Goal: Task Accomplishment & Management: Manage account settings

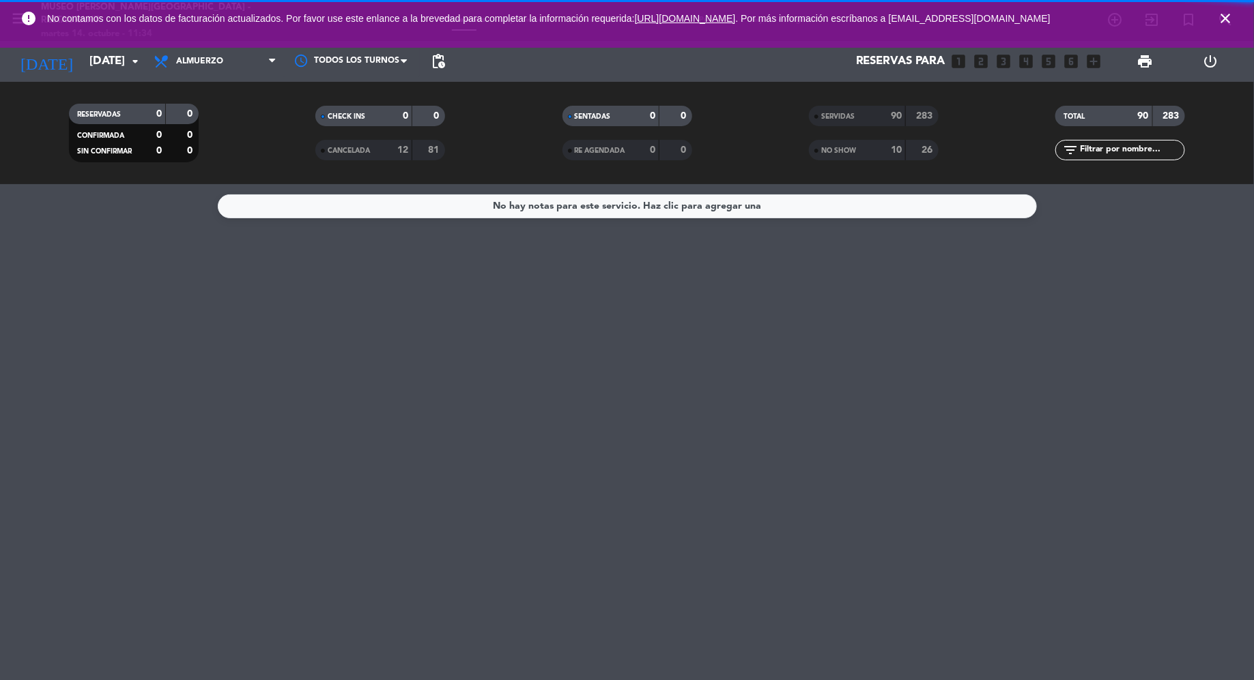
click at [1219, 23] on icon "close" at bounding box center [1225, 18] width 16 height 16
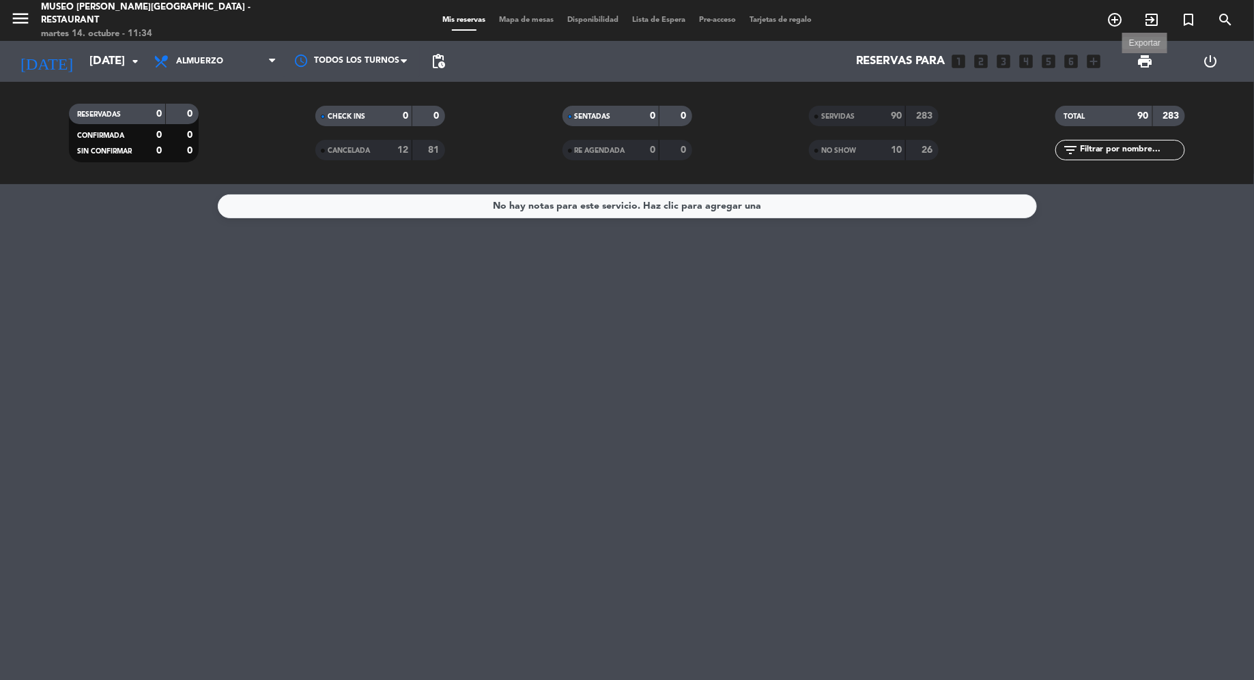
click at [1144, 66] on span "print" at bounding box center [1145, 61] width 16 height 16
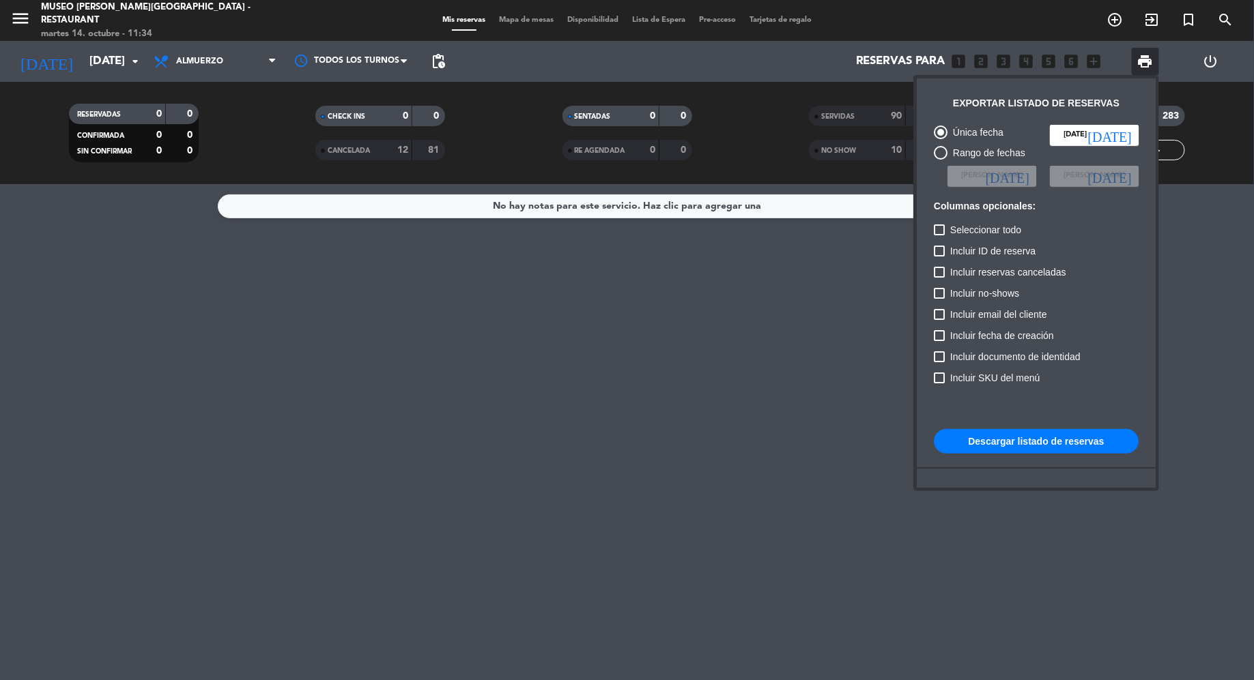
click at [938, 149] on div at bounding box center [941, 153] width 14 height 14
click at [940, 160] on input "Rango de fechas" at bounding box center [940, 160] width 1 height 1
radio input "true"
radio input "false"
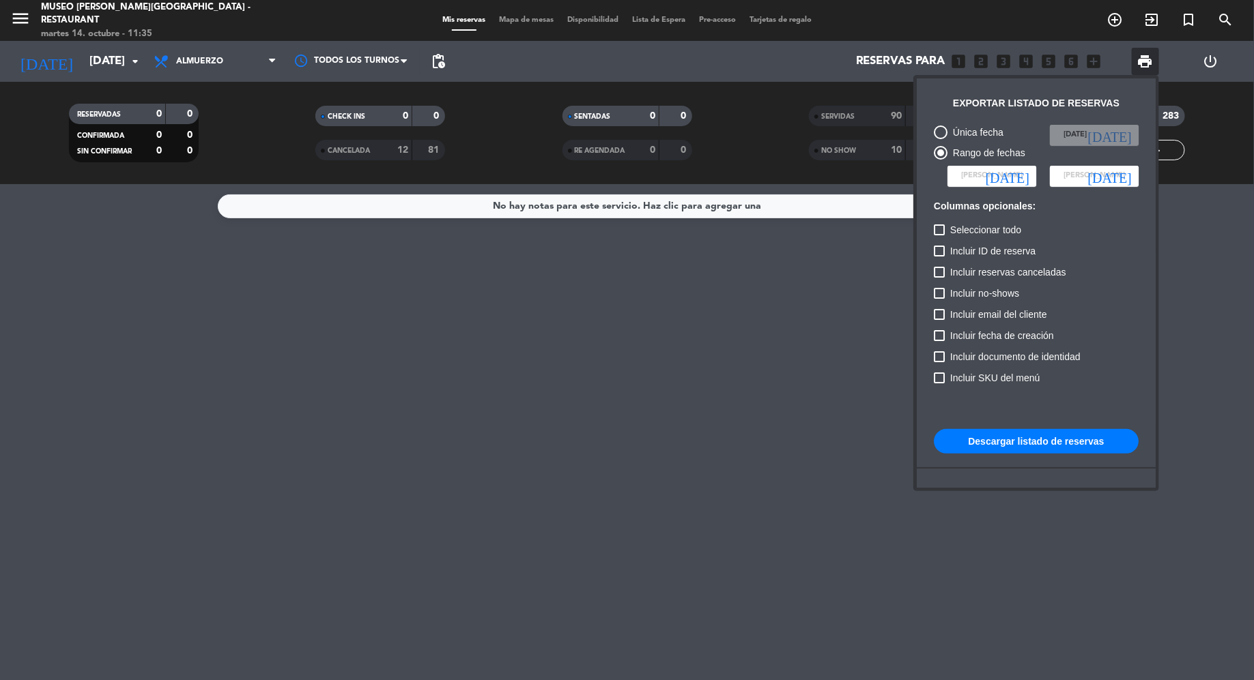
click at [966, 171] on span "[PERSON_NAME]" at bounding box center [991, 176] width 61 height 12
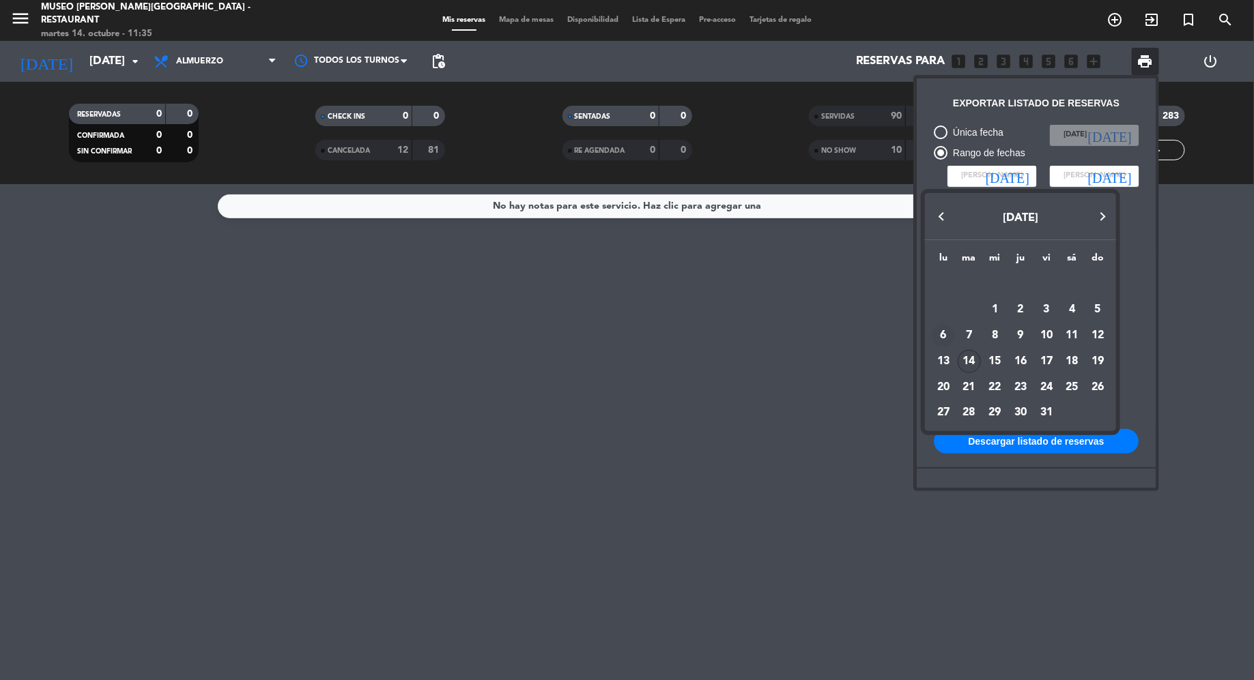
click at [944, 334] on div "6" at bounding box center [942, 335] width 23 height 23
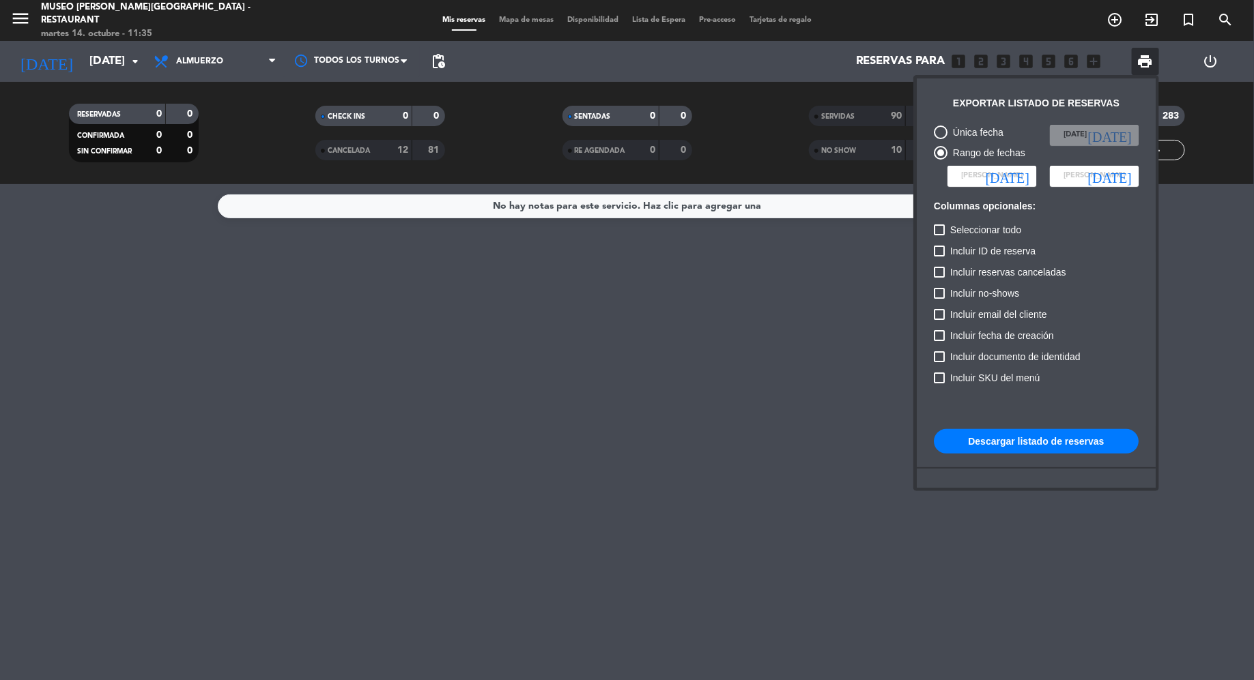
type input "[DATE]"
click at [1095, 175] on span "[PERSON_NAME]" at bounding box center [1093, 176] width 61 height 12
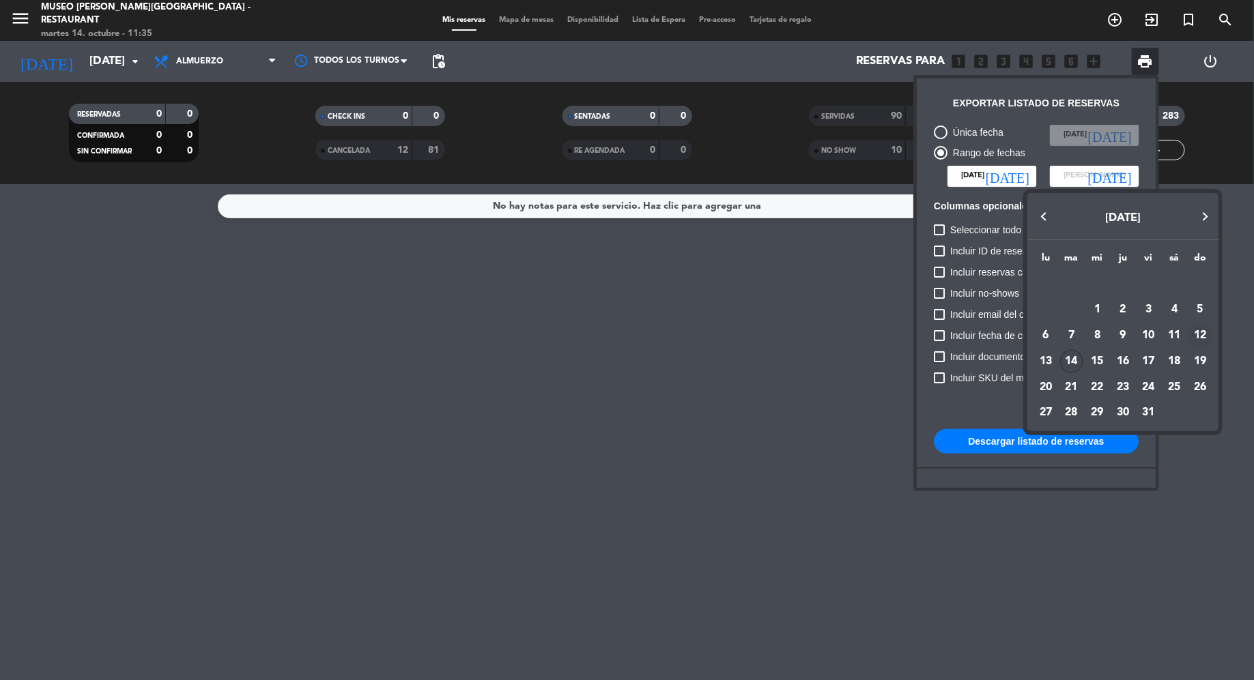
click at [1206, 331] on div "12" at bounding box center [1199, 335] width 23 height 23
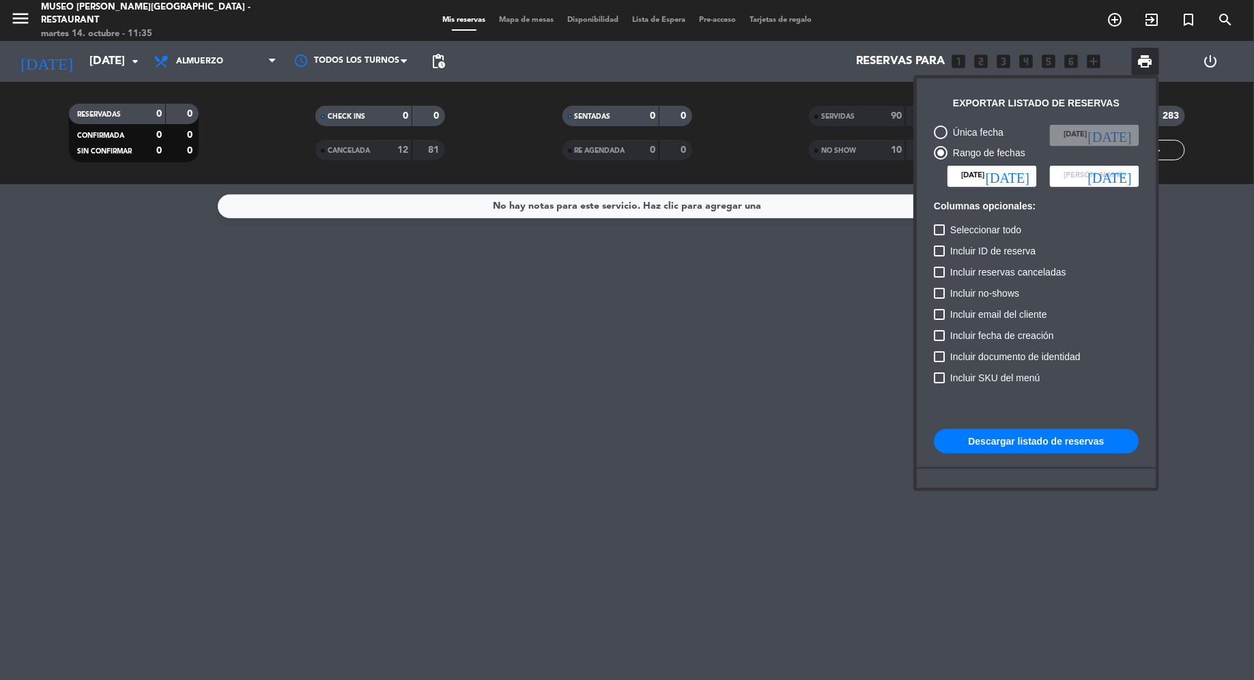
type input "[DATE]"
click at [1026, 441] on button "Descargar listado de reservas" at bounding box center [1036, 441] width 205 height 25
click at [1142, 57] on span "print" at bounding box center [1145, 61] width 16 height 16
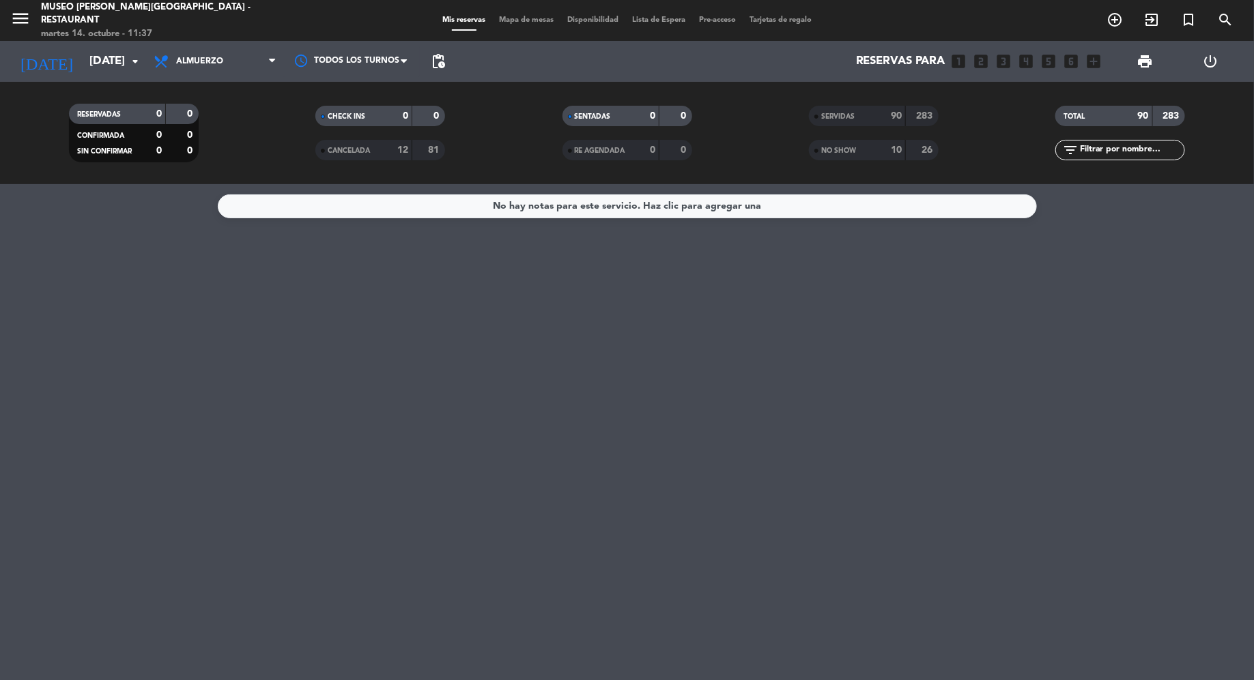
click at [1034, 313] on div "No hay notas para este servicio. Haz clic para agregar una" at bounding box center [627, 432] width 1254 height 496
click at [100, 70] on input "[DATE]" at bounding box center [157, 61] width 149 height 27
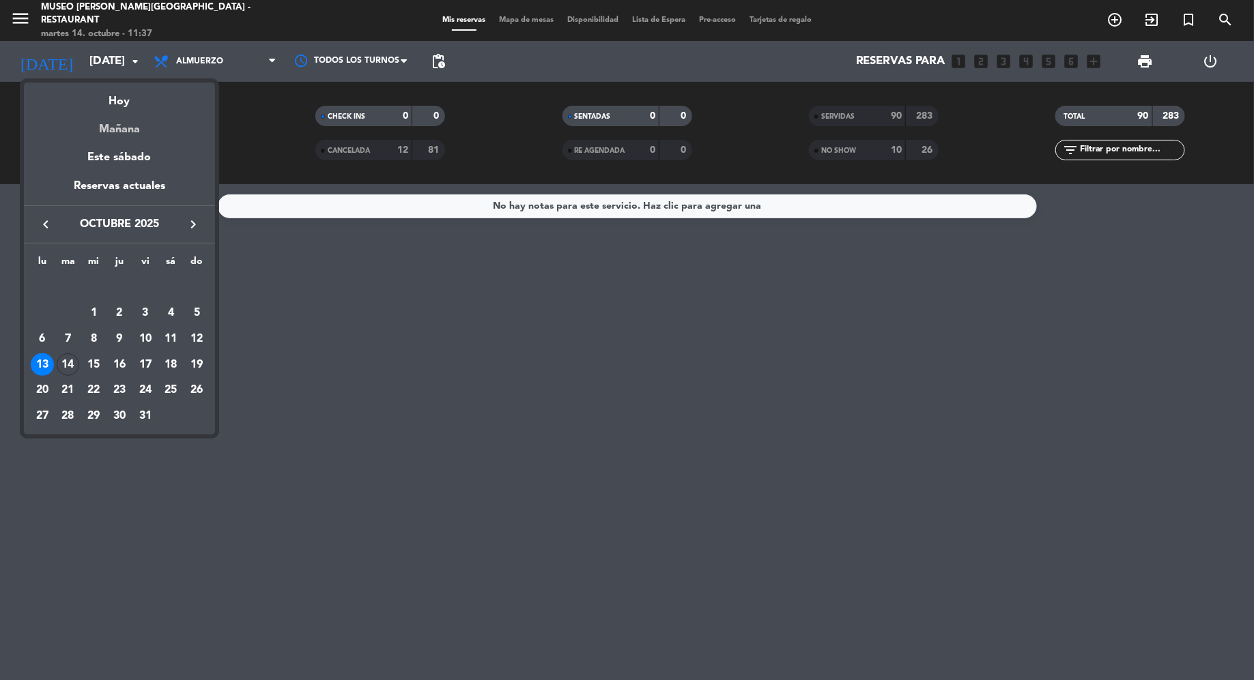
click at [121, 131] on div "Mañana" at bounding box center [119, 125] width 191 height 28
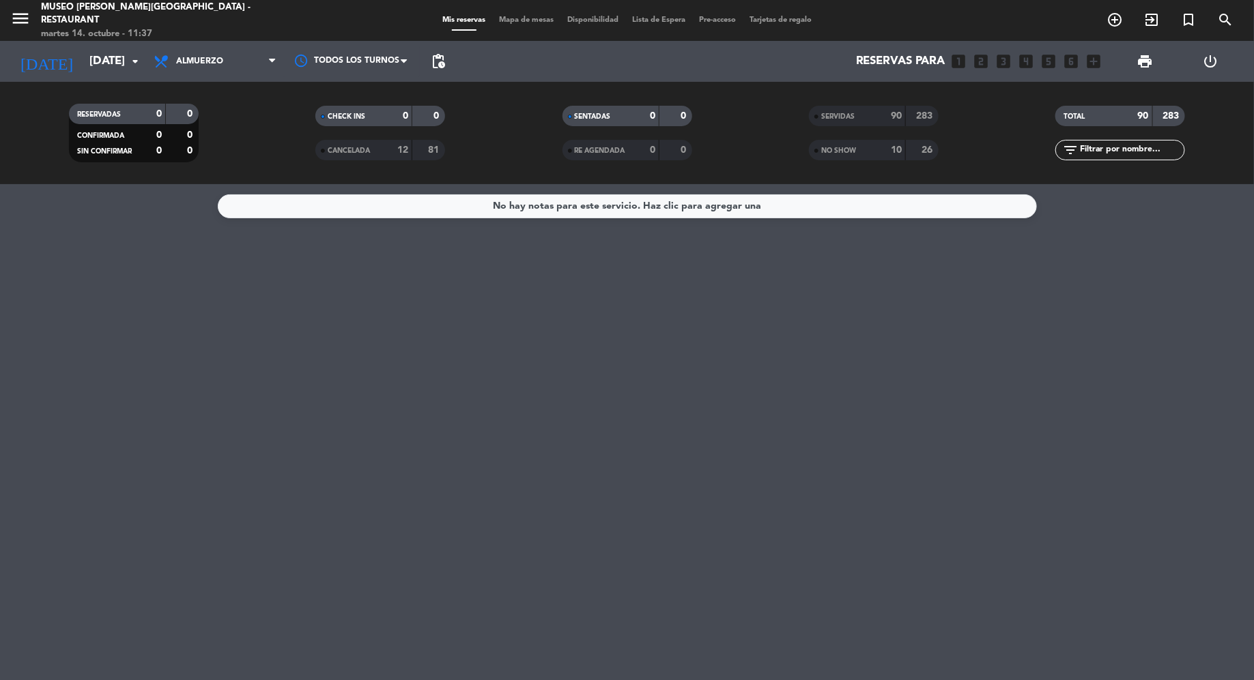
type input "[DATE]"
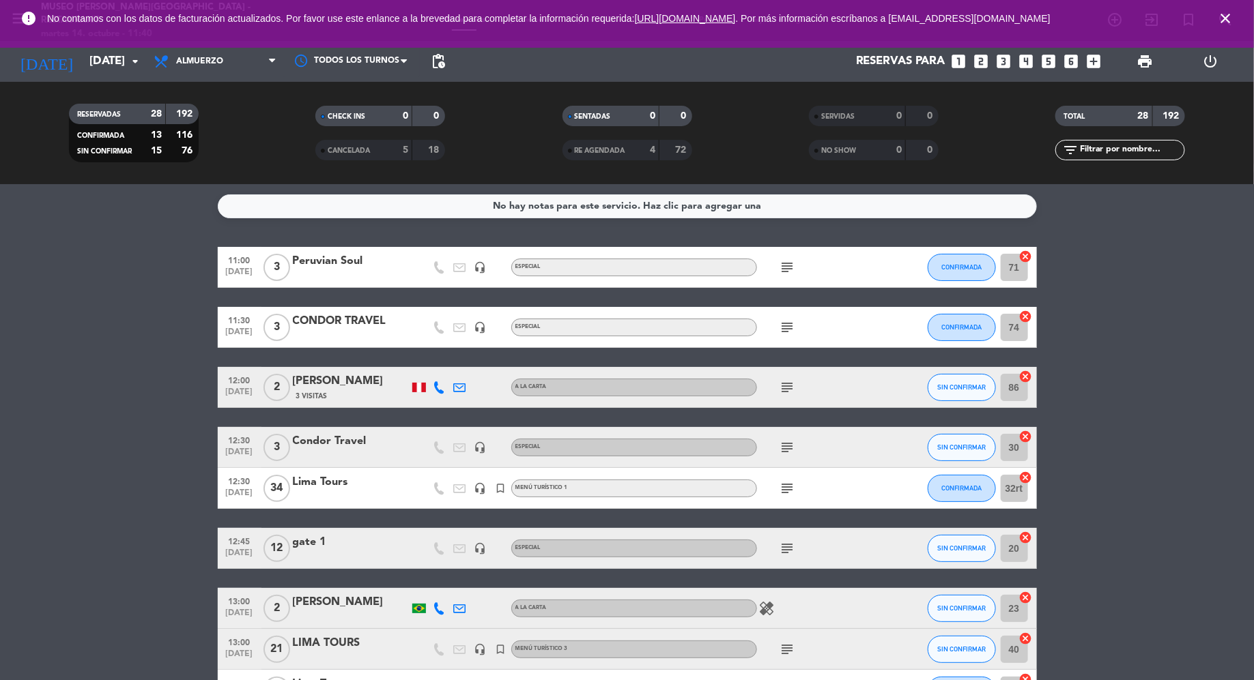
click at [1230, 19] on icon "close" at bounding box center [1225, 18] width 16 height 16
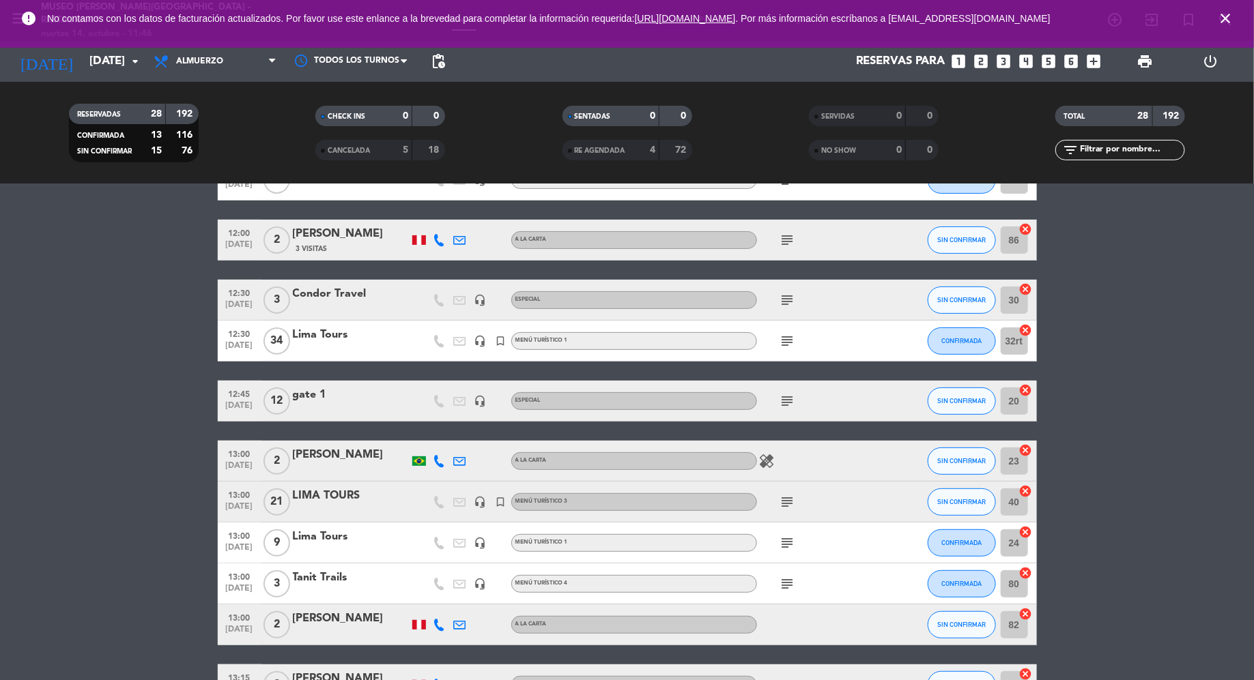
scroll to position [175, 0]
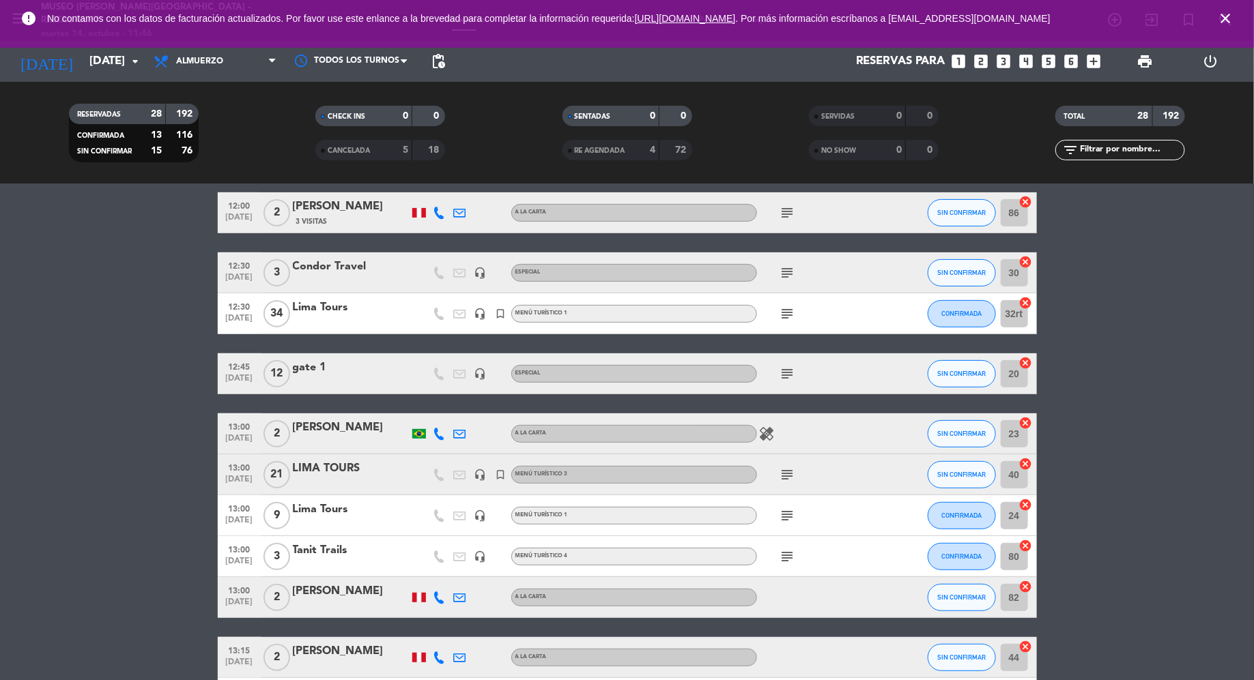
click at [324, 262] on div "Condor Travel" at bounding box center [351, 267] width 116 height 18
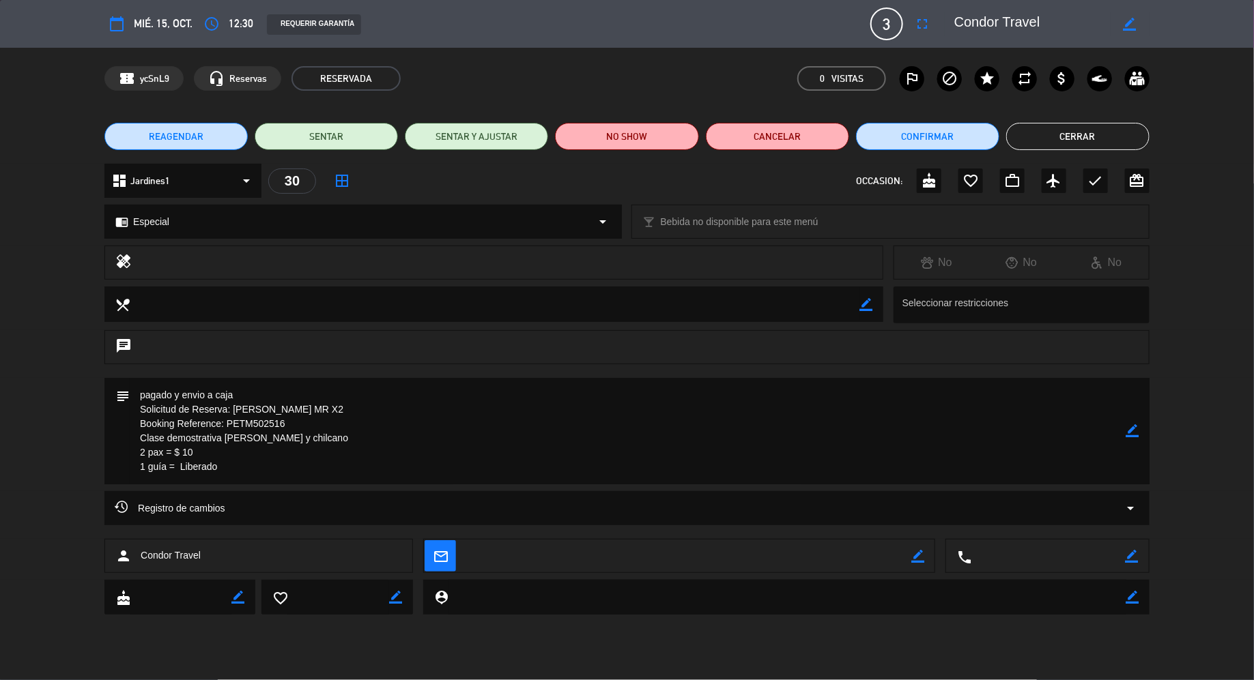
click at [1131, 431] on icon "border_color" at bounding box center [1132, 430] width 13 height 13
click at [1135, 428] on icon at bounding box center [1132, 430] width 13 height 13
click at [1040, 135] on button "Cerrar" at bounding box center [1077, 136] width 143 height 27
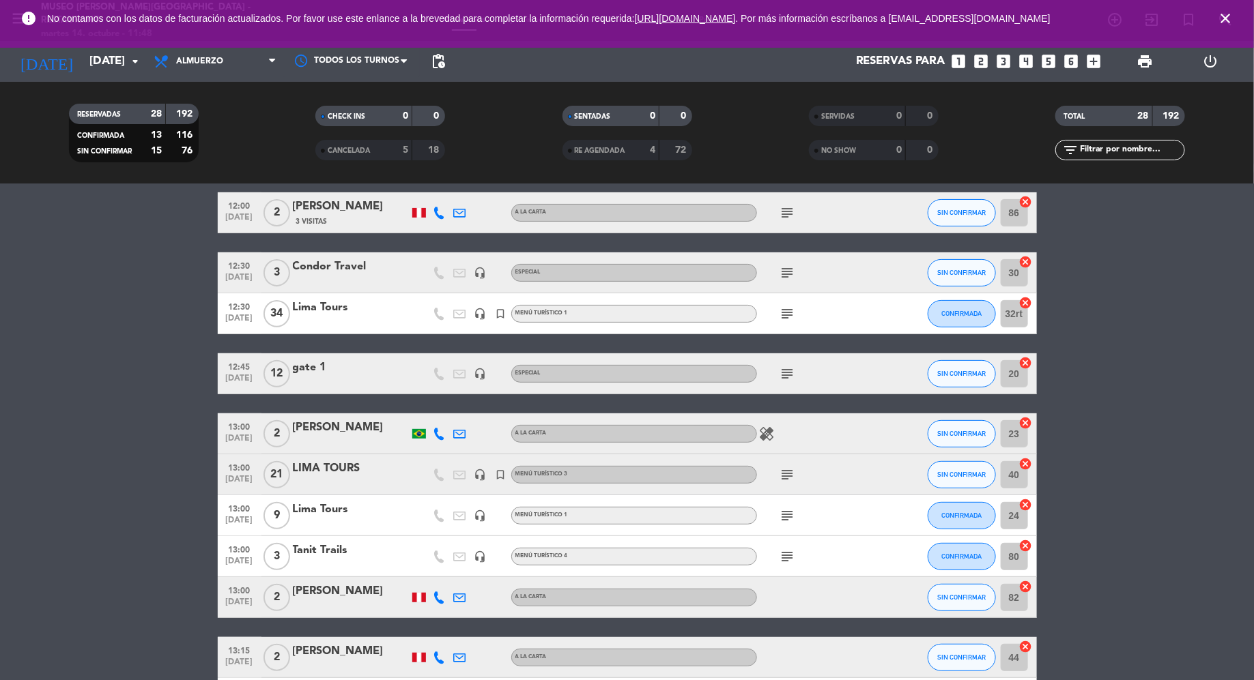
click at [1226, 17] on icon "close" at bounding box center [1225, 18] width 16 height 16
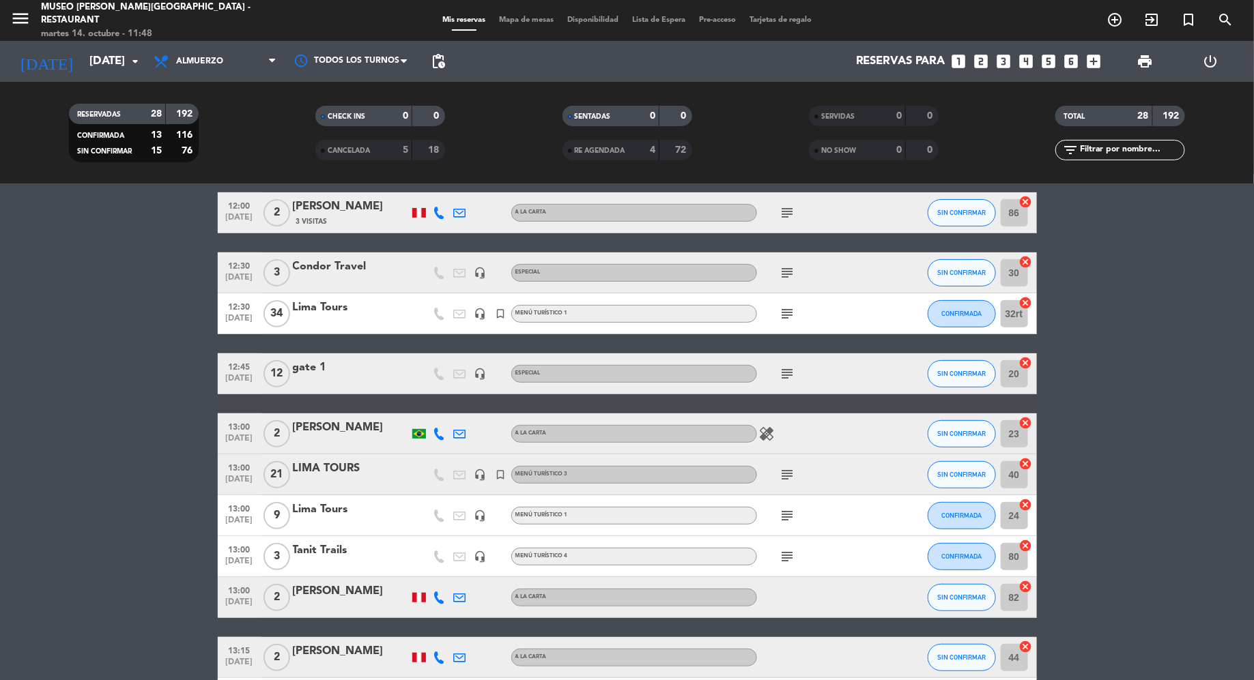
click at [515, 16] on span "Mapa de mesas" at bounding box center [526, 20] width 68 height 8
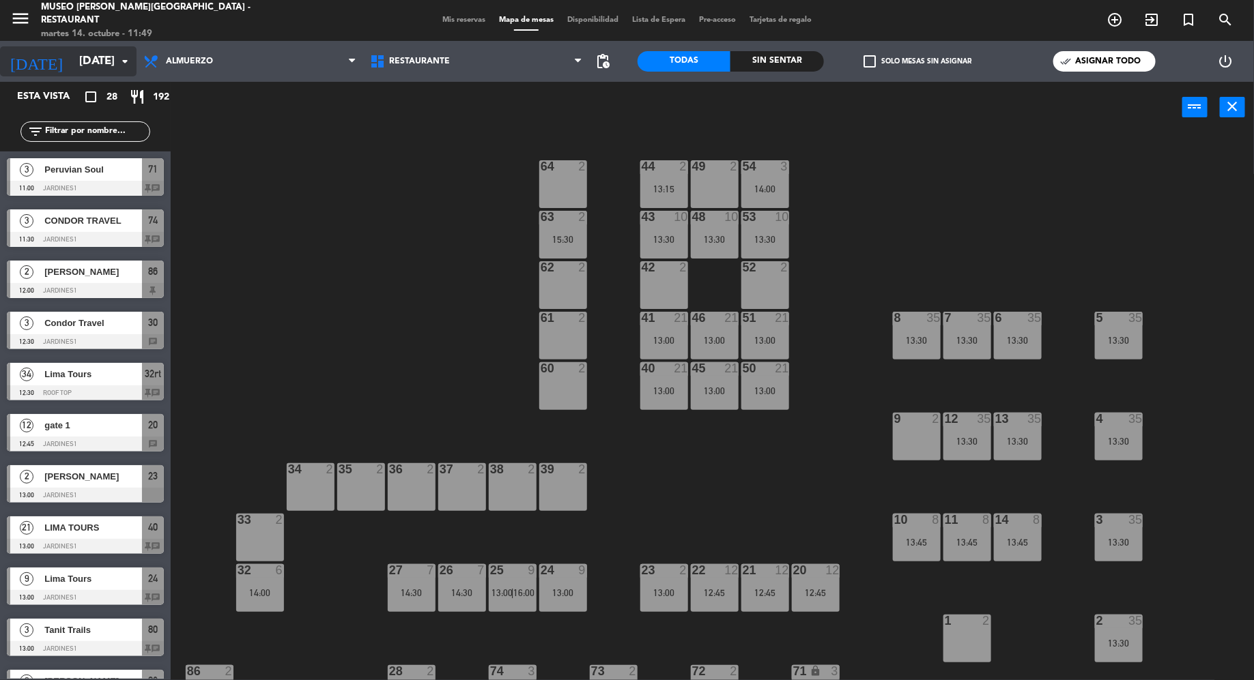
click at [108, 72] on input "[DATE]" at bounding box center [146, 61] width 149 height 27
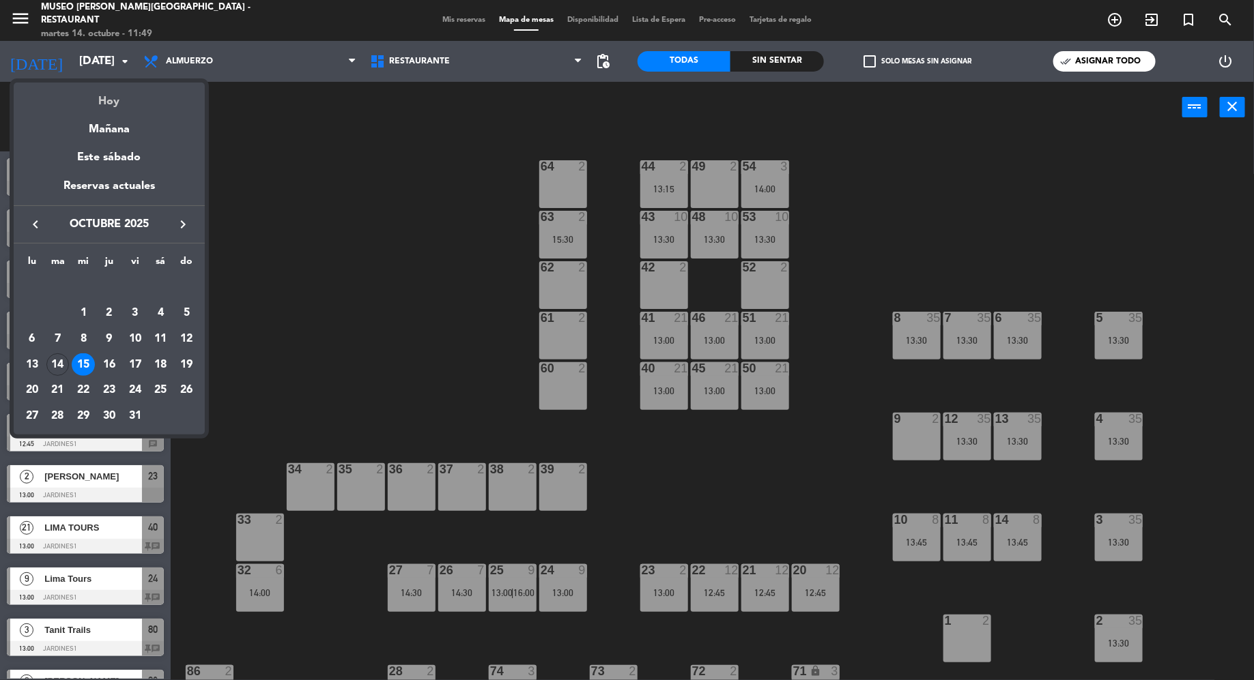
click at [113, 99] on div "Hoy" at bounding box center [109, 97] width 191 height 28
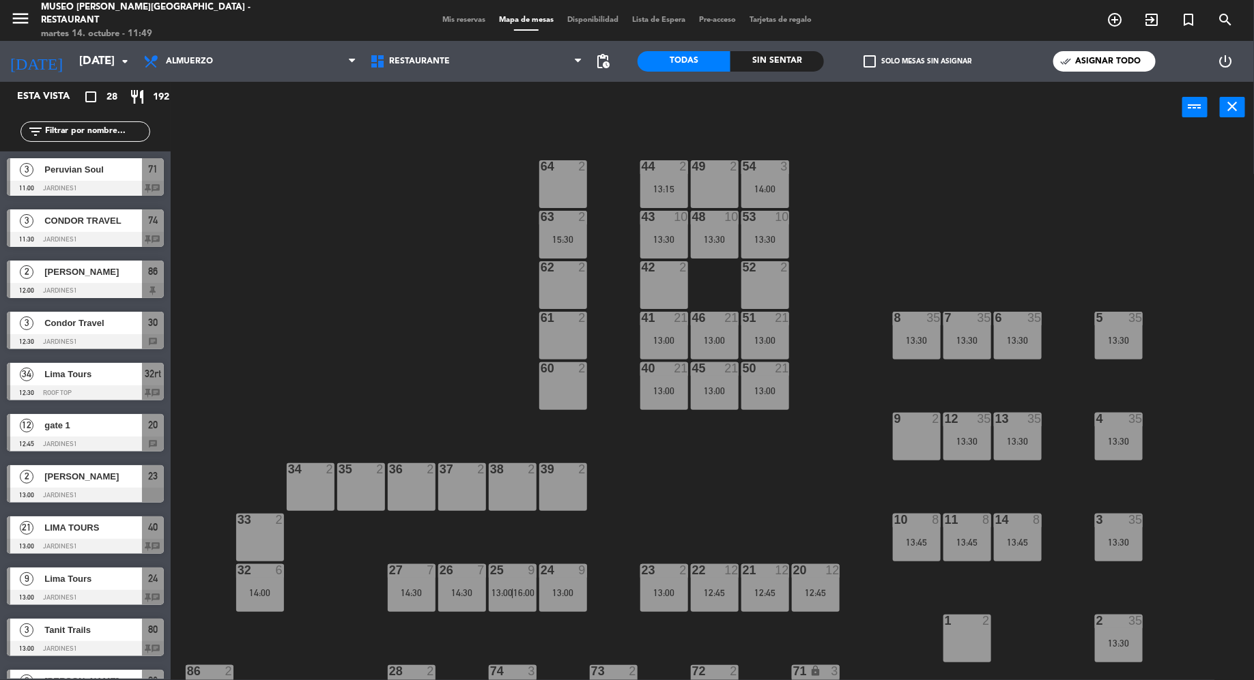
type input "[DATE]"
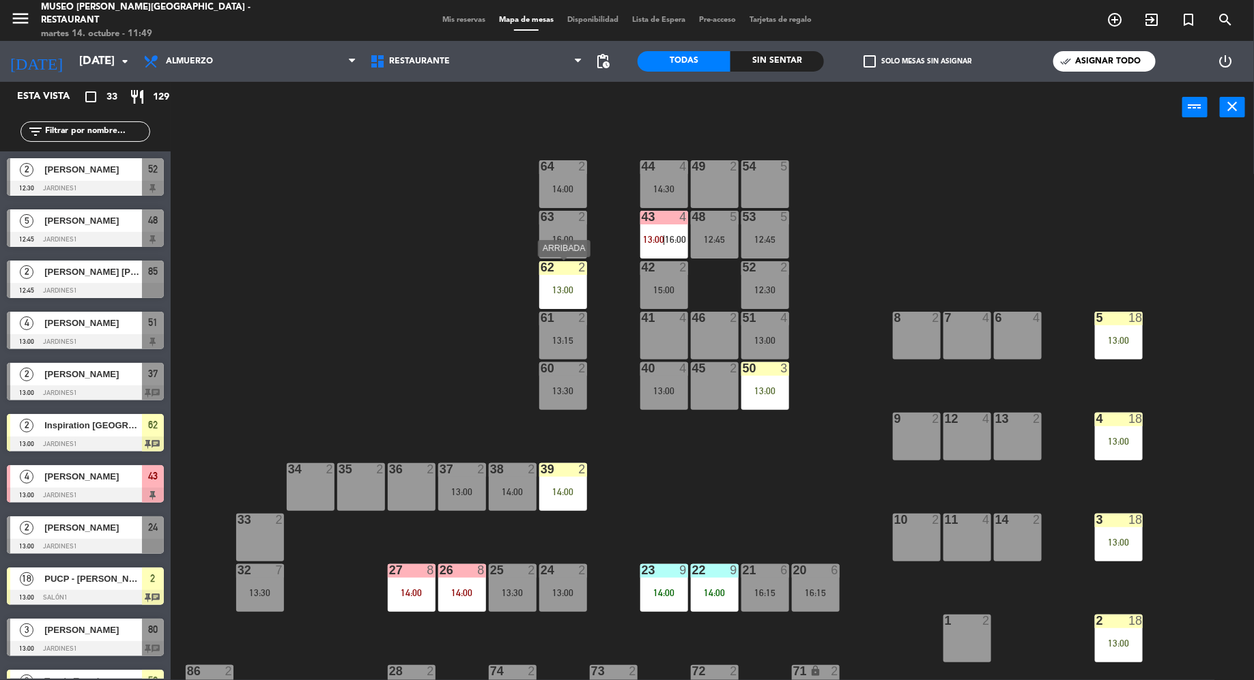
click at [568, 279] on div "62 2 13:00" at bounding box center [563, 285] width 48 height 48
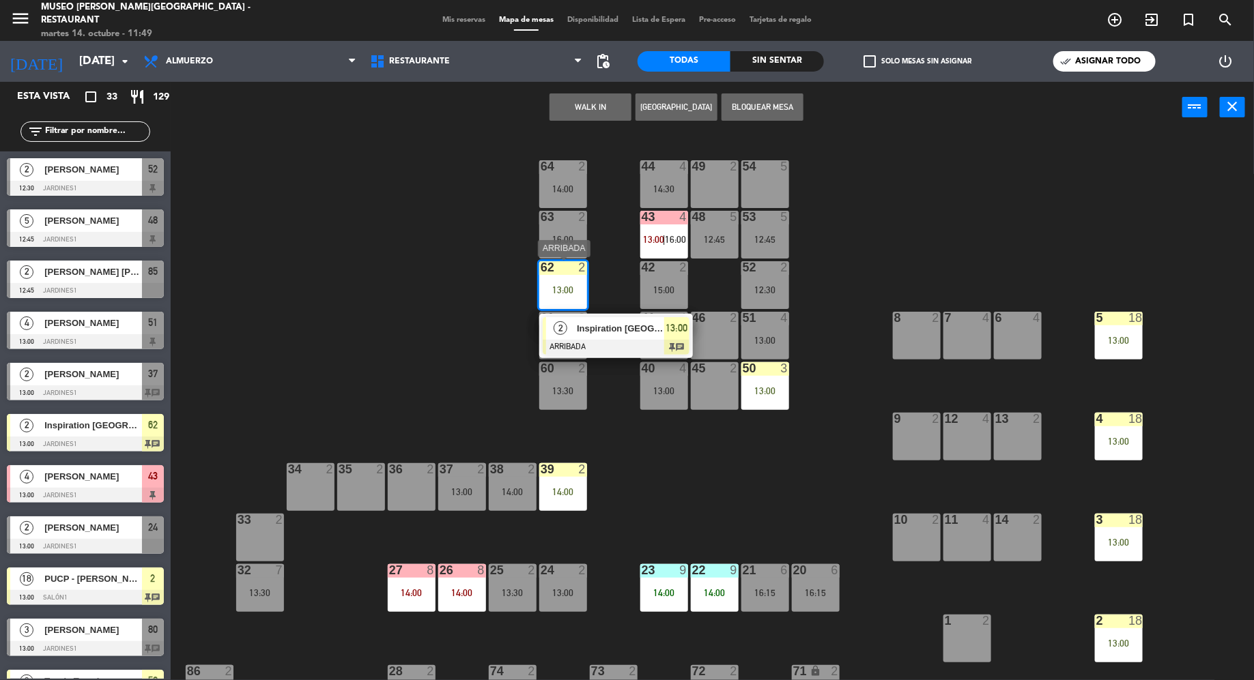
click at [590, 328] on span "Inspiration [GEOGRAPHIC_DATA]/[PERSON_NAME] X 2" at bounding box center [620, 328] width 87 height 14
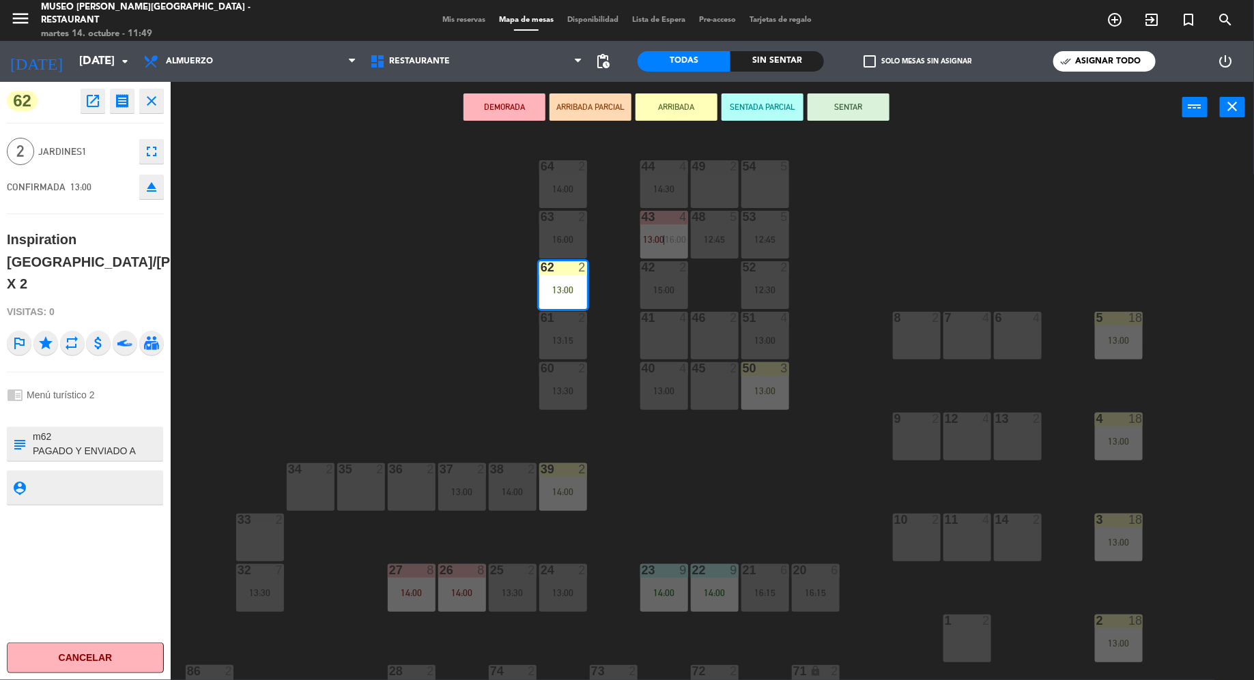
click at [966, 164] on div "44 4 14:30 49 2 54 5 64 2 14:00 48 5 12:45 53 5 12:45 63 2 16:00 43 4 13:00 | 1…" at bounding box center [718, 409] width 1071 height 547
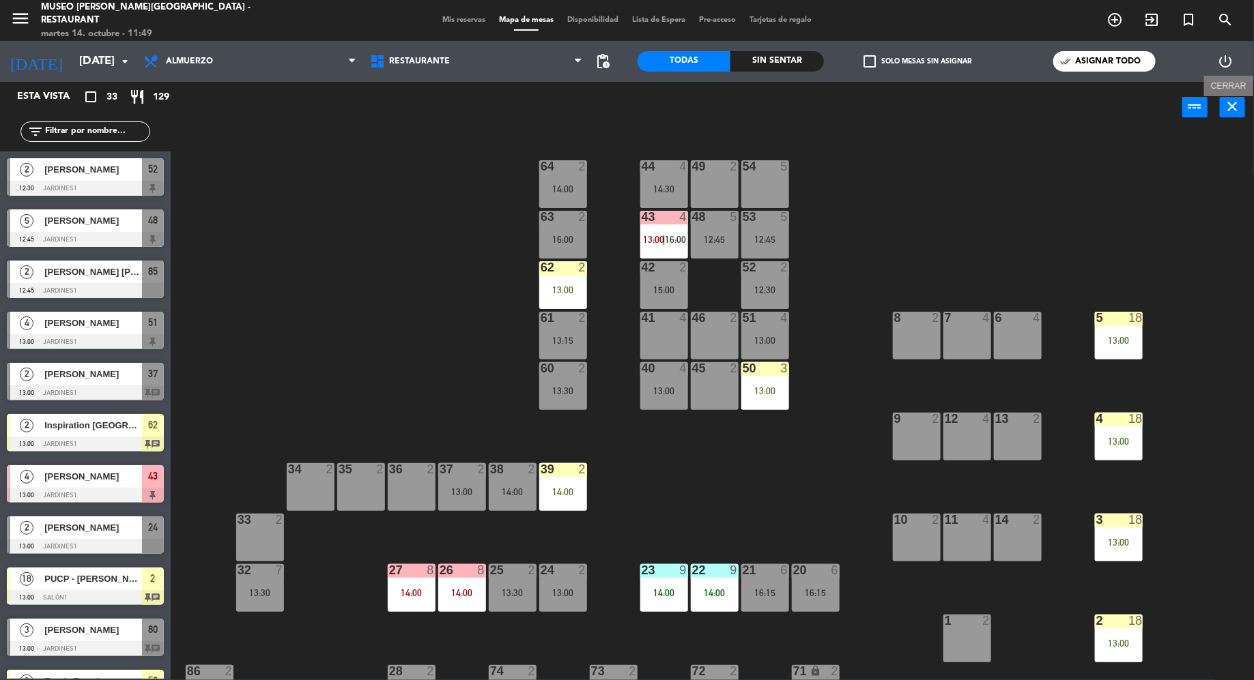
click at [1234, 106] on icon "close" at bounding box center [1232, 106] width 16 height 16
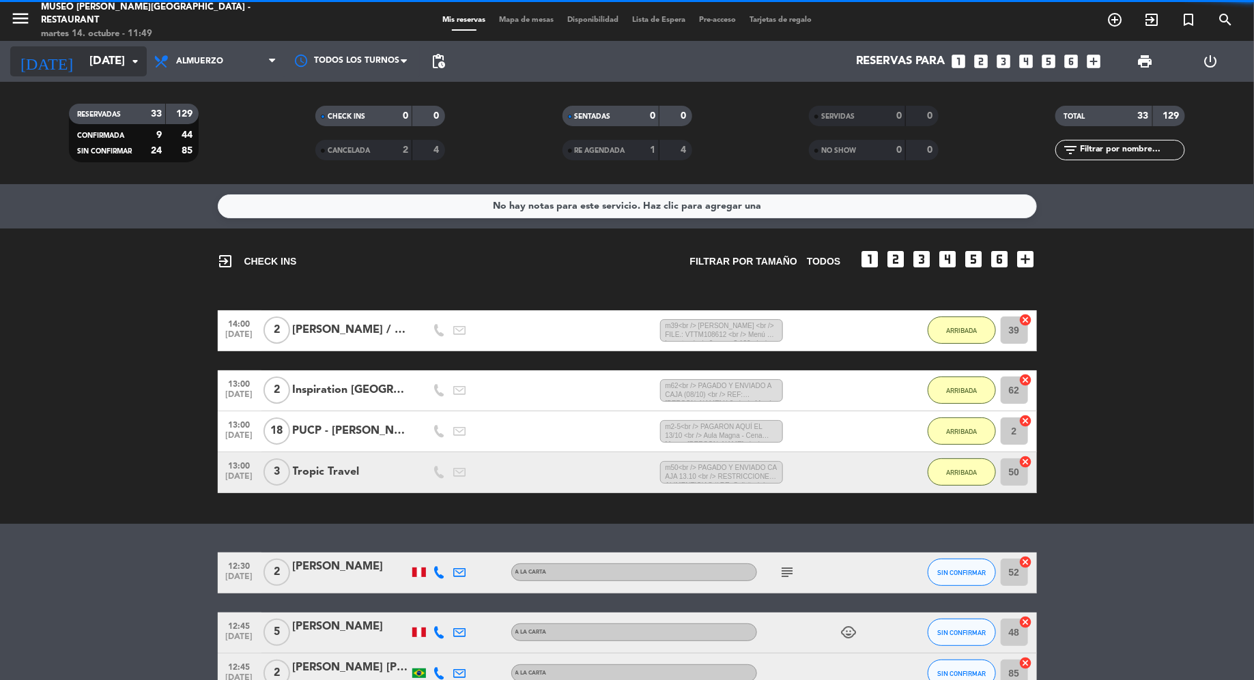
click at [117, 66] on input "[DATE]" at bounding box center [157, 61] width 149 height 27
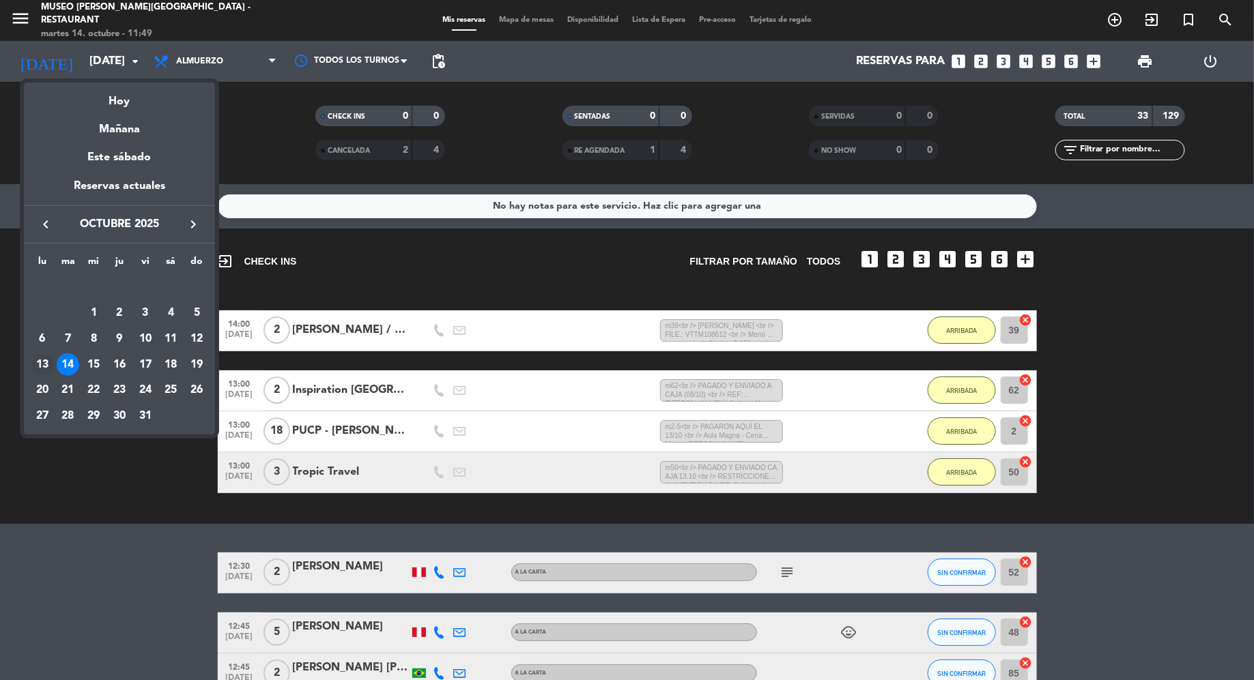
click at [43, 366] on div "13" at bounding box center [42, 364] width 23 height 23
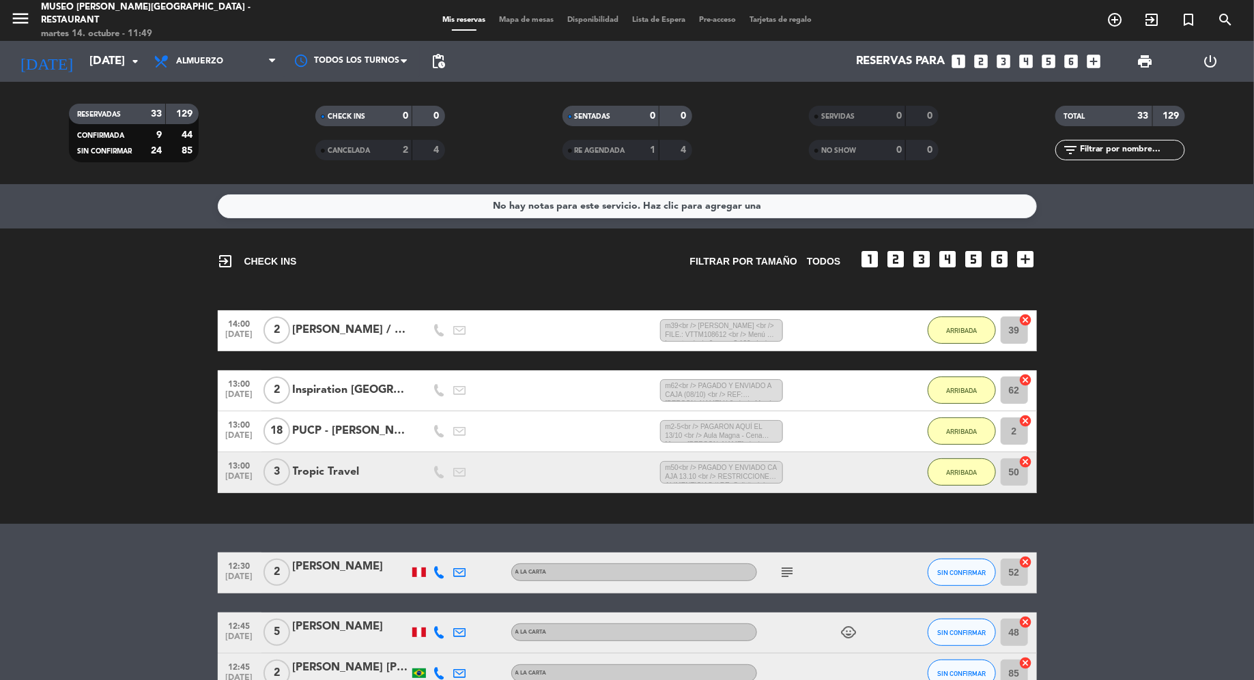
type input "[DATE]"
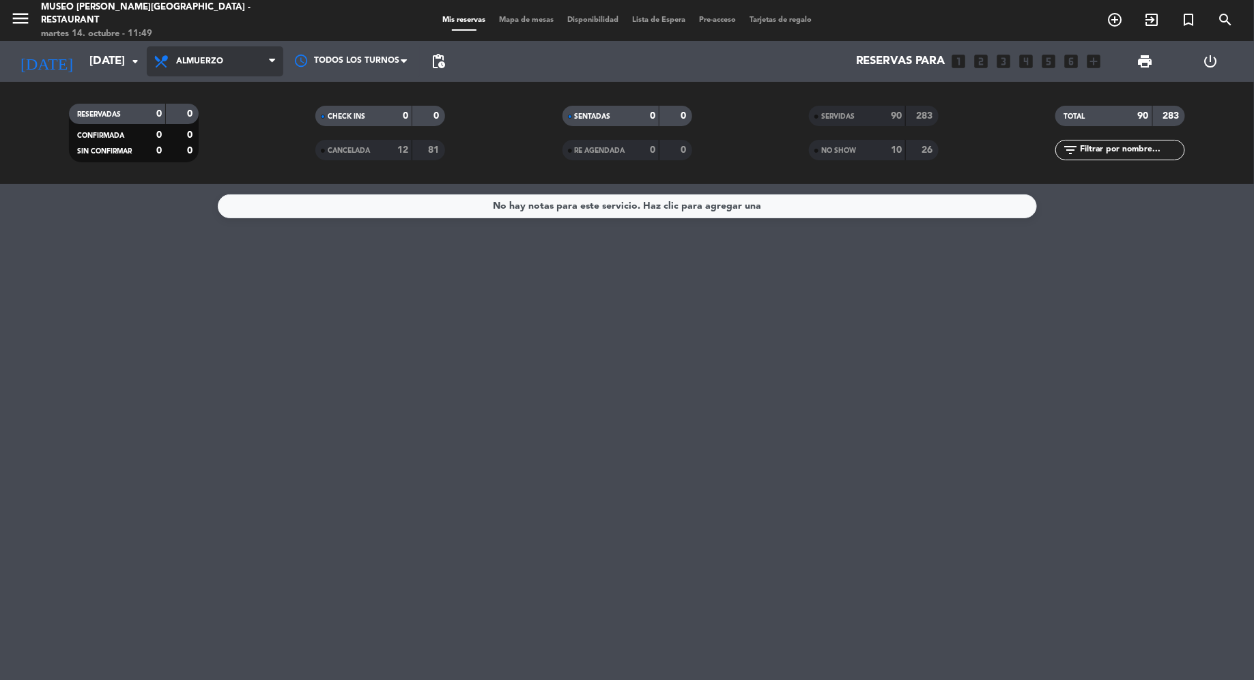
click at [250, 70] on span "Almuerzo" at bounding box center [215, 61] width 136 height 30
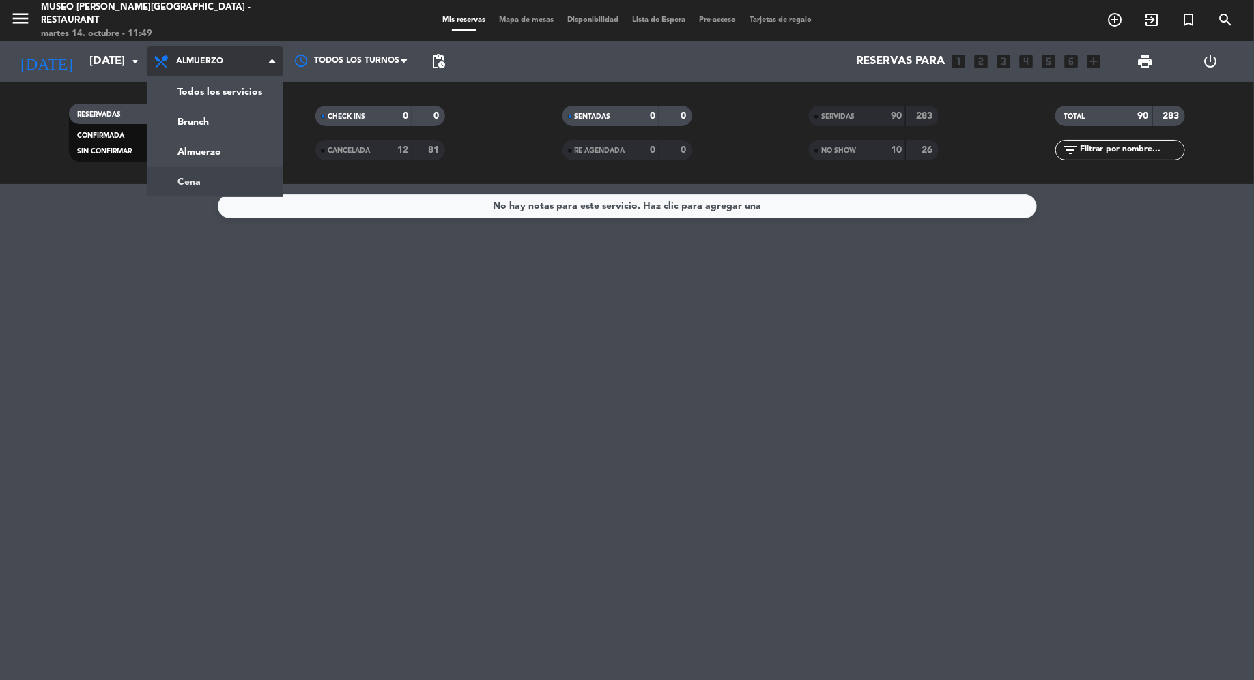
click at [218, 173] on div "menu [GEOGRAPHIC_DATA][PERSON_NAME] - Restaurant [DATE] 14. octubre - 11:49 Mis…" at bounding box center [627, 92] width 1254 height 184
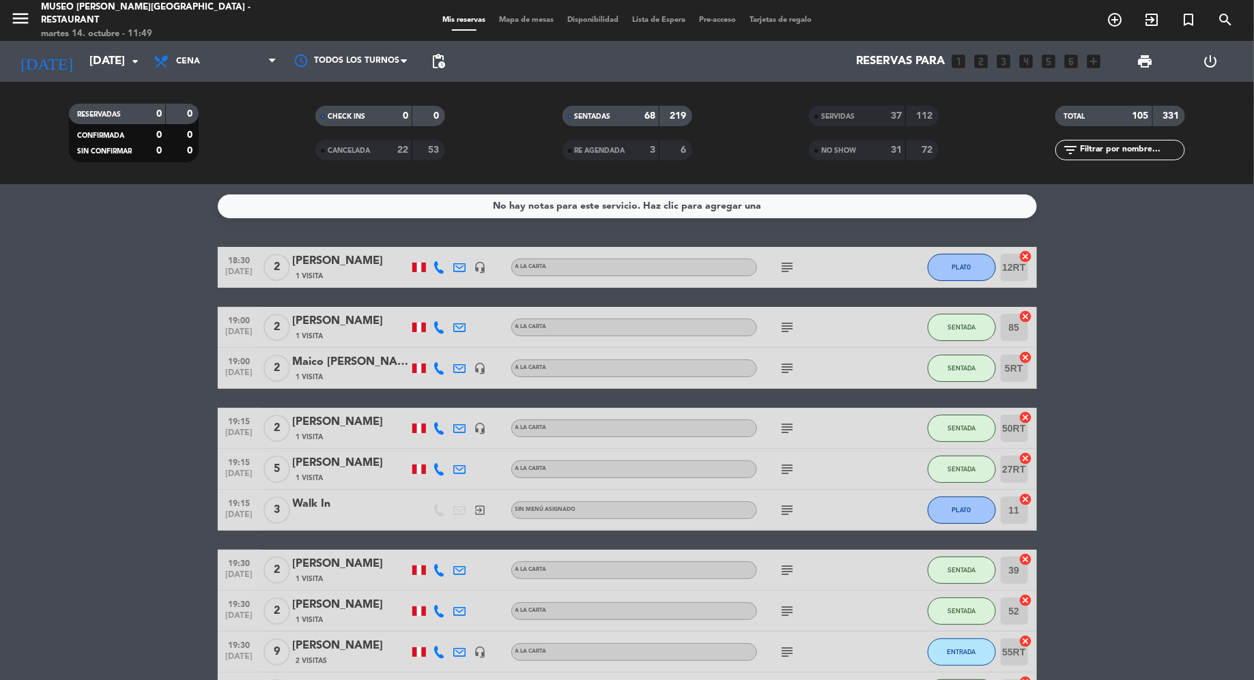
click at [525, 14] on div "Mis reservas Mapa de mesas Disponibilidad Lista de Espera Pre-acceso Tarjetas d…" at bounding box center [626, 20] width 383 height 12
click at [522, 20] on span "Mapa de mesas" at bounding box center [526, 20] width 68 height 8
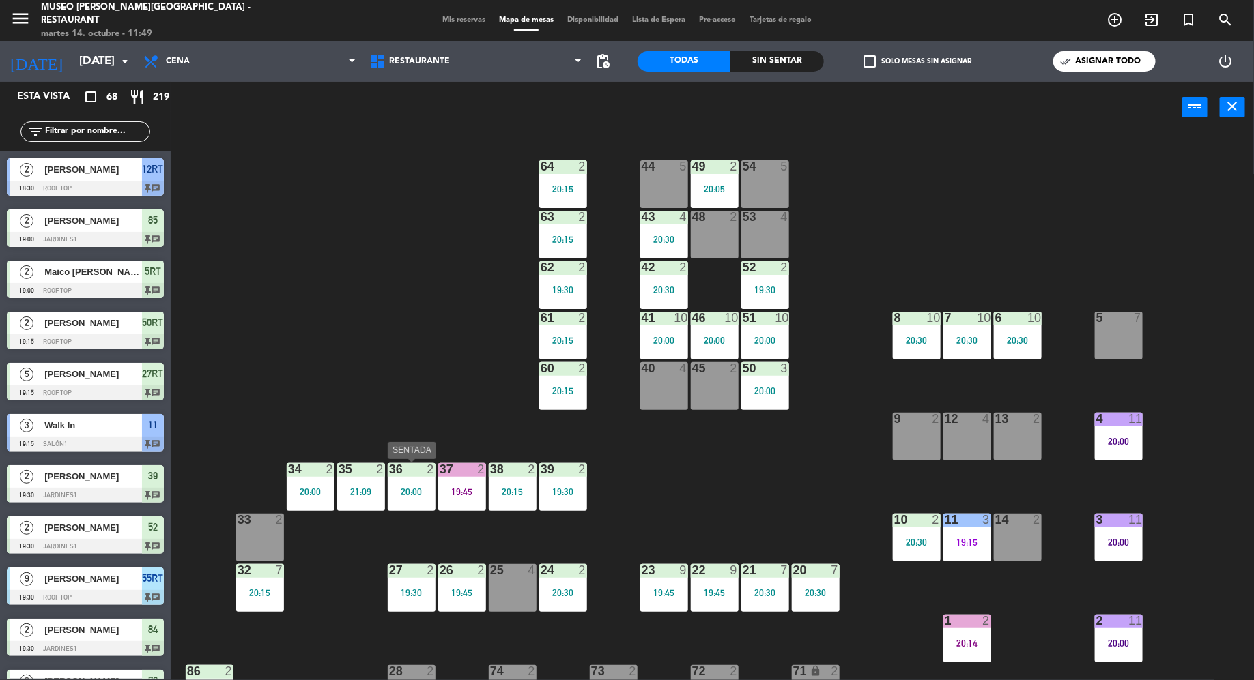
click at [411, 488] on div "20:00" at bounding box center [412, 492] width 48 height 10
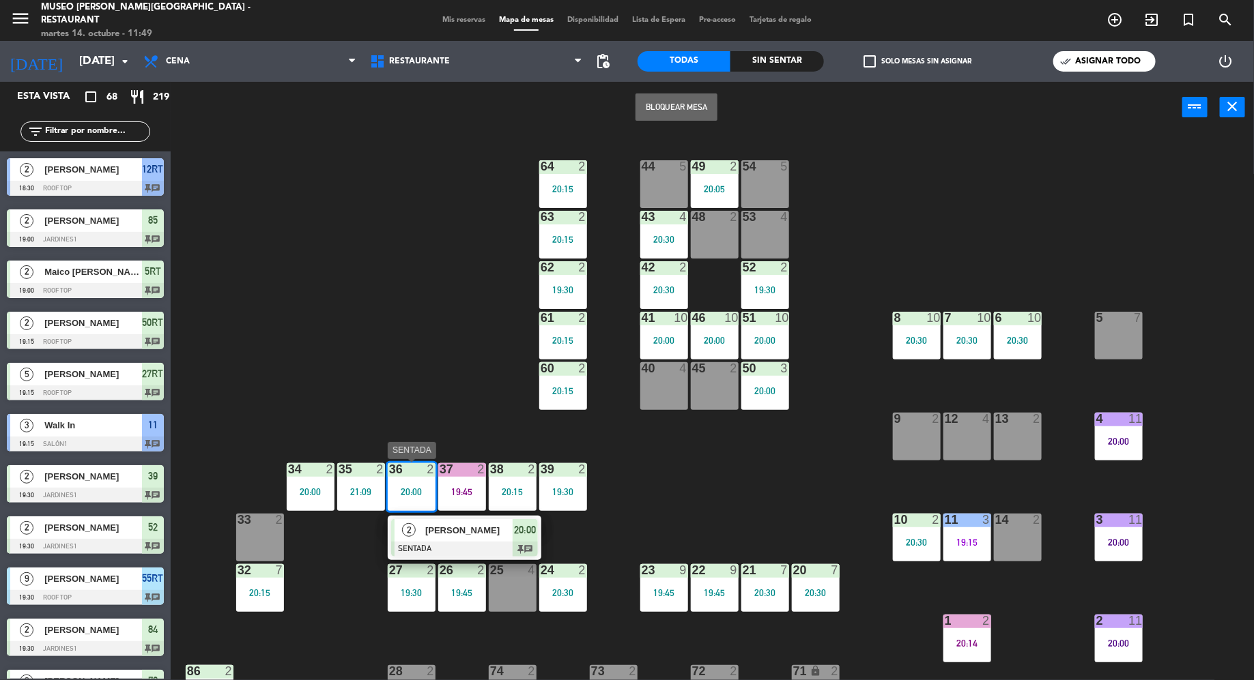
click at [463, 526] on span "[PERSON_NAME]" at bounding box center [468, 530] width 87 height 14
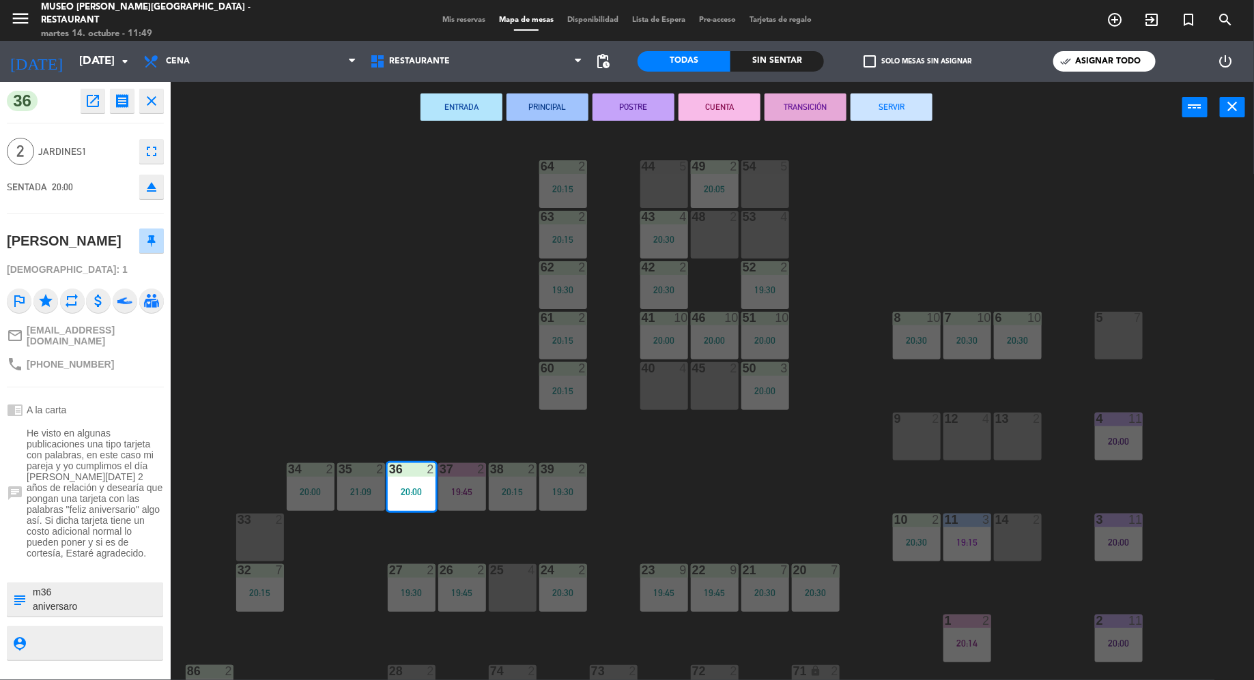
click at [981, 209] on div "44 5 49 2 20:05 54 5 64 2 20:15 48 2 53 4 63 2 20:15 43 4 20:30 62 2 19:30 42 2…" at bounding box center [718, 409] width 1071 height 547
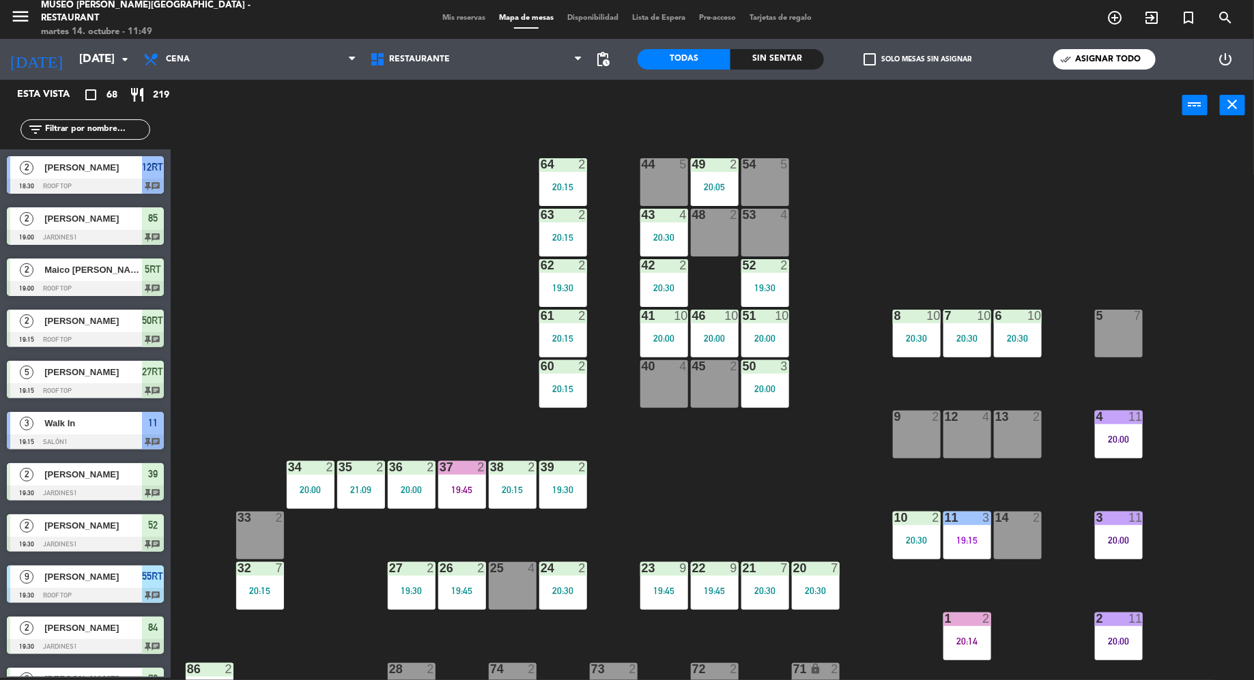
click at [1111, 430] on div "4 11 20:00" at bounding box center [1119, 435] width 48 height 48
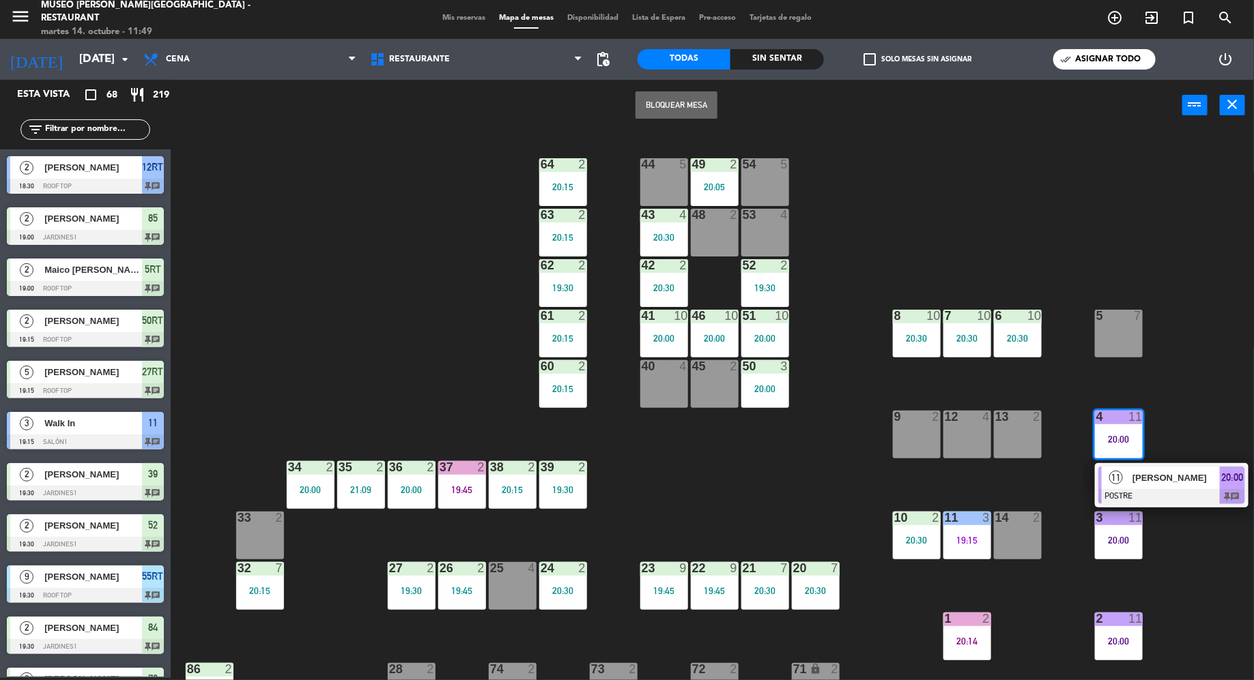
click at [1150, 478] on span "[PERSON_NAME]" at bounding box center [1175, 478] width 87 height 14
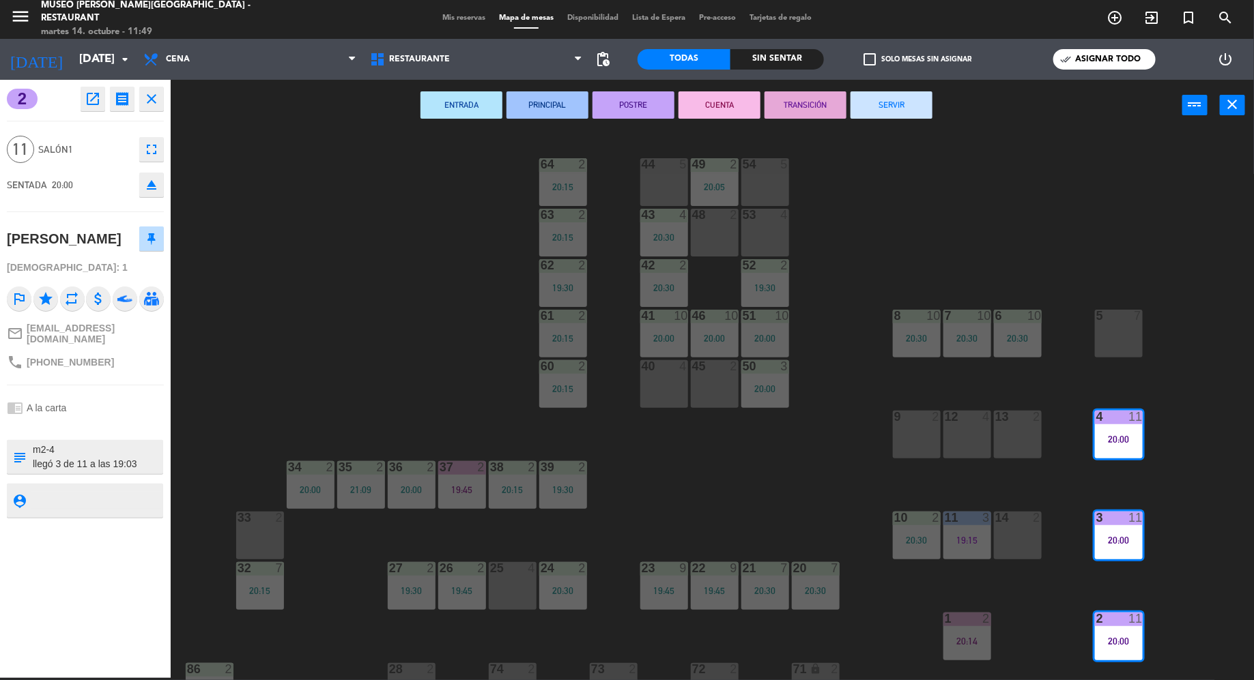
click at [1069, 209] on div "44 5 49 2 20:05 54 5 64 2 20:15 48 2 53 4 63 2 20:15 43 4 20:30 62 2 19:30 42 2…" at bounding box center [718, 407] width 1071 height 547
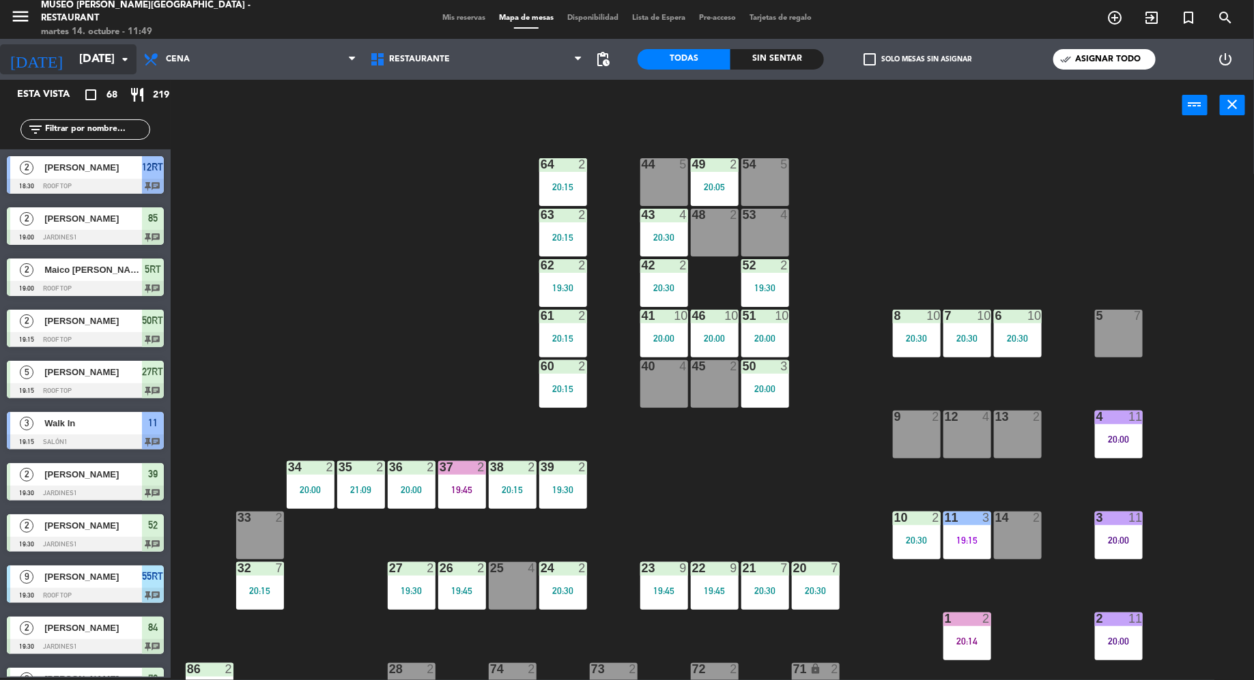
click at [103, 54] on input "[DATE]" at bounding box center [146, 59] width 149 height 27
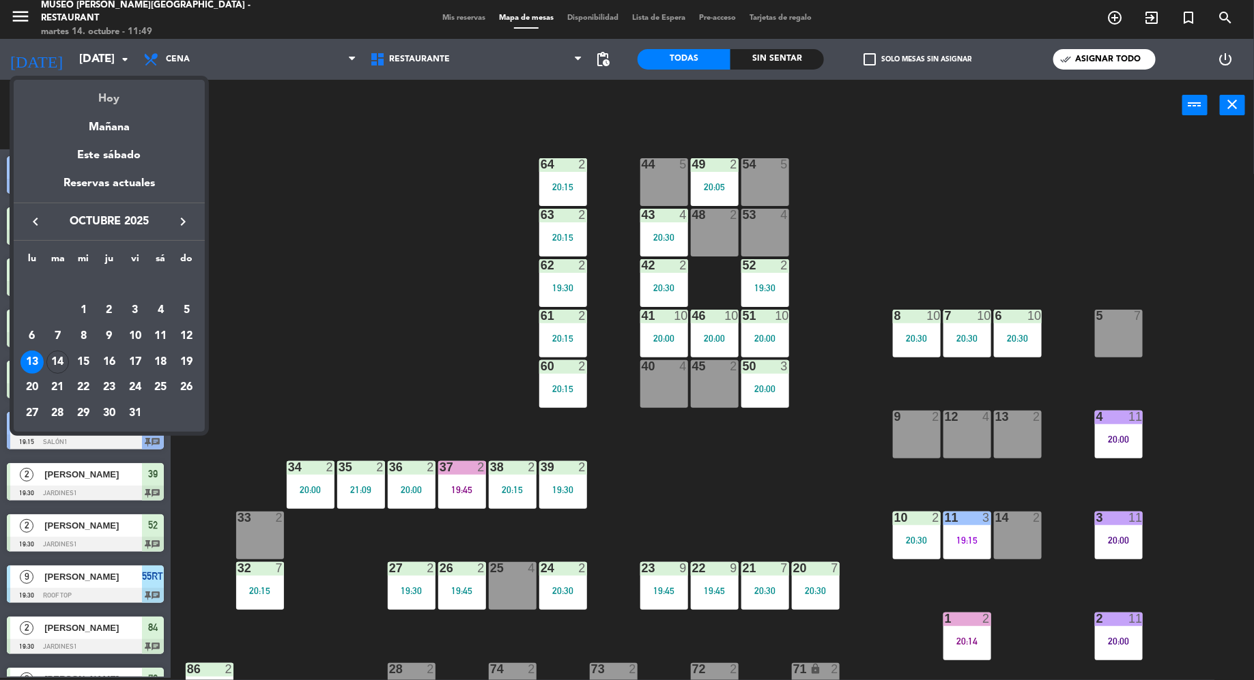
click at [107, 106] on div "Hoy" at bounding box center [109, 94] width 191 height 28
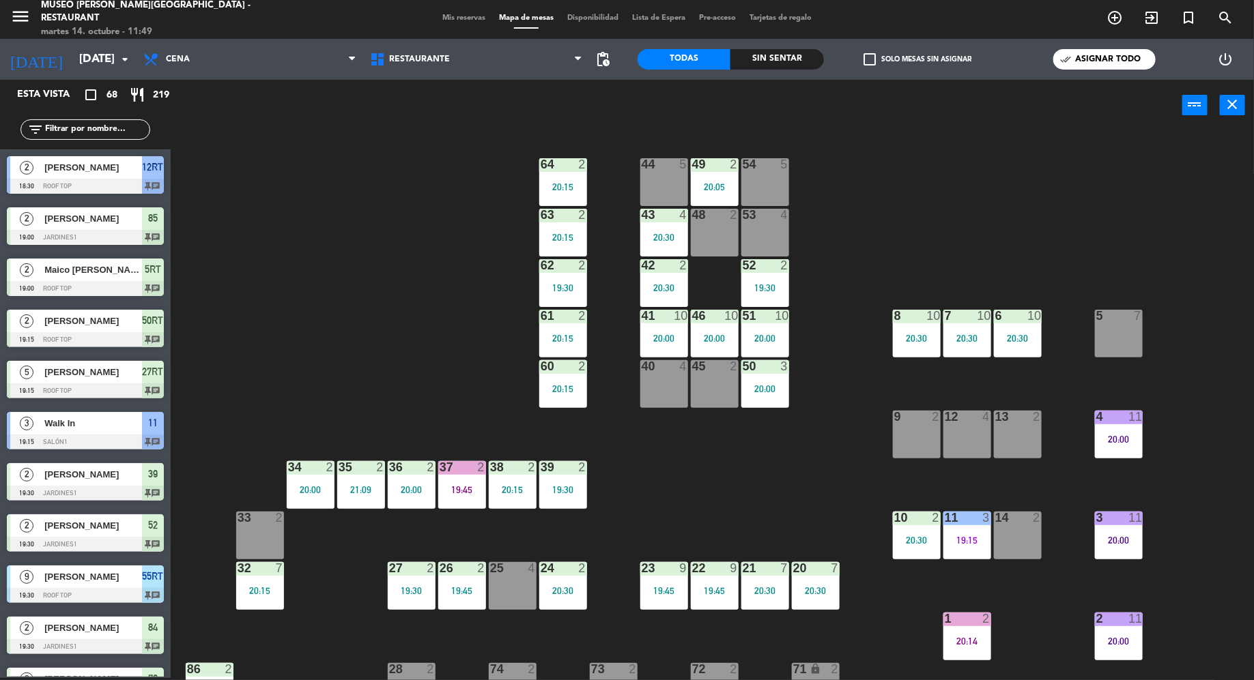
type input "[DATE]"
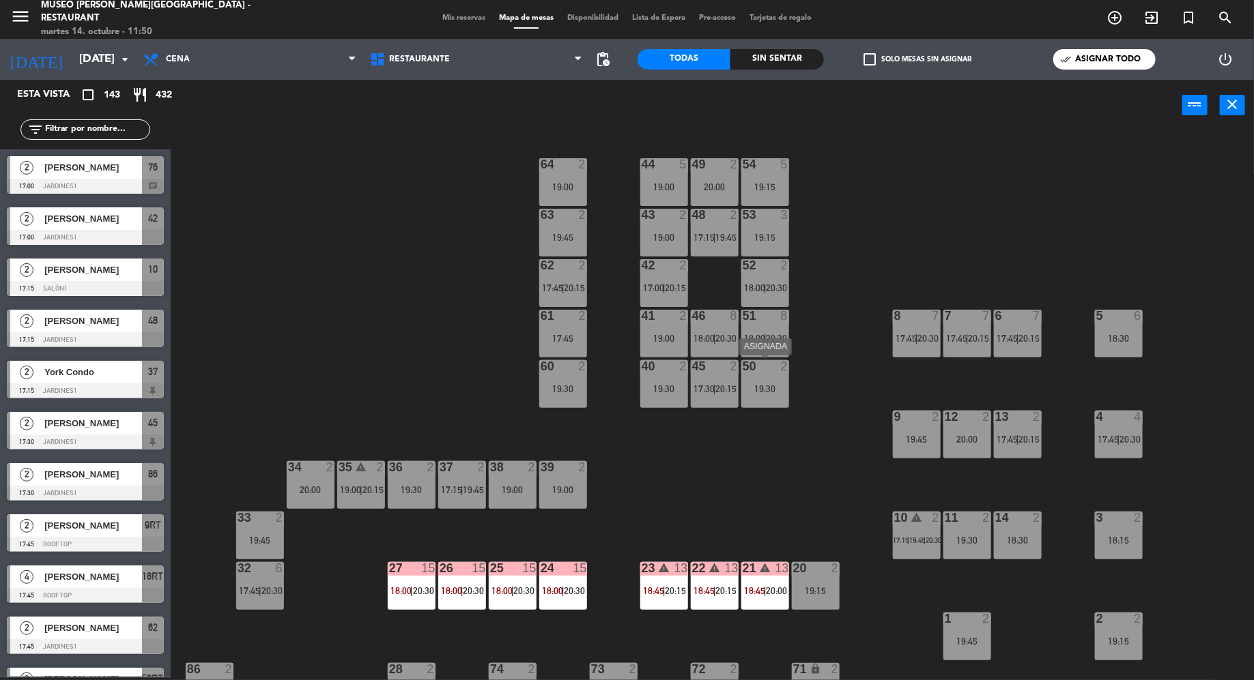
click at [773, 388] on div "19:30" at bounding box center [765, 389] width 48 height 10
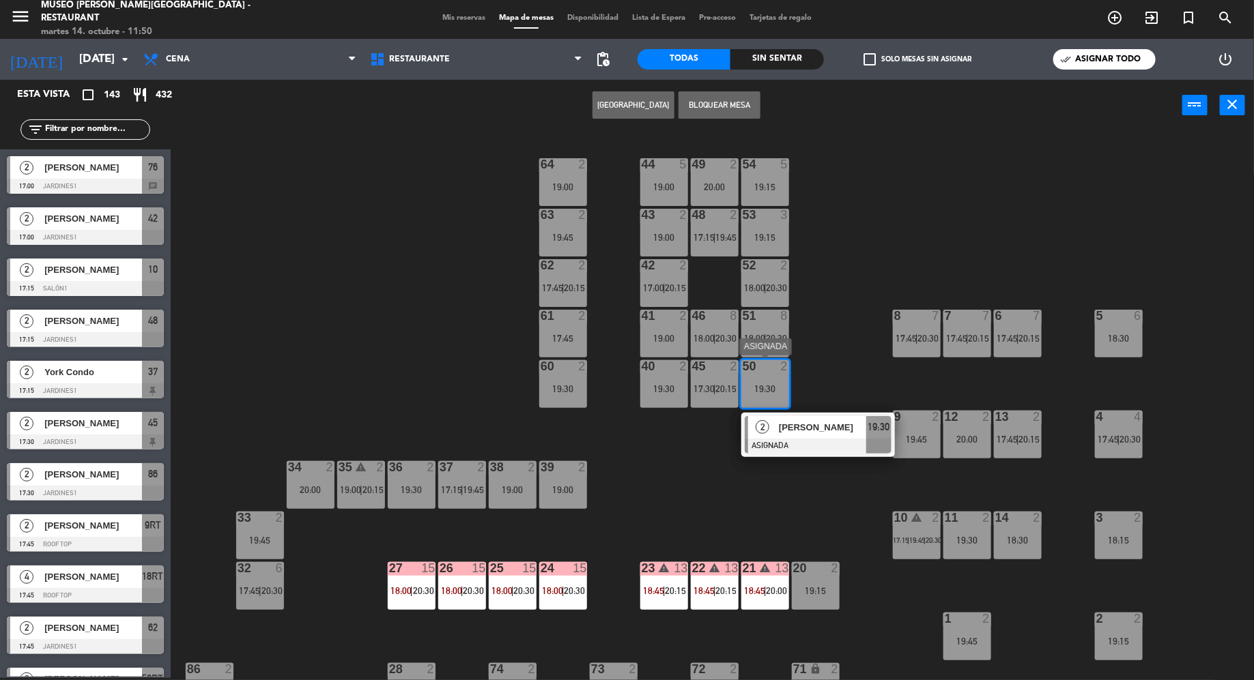
click at [798, 427] on span "[PERSON_NAME]" at bounding box center [822, 427] width 87 height 14
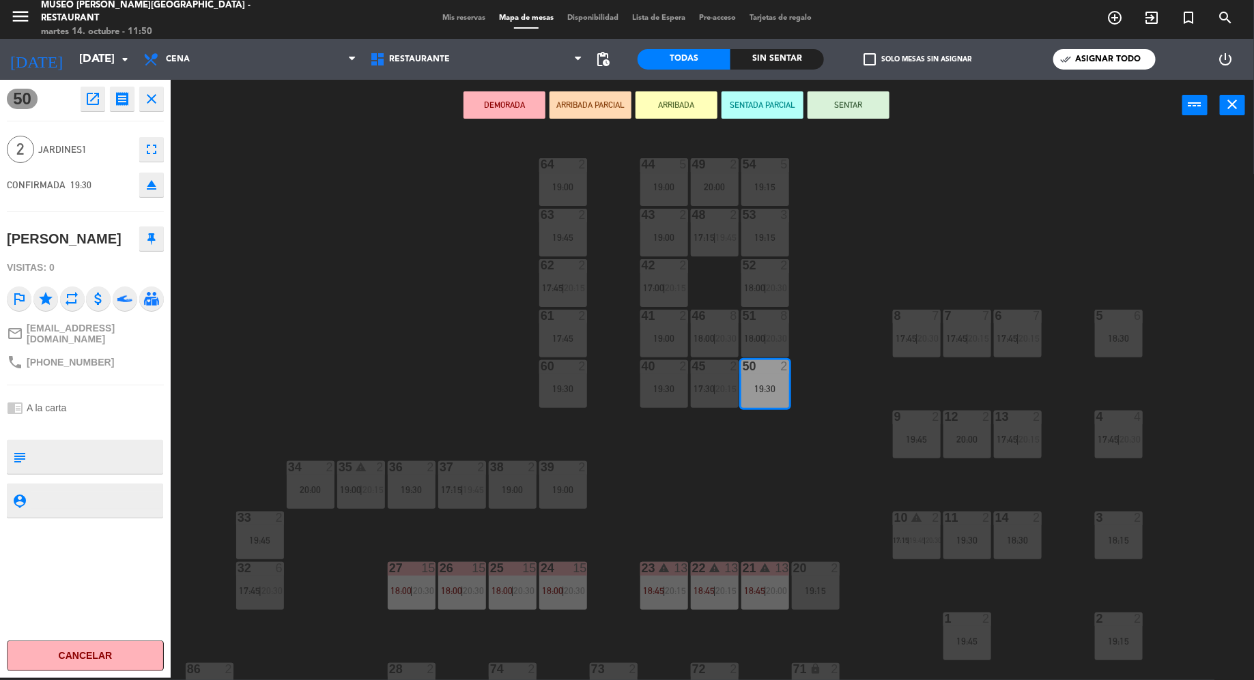
click at [978, 171] on div "44 5 19:00 49 2 20:00 54 5 19:15 64 2 19:00 48 2 17:15 | 19:45 53 3 19:15 63 2 …" at bounding box center [718, 407] width 1071 height 547
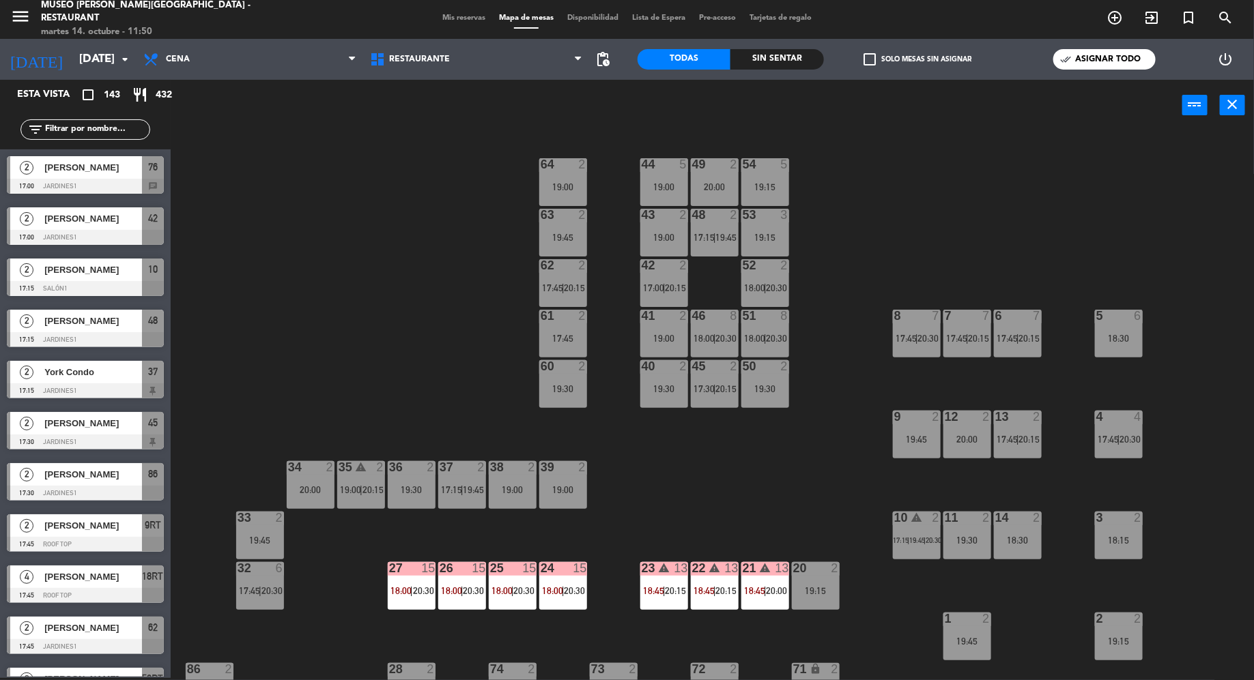
click at [450, 14] on span "Mis reservas" at bounding box center [463, 18] width 57 height 8
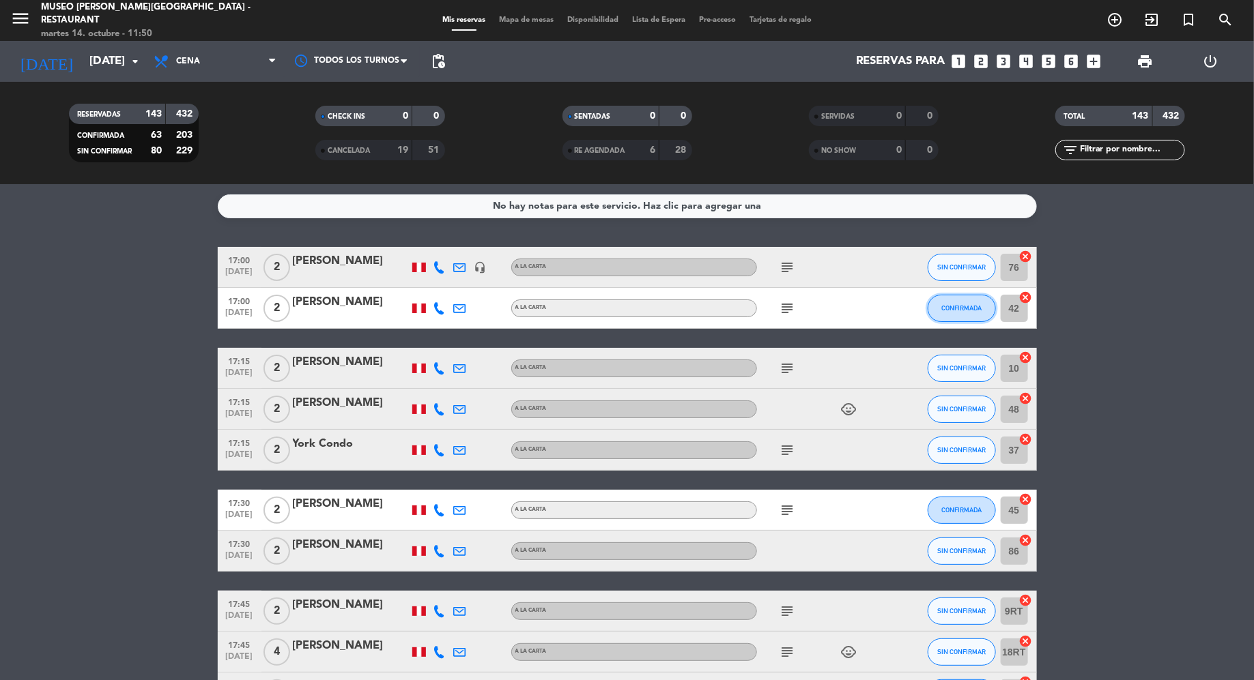
click at [964, 309] on span "CONFIRMADA" at bounding box center [961, 308] width 40 height 8
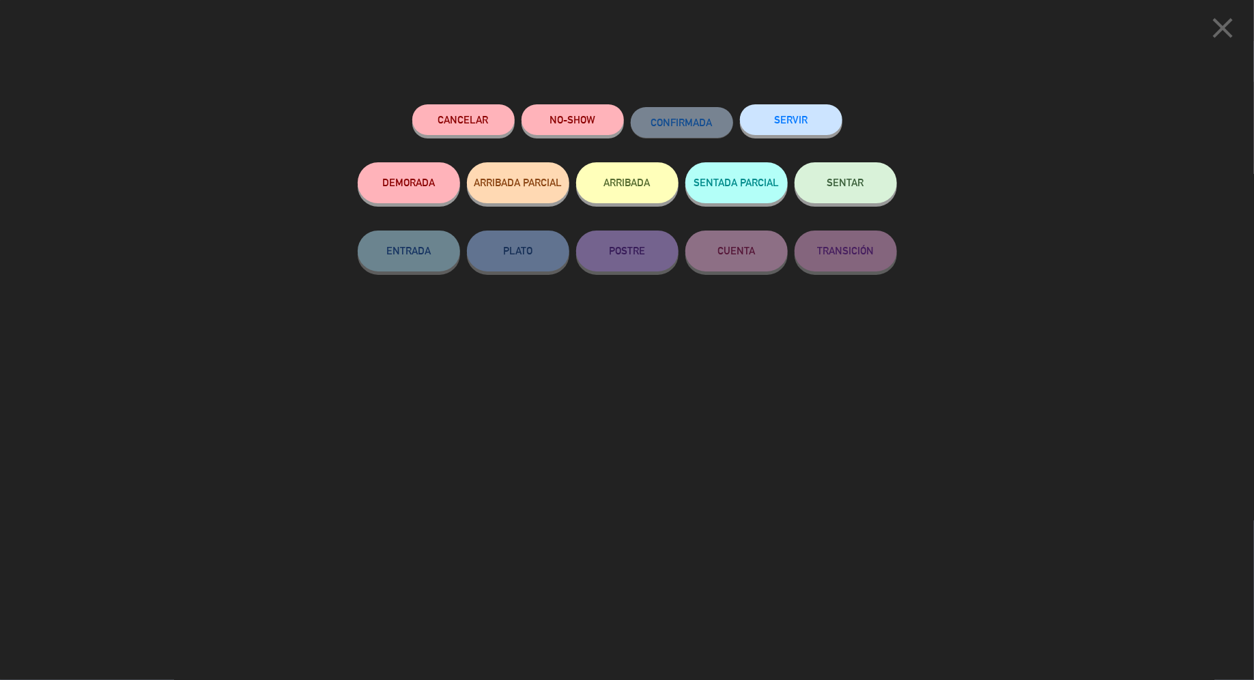
click at [1227, 33] on icon "close" at bounding box center [1222, 28] width 34 height 34
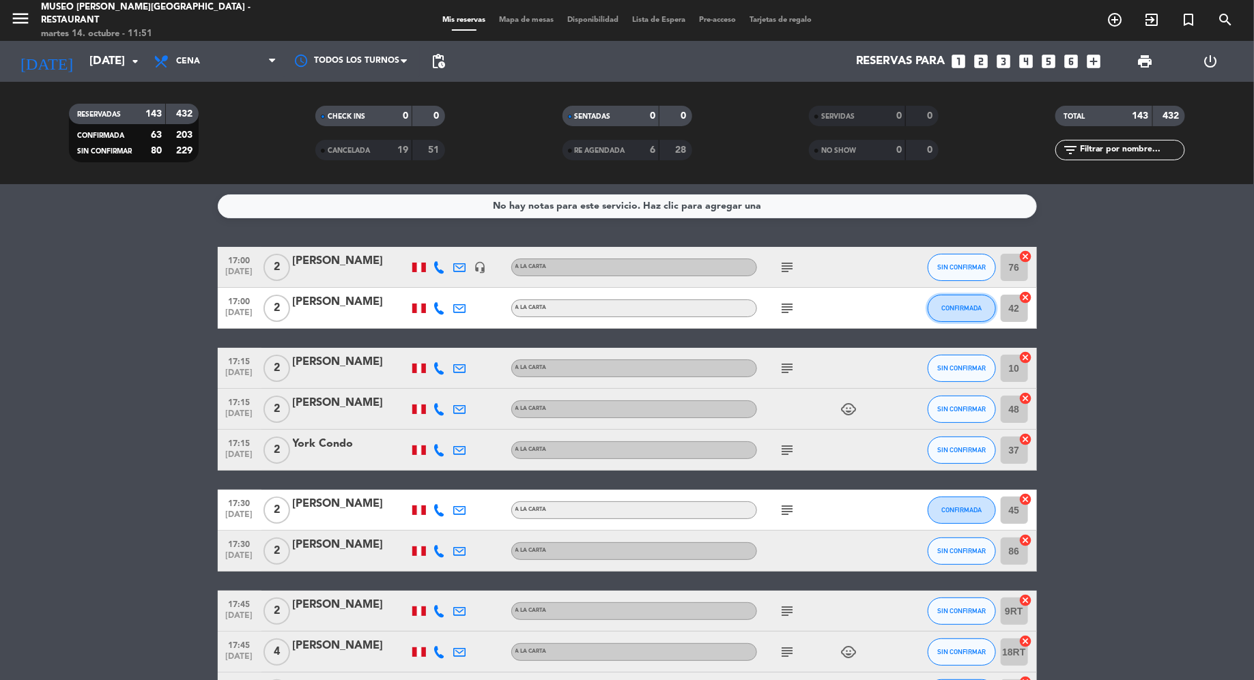
click at [958, 311] on span "CONFIRMADA" at bounding box center [961, 308] width 40 height 8
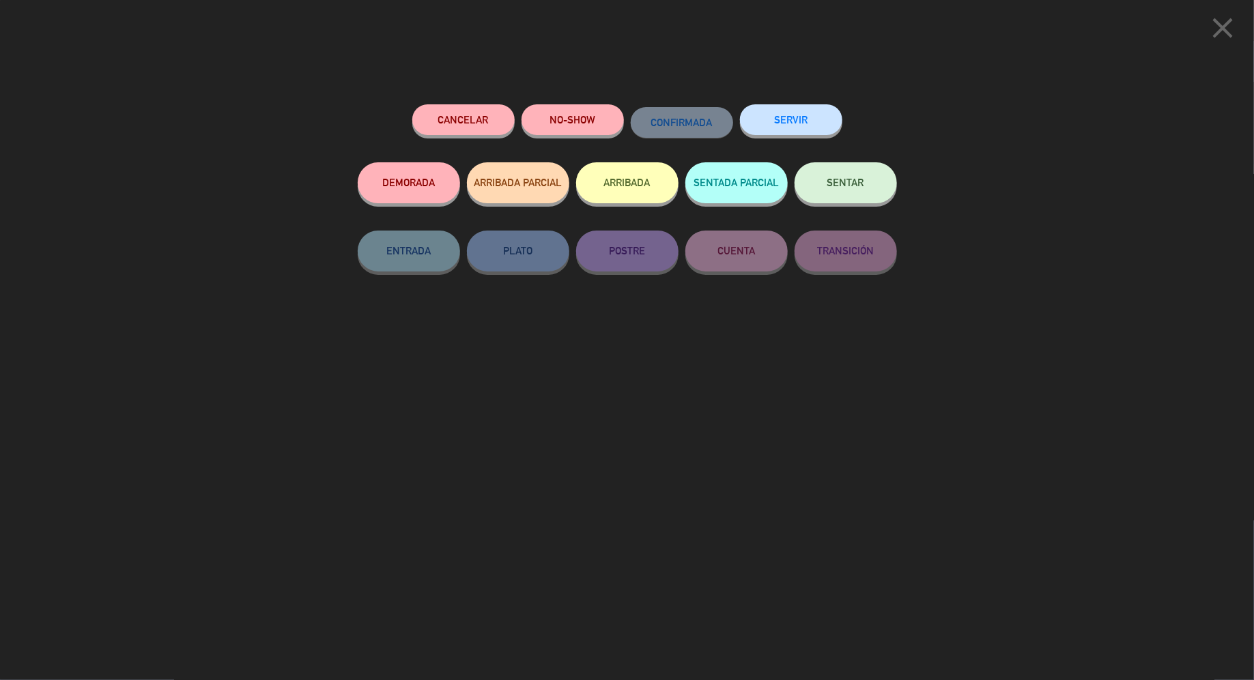
click at [1219, 25] on icon "close" at bounding box center [1222, 28] width 34 height 34
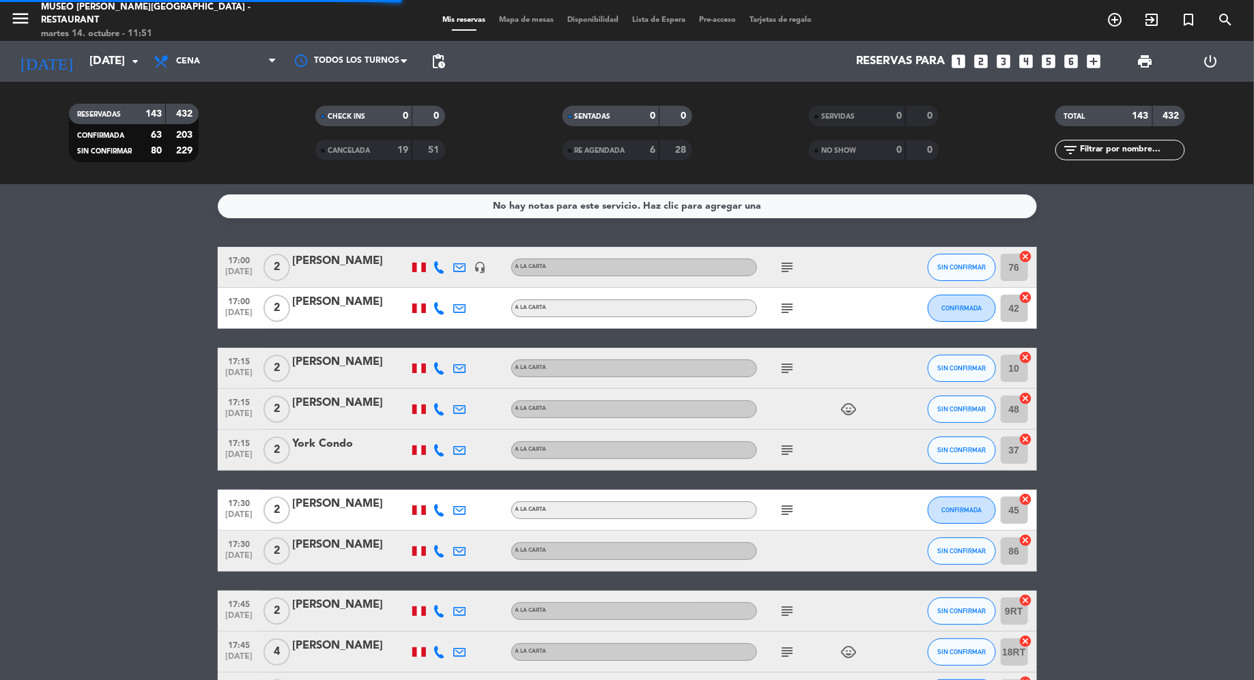
click at [327, 308] on div "[PERSON_NAME]" at bounding box center [351, 302] width 116 height 18
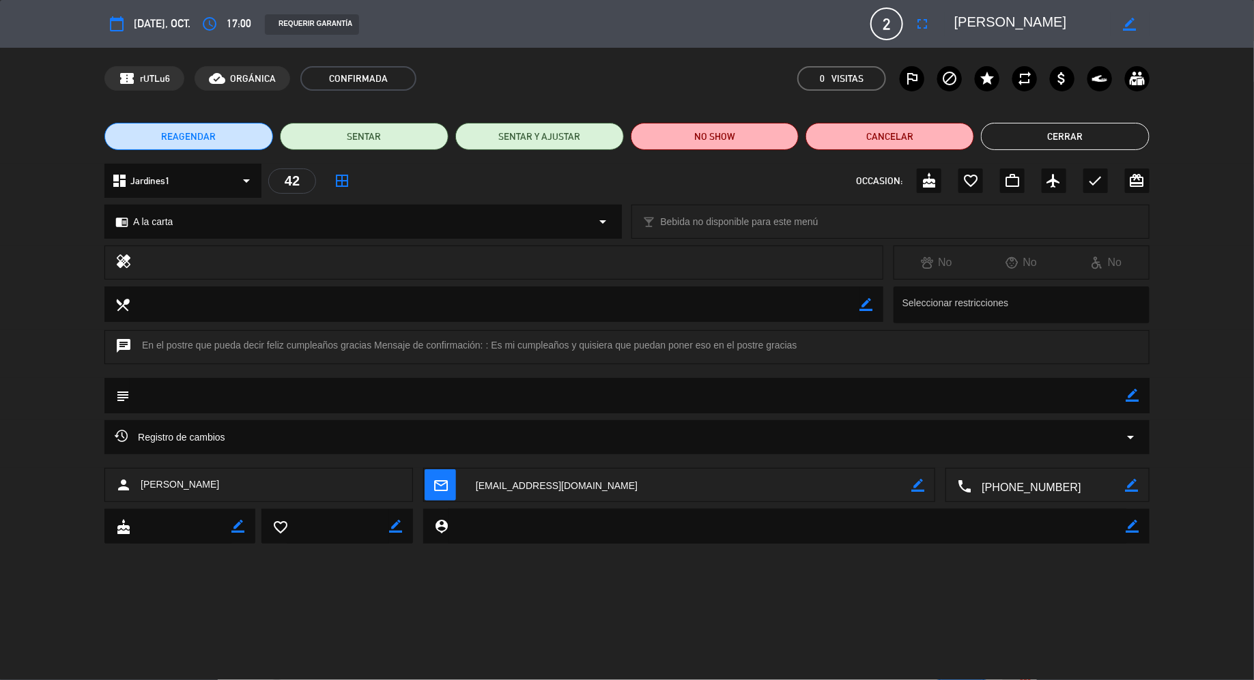
click at [1082, 141] on button "Cerrar" at bounding box center [1065, 136] width 169 height 27
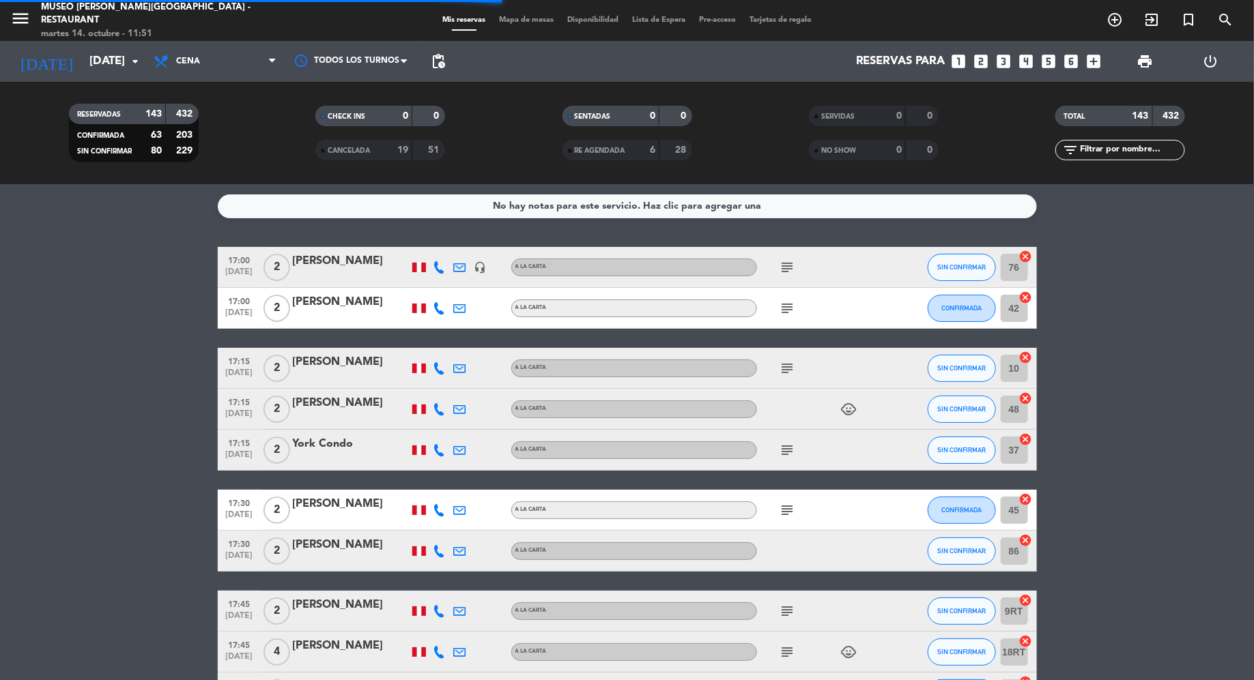
click at [530, 18] on span "Mapa de mesas" at bounding box center [526, 20] width 68 height 8
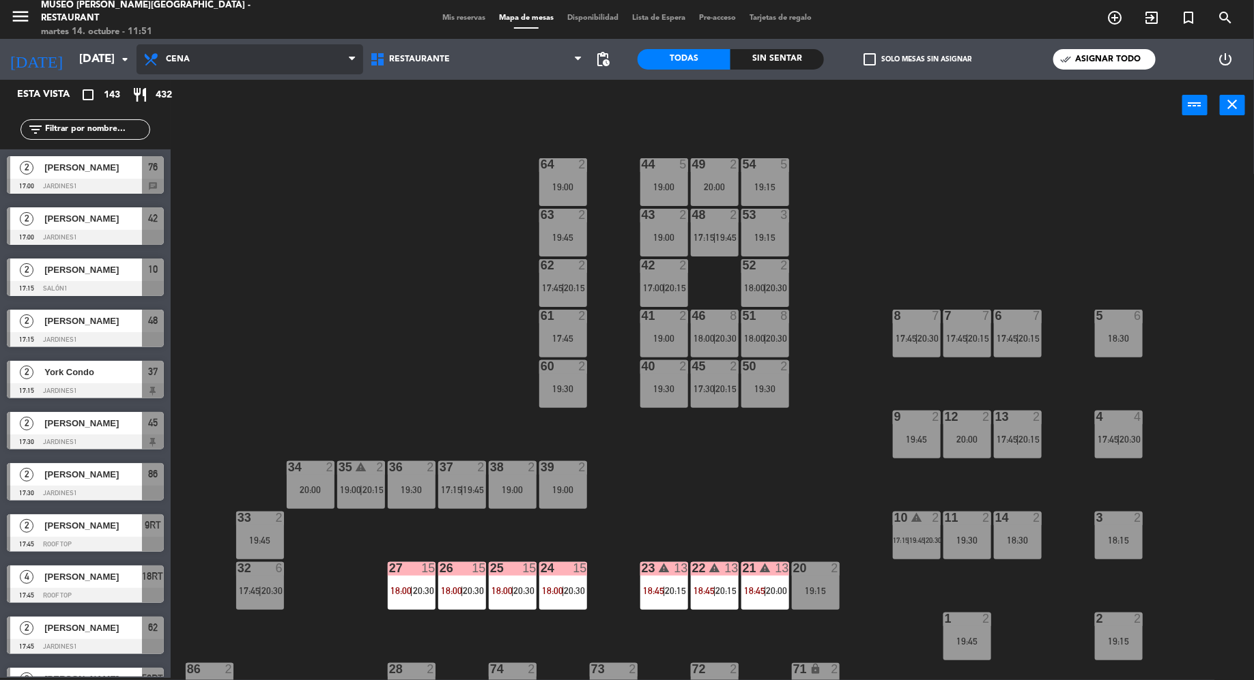
click at [314, 61] on span "Cena" at bounding box center [249, 59] width 227 height 30
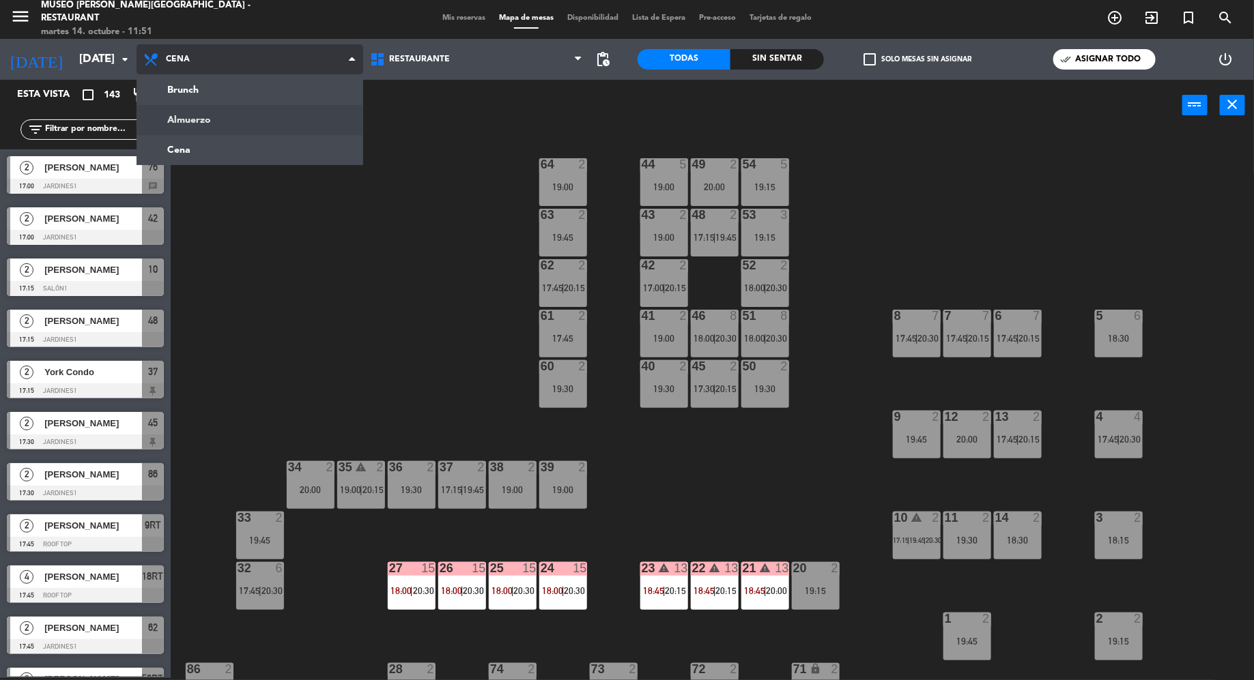
click at [240, 116] on ng-component "menu [GEOGRAPHIC_DATA][PERSON_NAME] - Restaurant [DATE] 14. octubre - 11:51 Mis…" at bounding box center [627, 339] width 1254 height 683
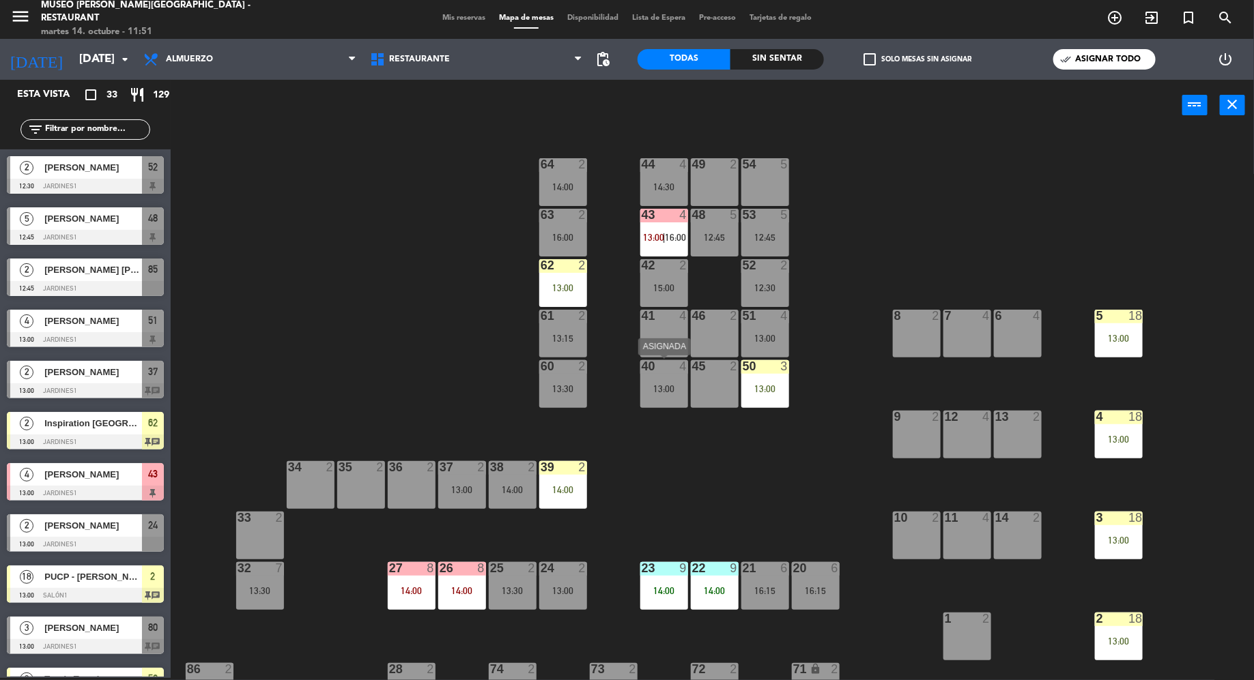
click at [659, 384] on div "13:00" at bounding box center [664, 389] width 48 height 10
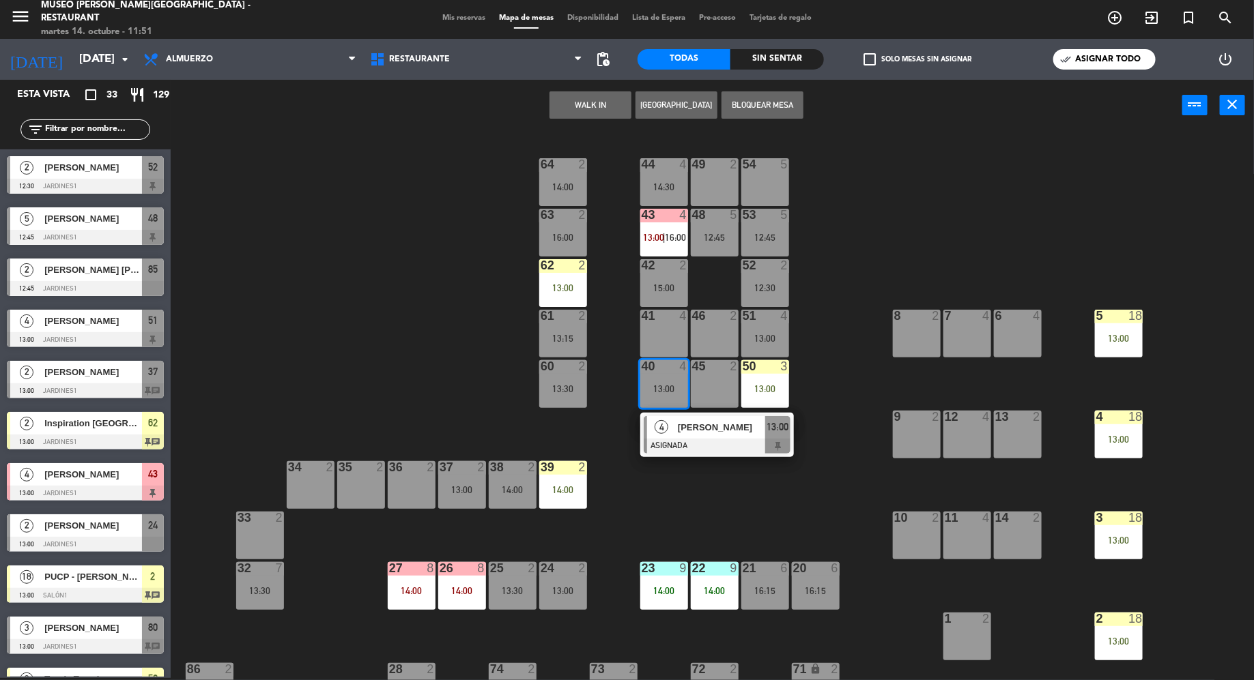
click at [697, 426] on span "[PERSON_NAME]" at bounding box center [721, 427] width 87 height 14
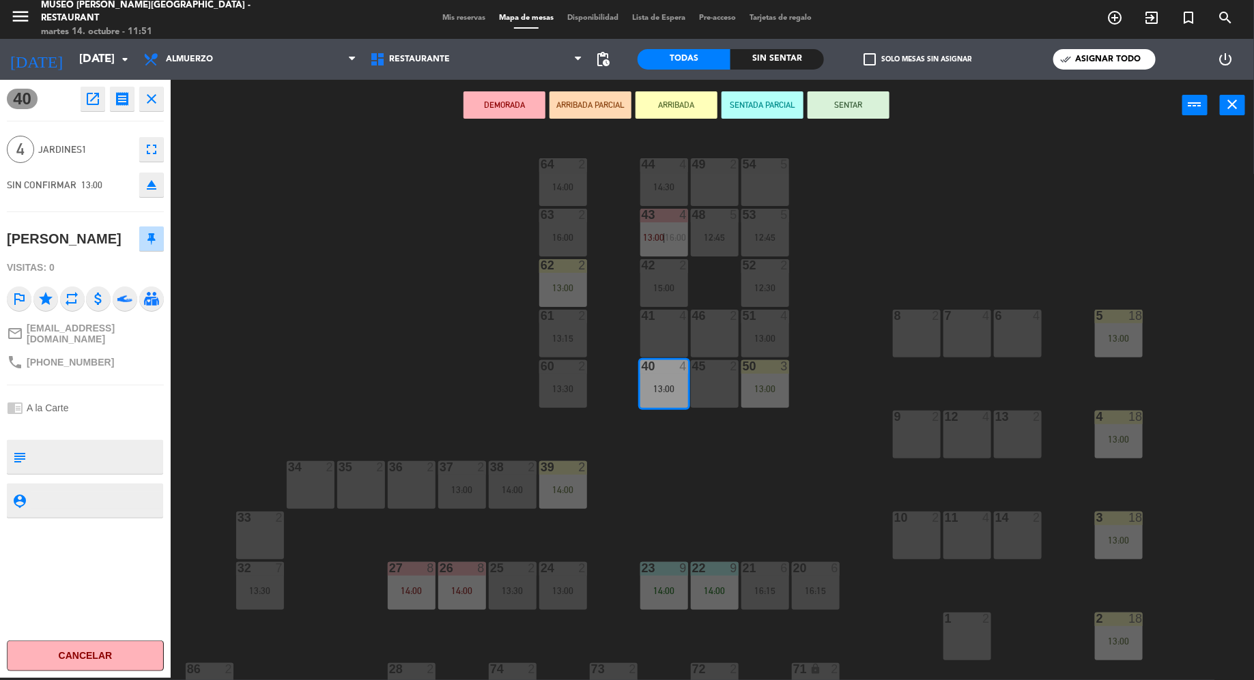
click at [965, 119] on div "DEMORADA ARRIBADA PARCIAL ARRIBADA SENTADA PARCIAL SENTAR power_input close" at bounding box center [676, 106] width 1011 height 52
click at [148, 98] on icon "close" at bounding box center [151, 99] width 16 height 16
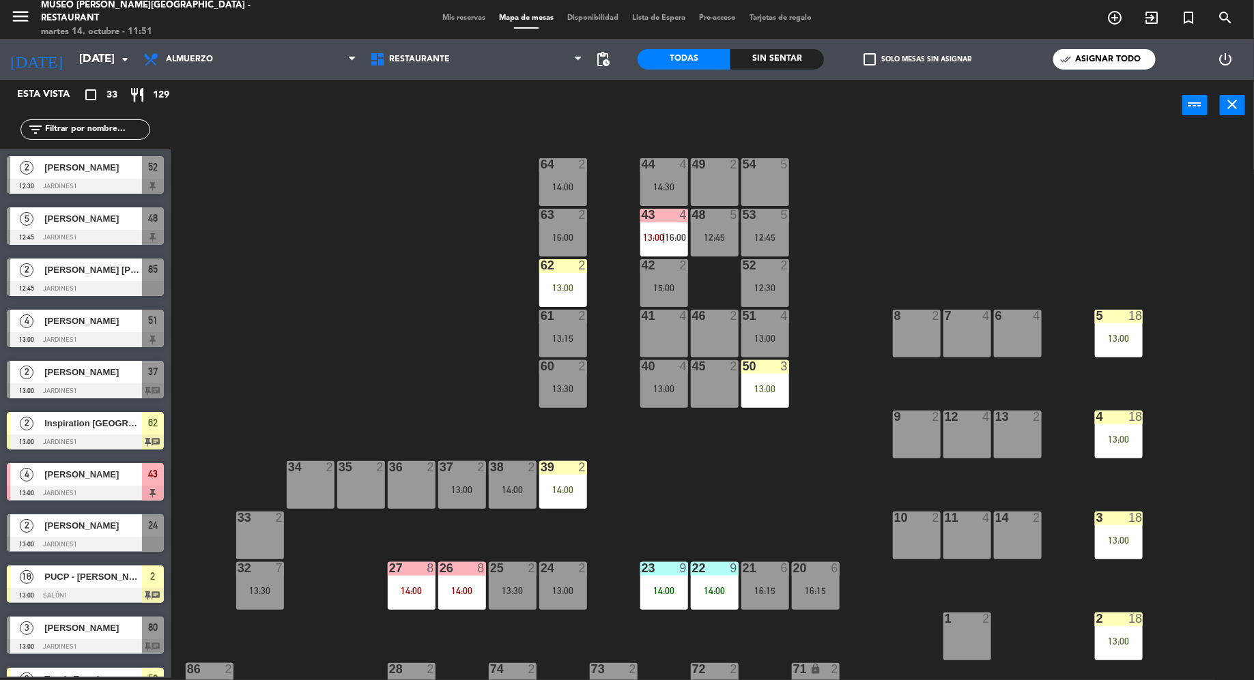
scroll to position [2, 0]
click at [260, 63] on span "Almuerzo" at bounding box center [249, 59] width 227 height 30
click at [103, 58] on input "[DATE]" at bounding box center [146, 59] width 149 height 27
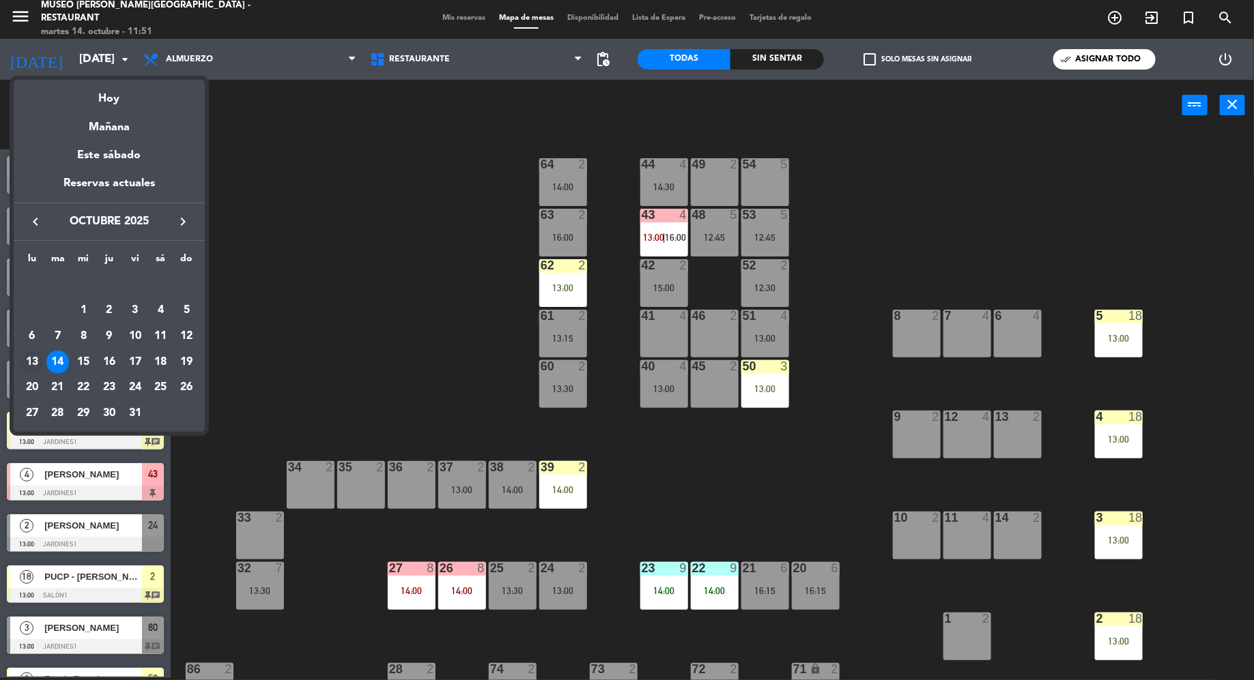
click at [38, 351] on div "13" at bounding box center [31, 362] width 23 height 23
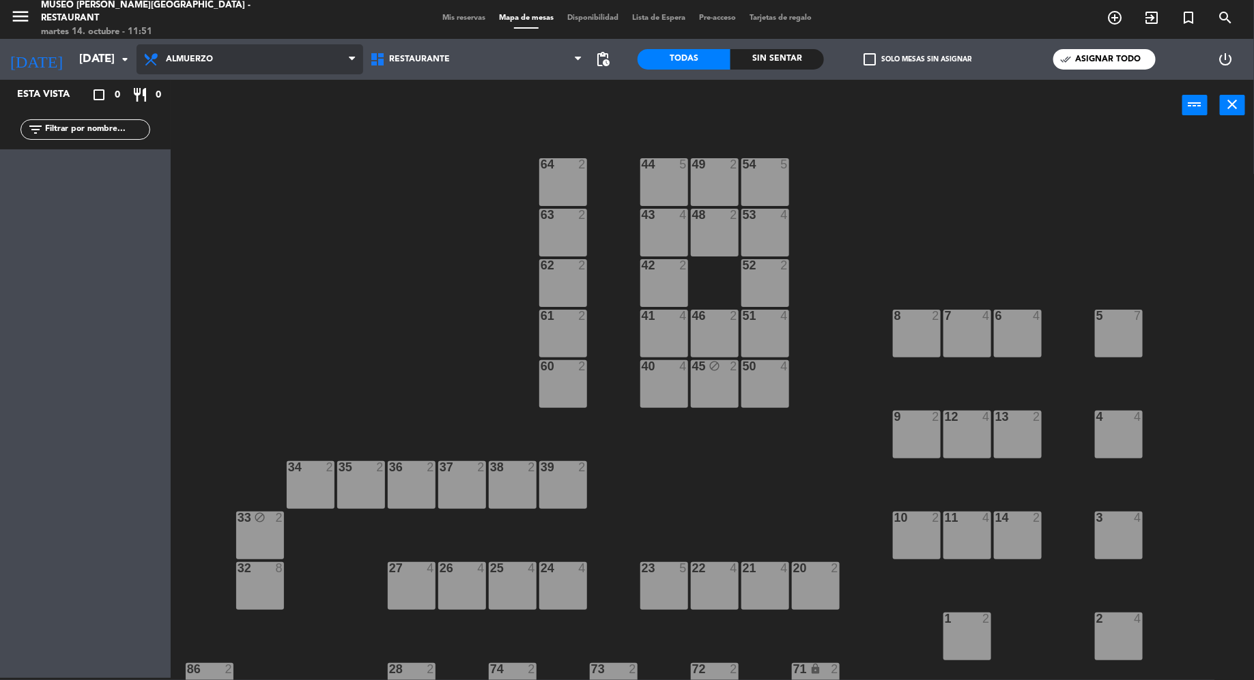
click at [266, 53] on span "Almuerzo" at bounding box center [249, 59] width 227 height 30
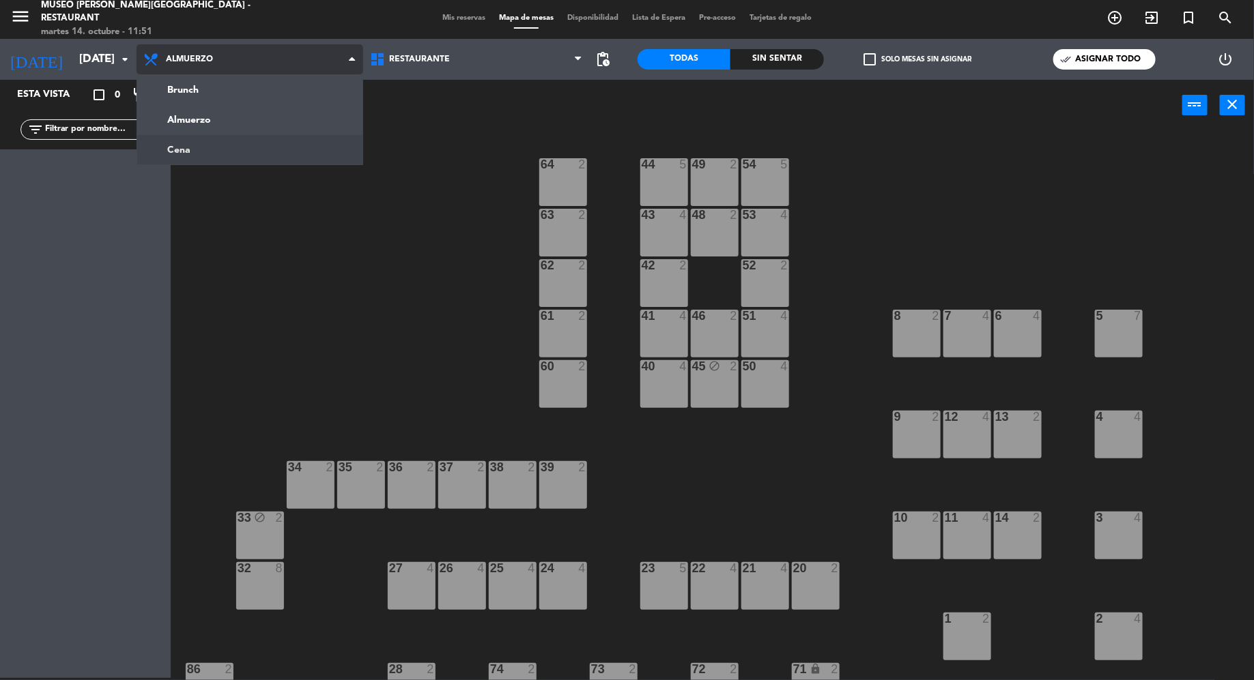
click at [238, 143] on ng-component "menu [GEOGRAPHIC_DATA][PERSON_NAME] - Restaurant [DATE] 14. octubre - 11:51 Mis…" at bounding box center [627, 339] width 1254 height 683
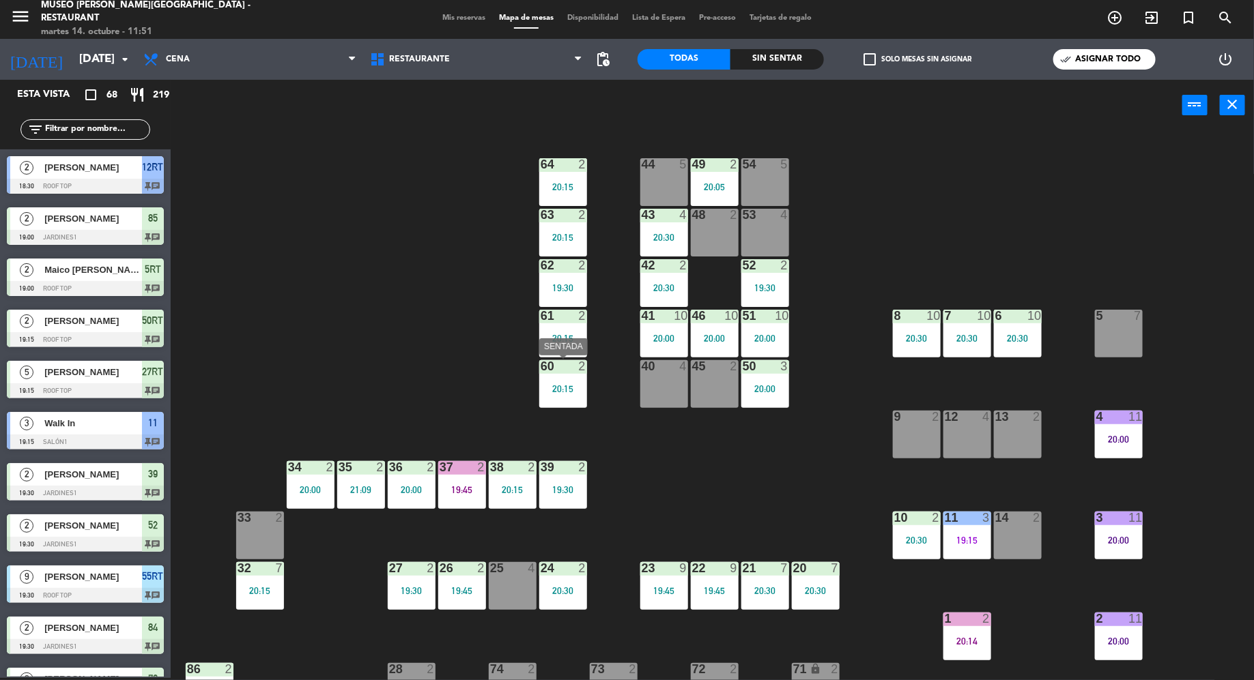
click at [559, 388] on div "20:15" at bounding box center [563, 389] width 48 height 10
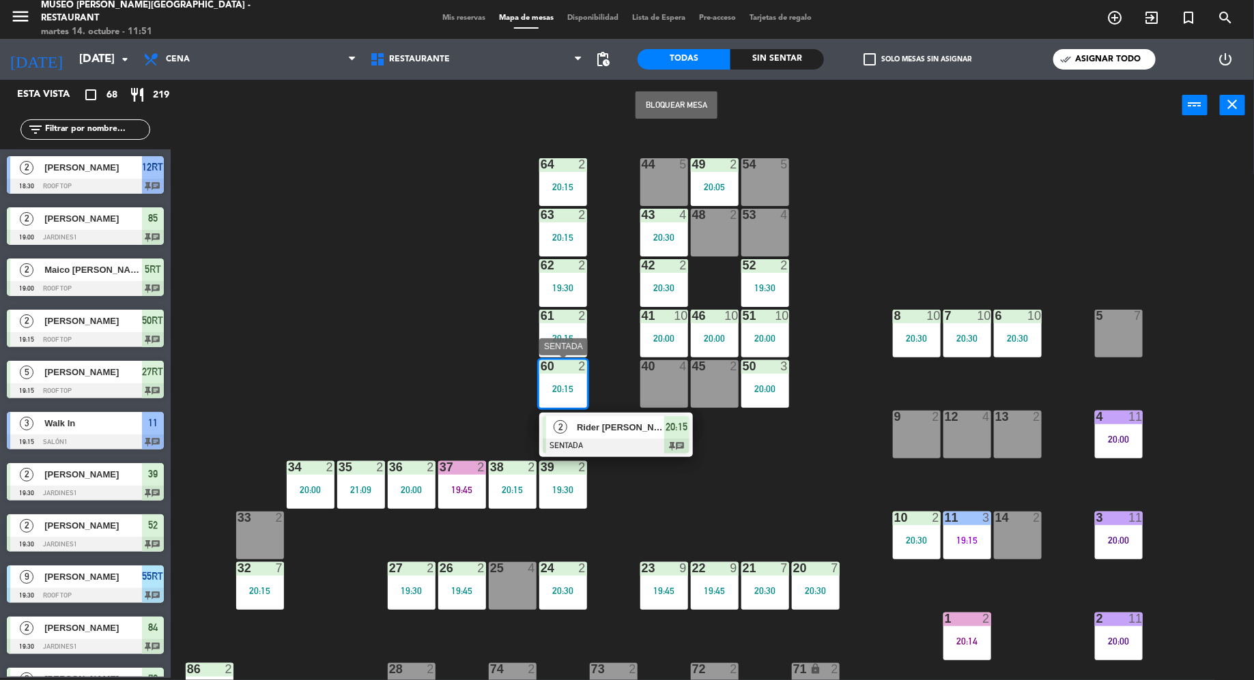
click at [603, 427] on span "Rider [PERSON_NAME]" at bounding box center [620, 427] width 87 height 14
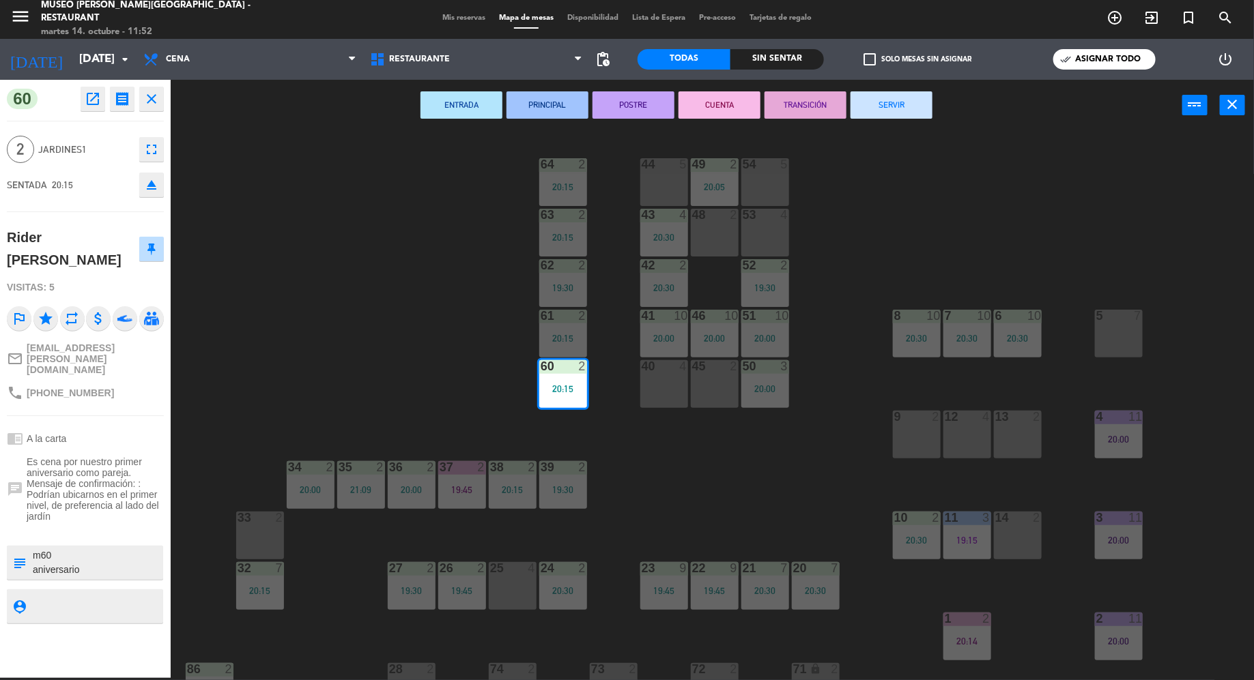
click at [151, 97] on icon "close" at bounding box center [151, 99] width 16 height 16
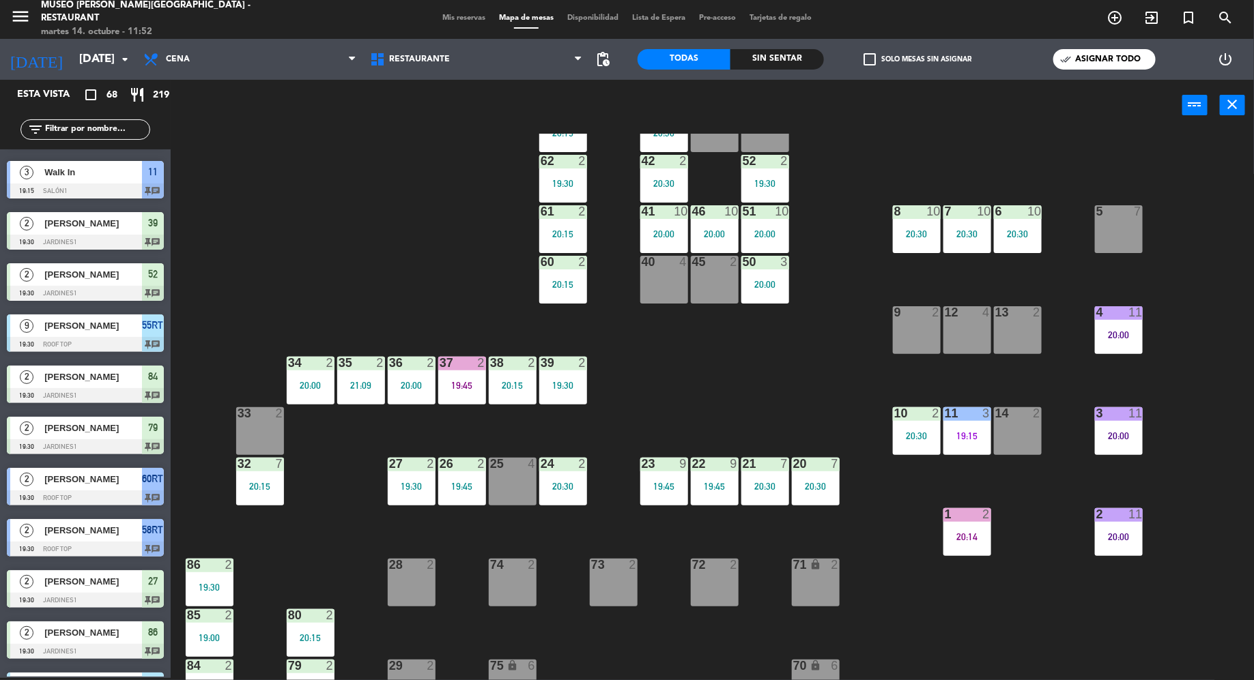
scroll to position [0, 0]
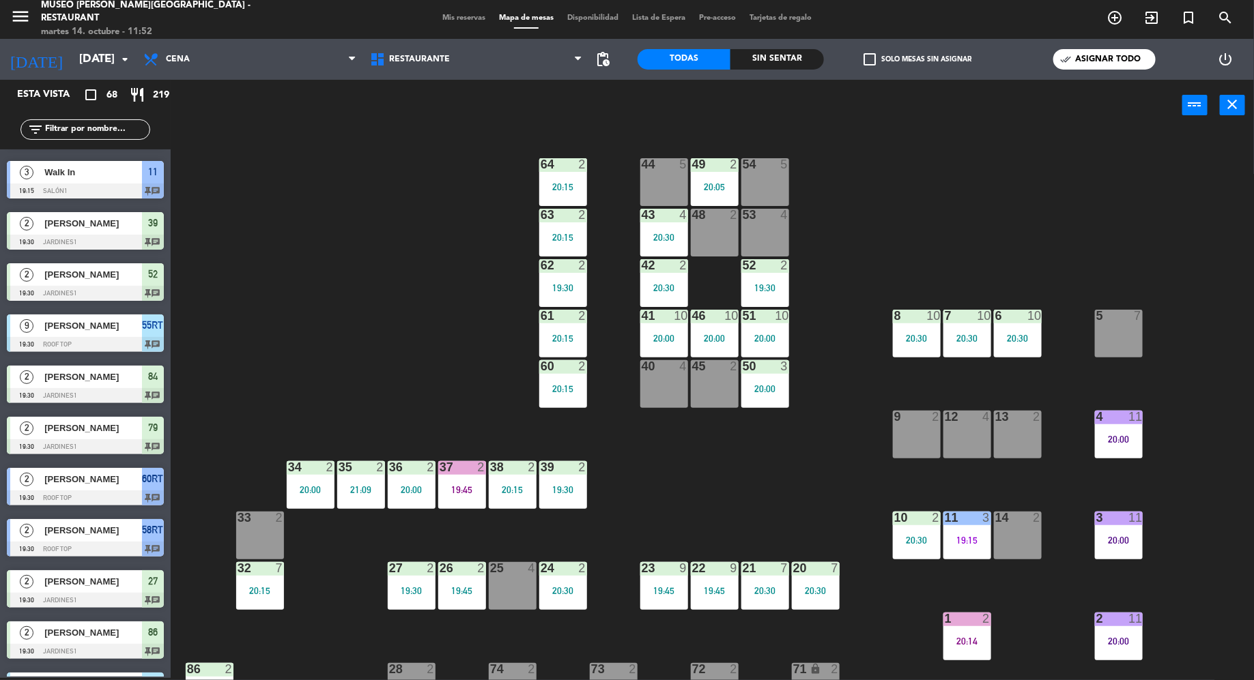
click at [671, 277] on div "42 2 20:30" at bounding box center [664, 283] width 48 height 48
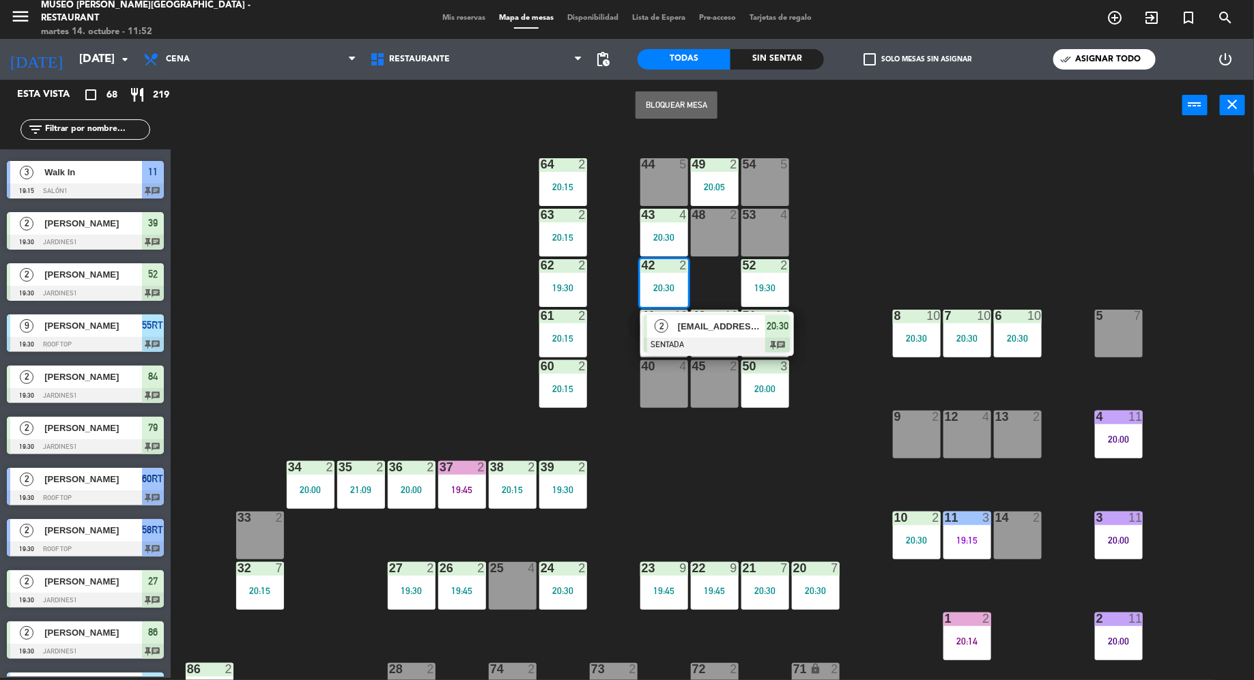
click at [671, 277] on div "42 2 20:30" at bounding box center [664, 283] width 48 height 48
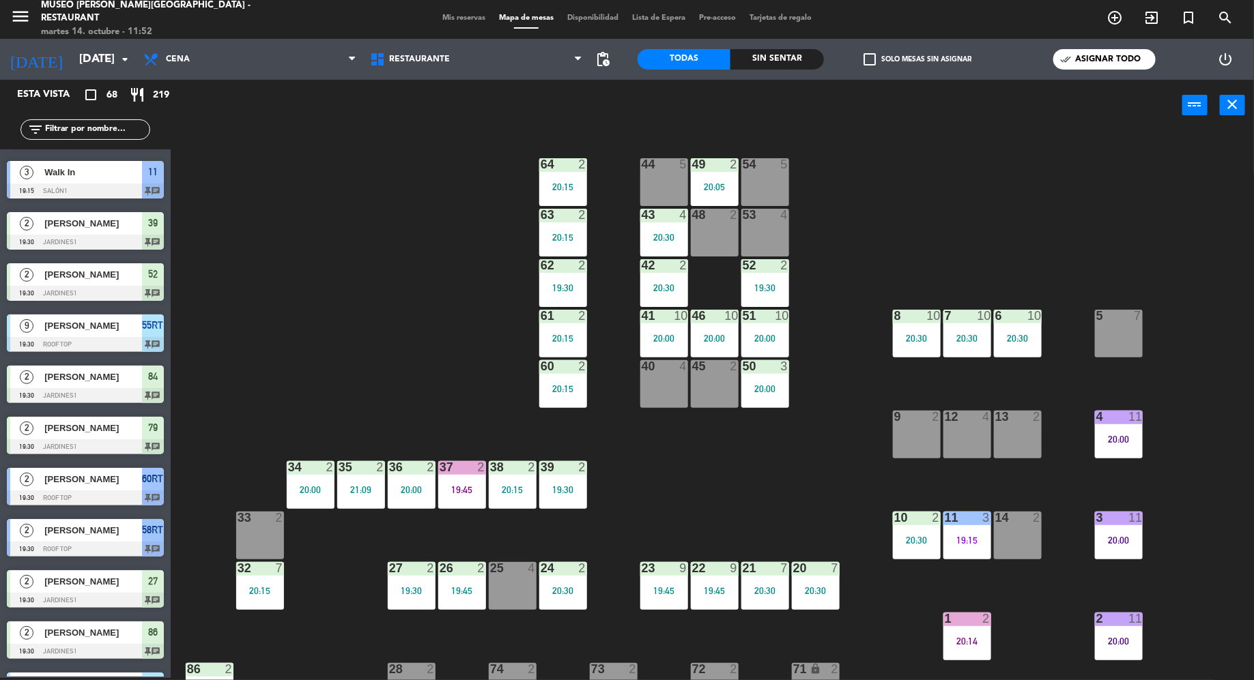
click at [714, 338] on div "20:00" at bounding box center [715, 339] width 48 height 10
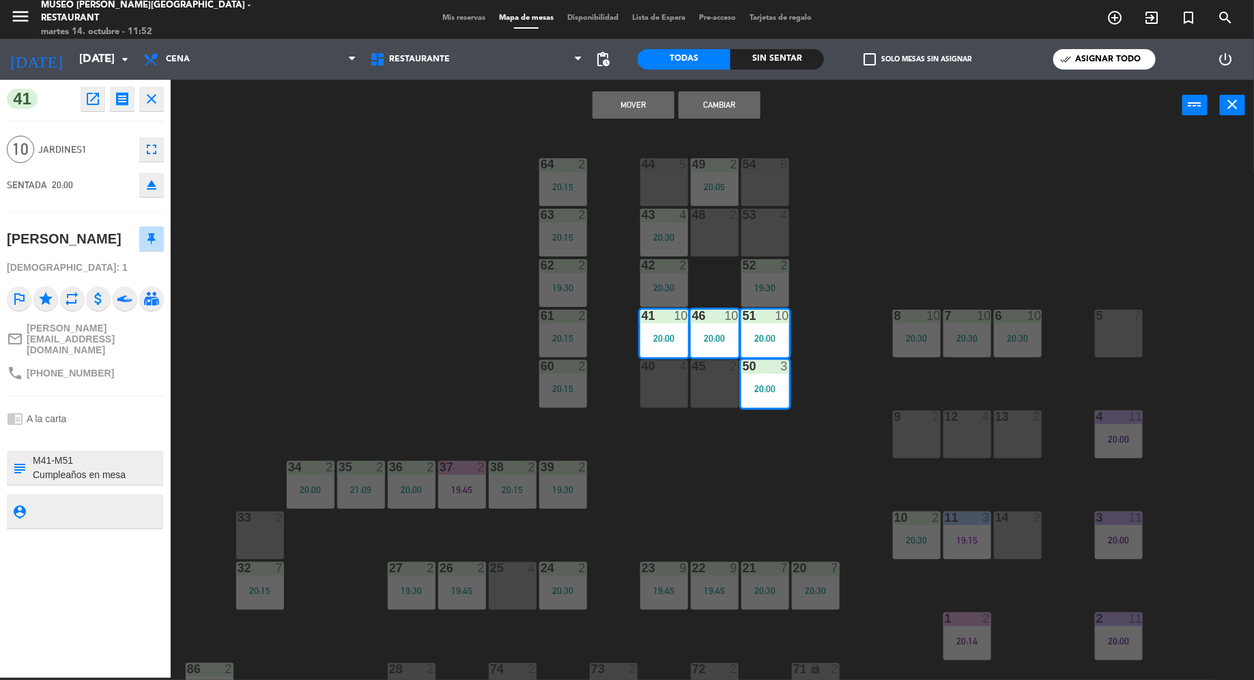
click at [151, 94] on icon "close" at bounding box center [151, 99] width 16 height 16
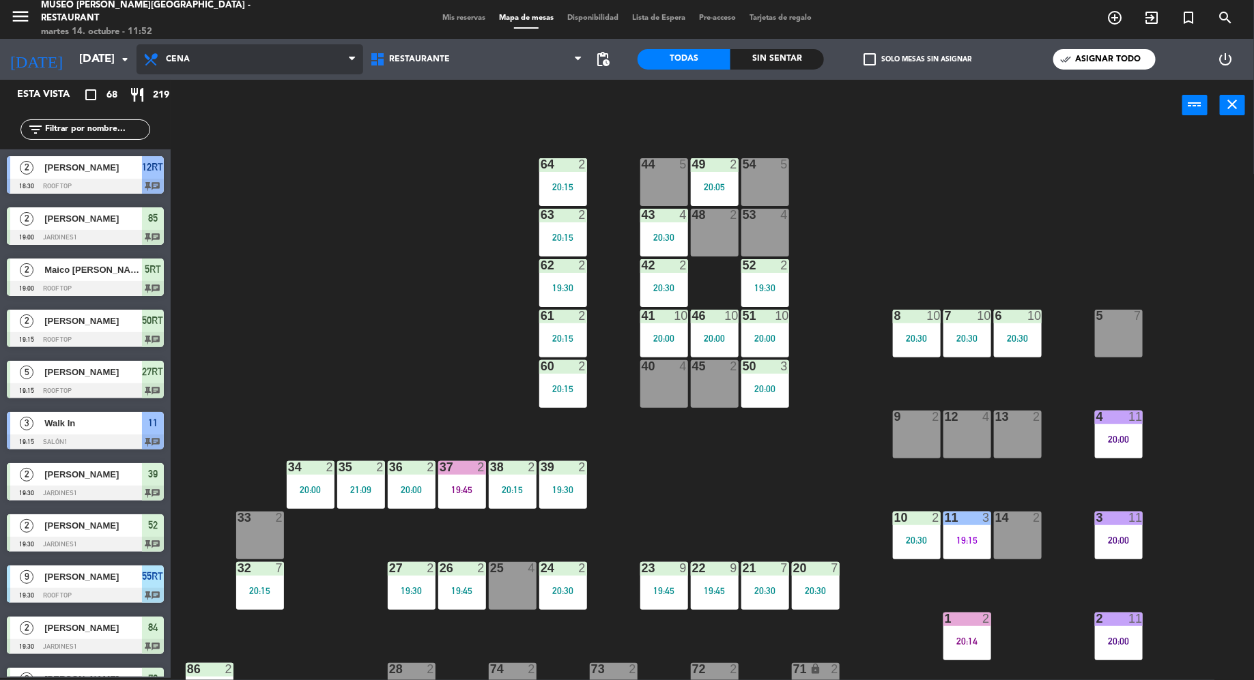
click at [205, 68] on span "Cena" at bounding box center [249, 59] width 227 height 30
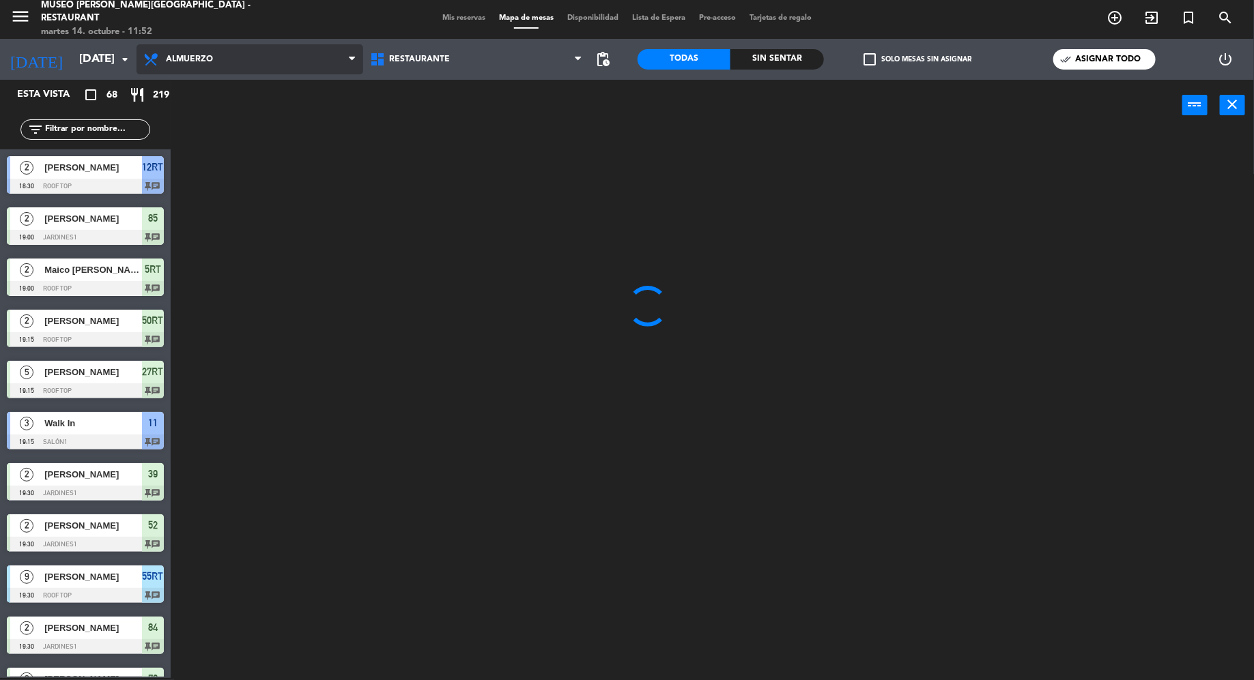
click at [211, 121] on ng-component "menu [GEOGRAPHIC_DATA][PERSON_NAME] - Restaurant [DATE] 14. octubre - 11:52 Mis…" at bounding box center [627, 339] width 1254 height 683
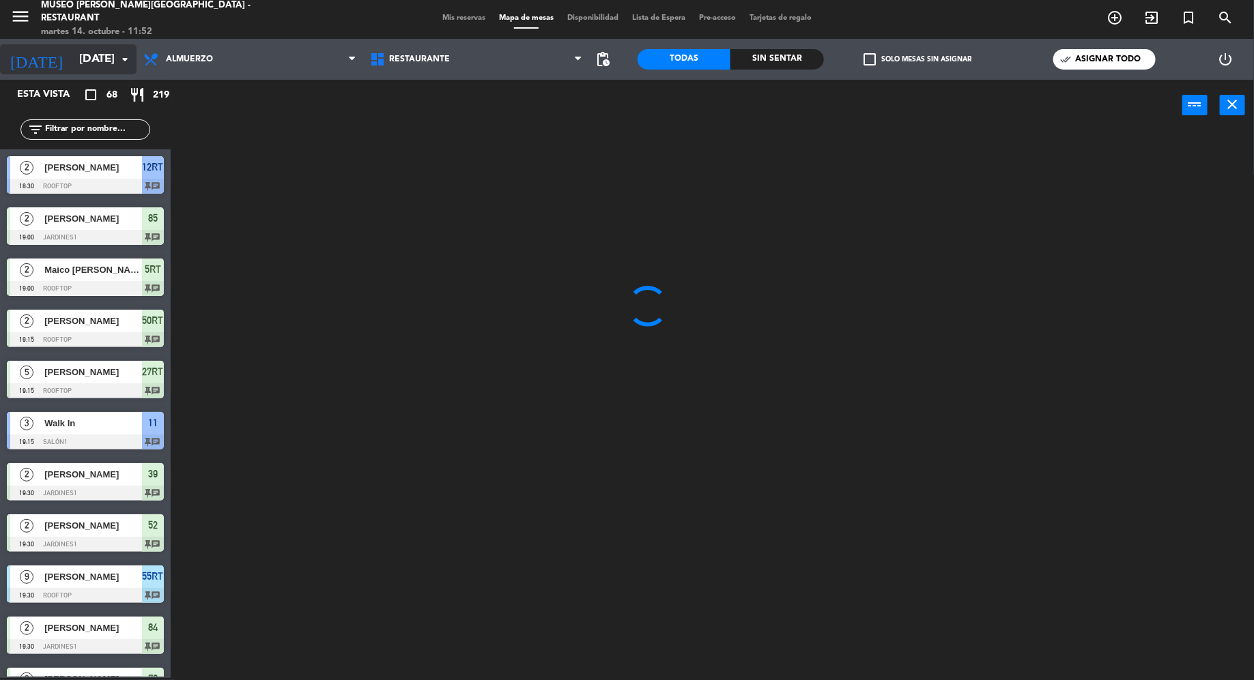
click at [130, 63] on icon "arrow_drop_down" at bounding box center [125, 59] width 16 height 16
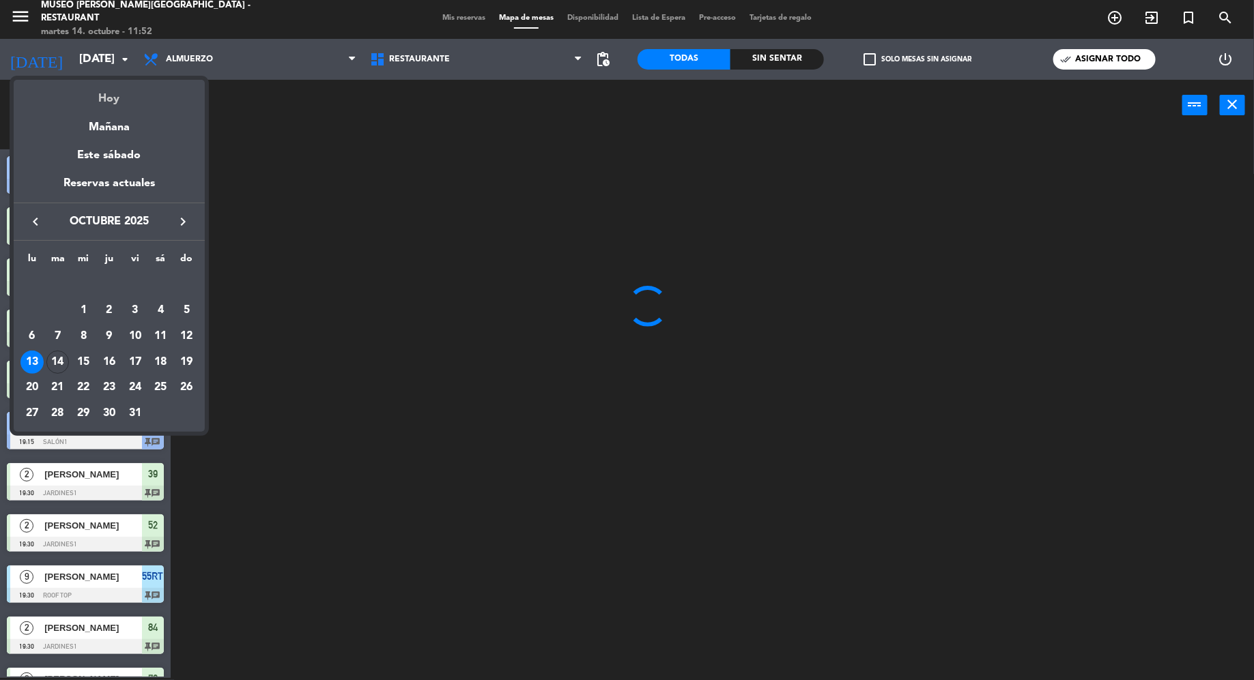
click at [117, 96] on div "Hoy" at bounding box center [109, 94] width 191 height 28
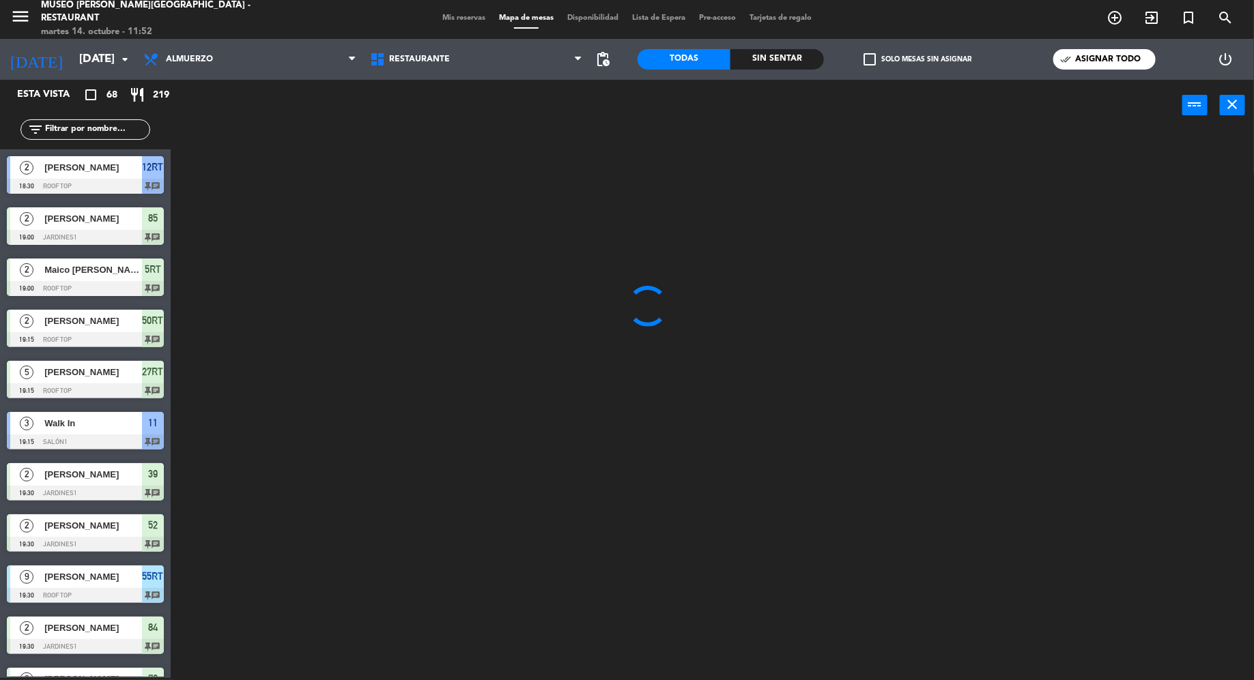
type input "[DATE]"
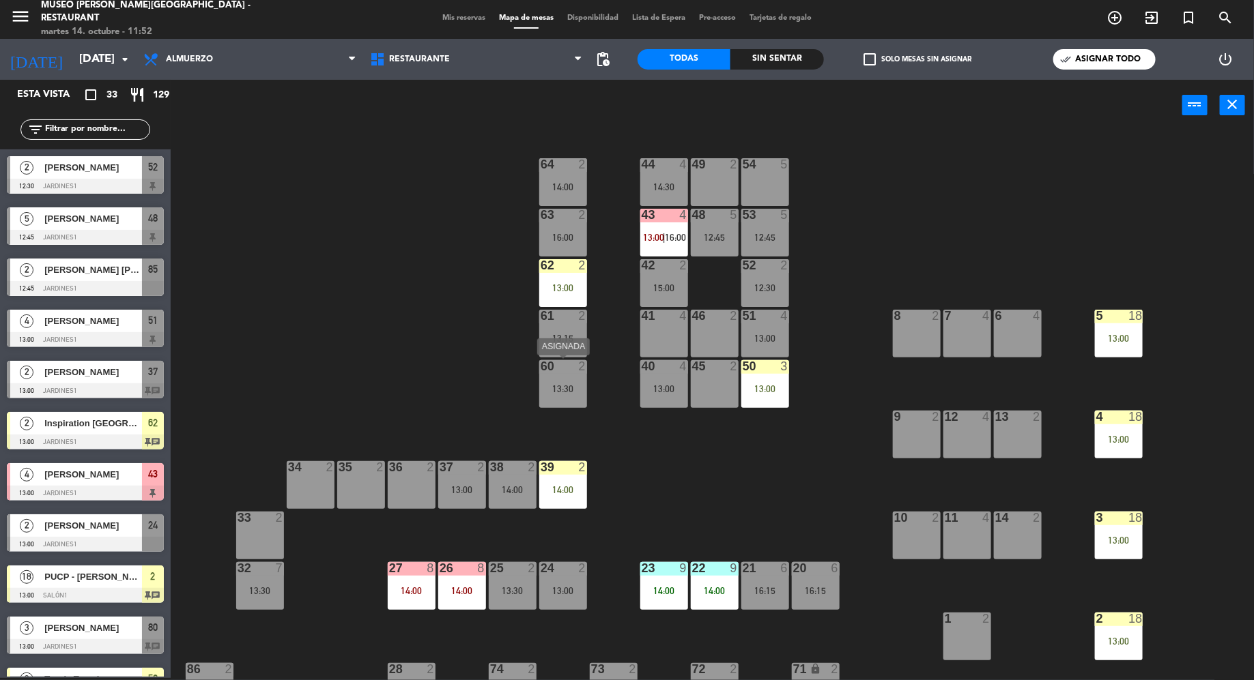
click at [566, 371] on div at bounding box center [562, 366] width 23 height 12
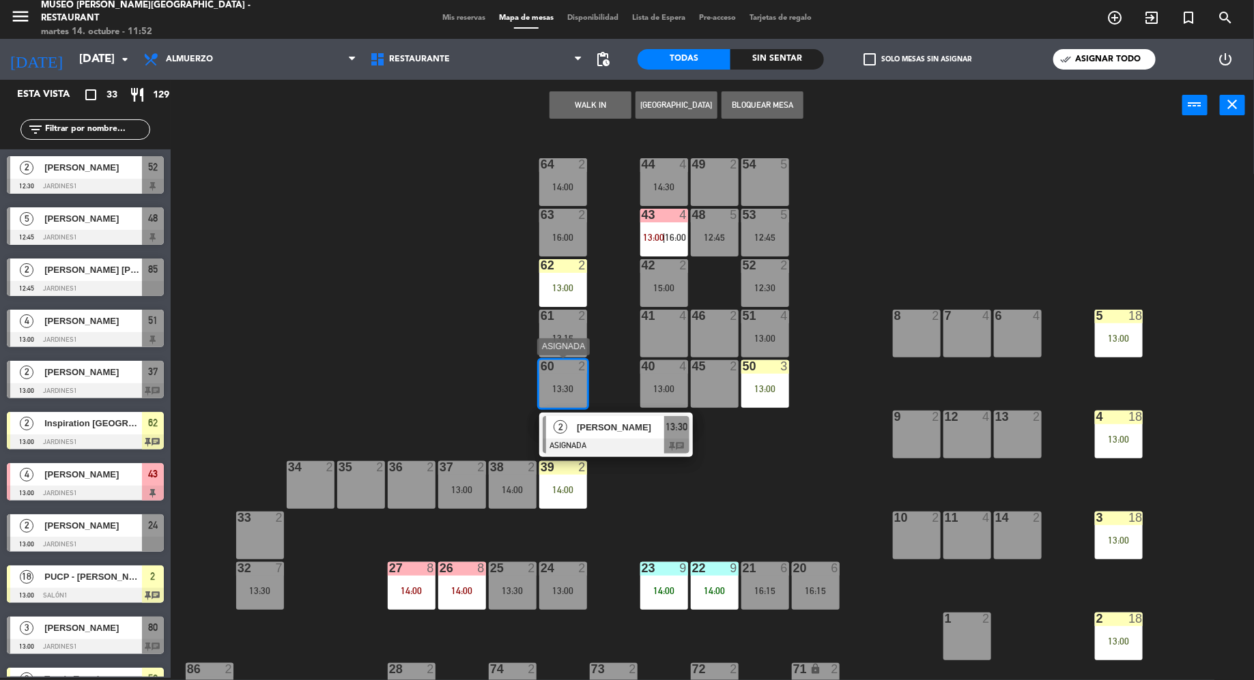
click at [601, 431] on span "[PERSON_NAME]" at bounding box center [620, 427] width 87 height 14
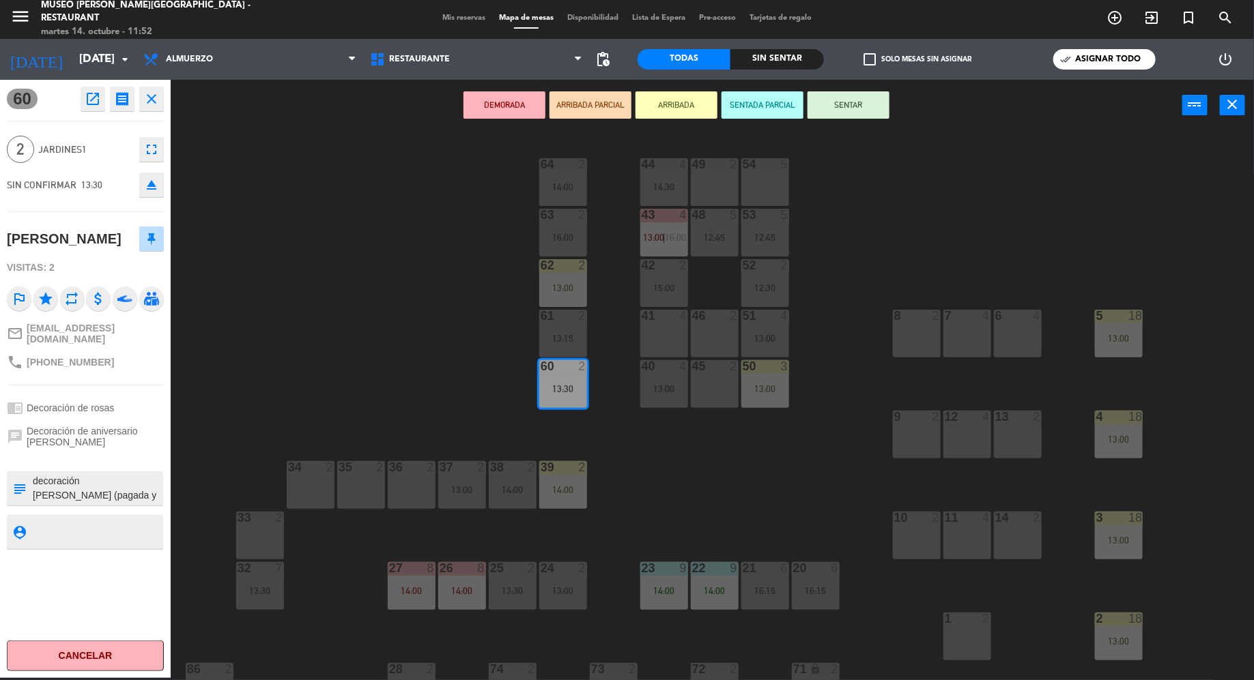
click at [142, 414] on div "chrome_reader_mode Decoración [PERSON_NAME]" at bounding box center [85, 408] width 157 height 26
click at [1236, 105] on icon "close" at bounding box center [1232, 104] width 16 height 16
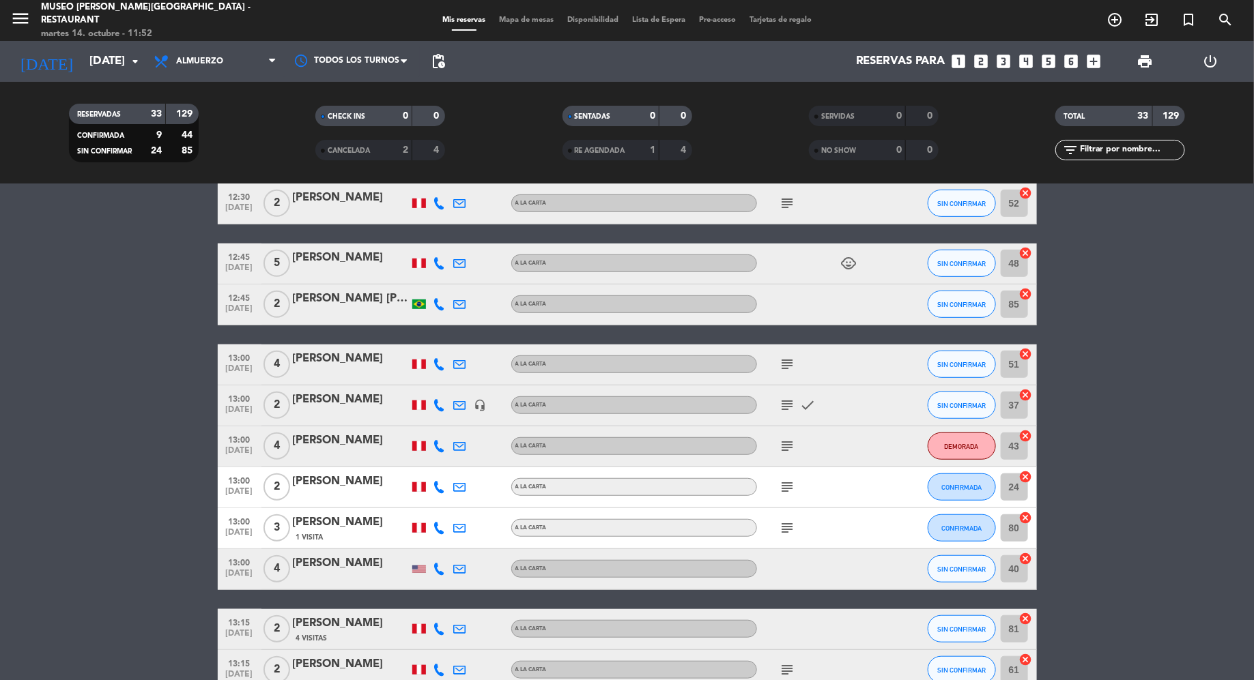
scroll to position [546, 0]
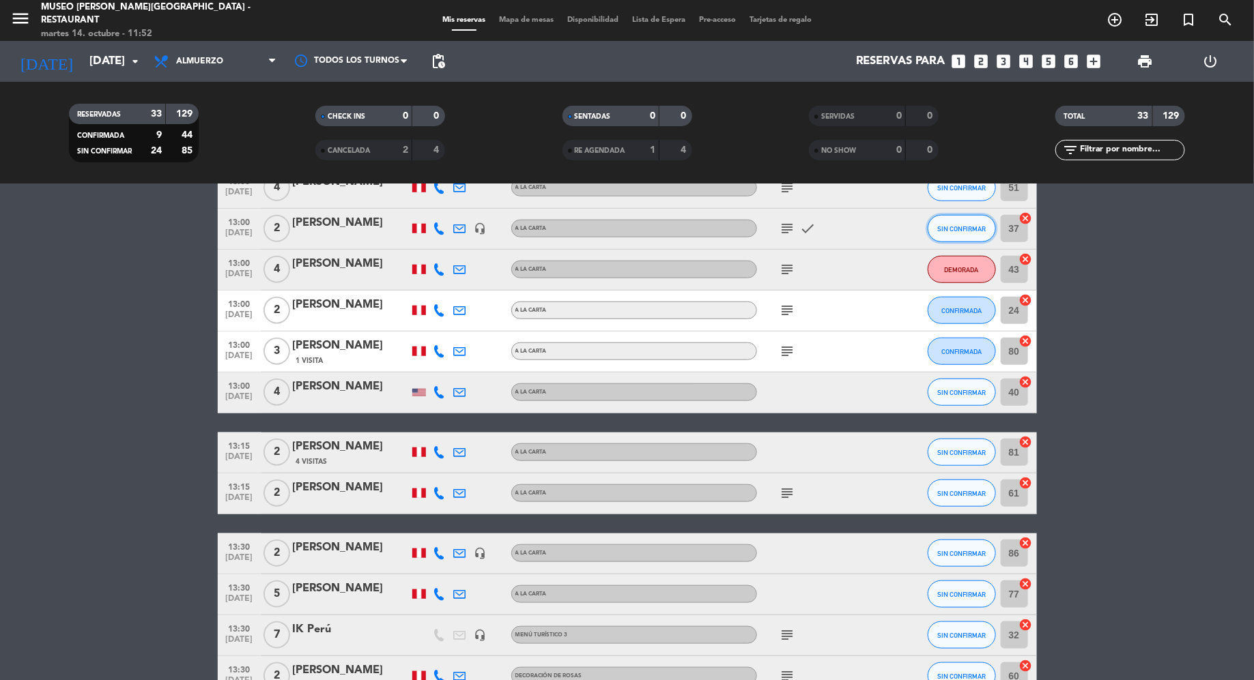
click at [946, 230] on span "SIN CONFIRMAR" at bounding box center [961, 229] width 48 height 8
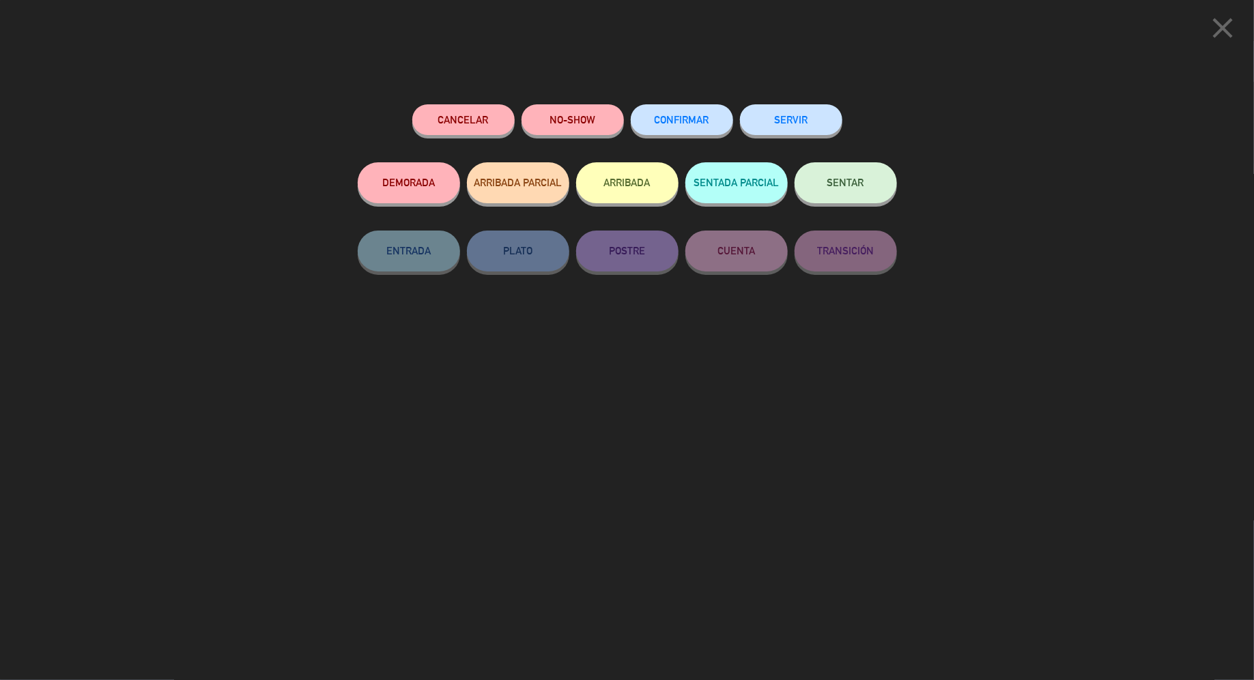
click at [1227, 18] on icon "close" at bounding box center [1222, 28] width 34 height 34
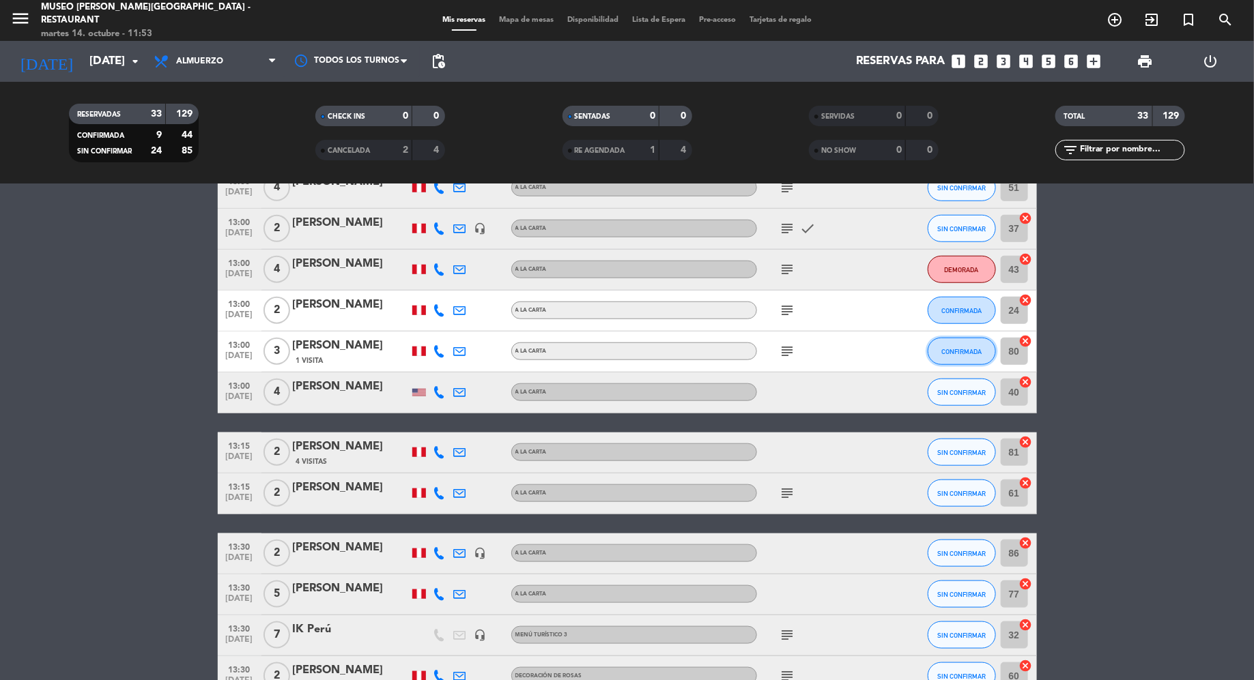
click at [942, 341] on button "CONFIRMADA" at bounding box center [961, 351] width 68 height 27
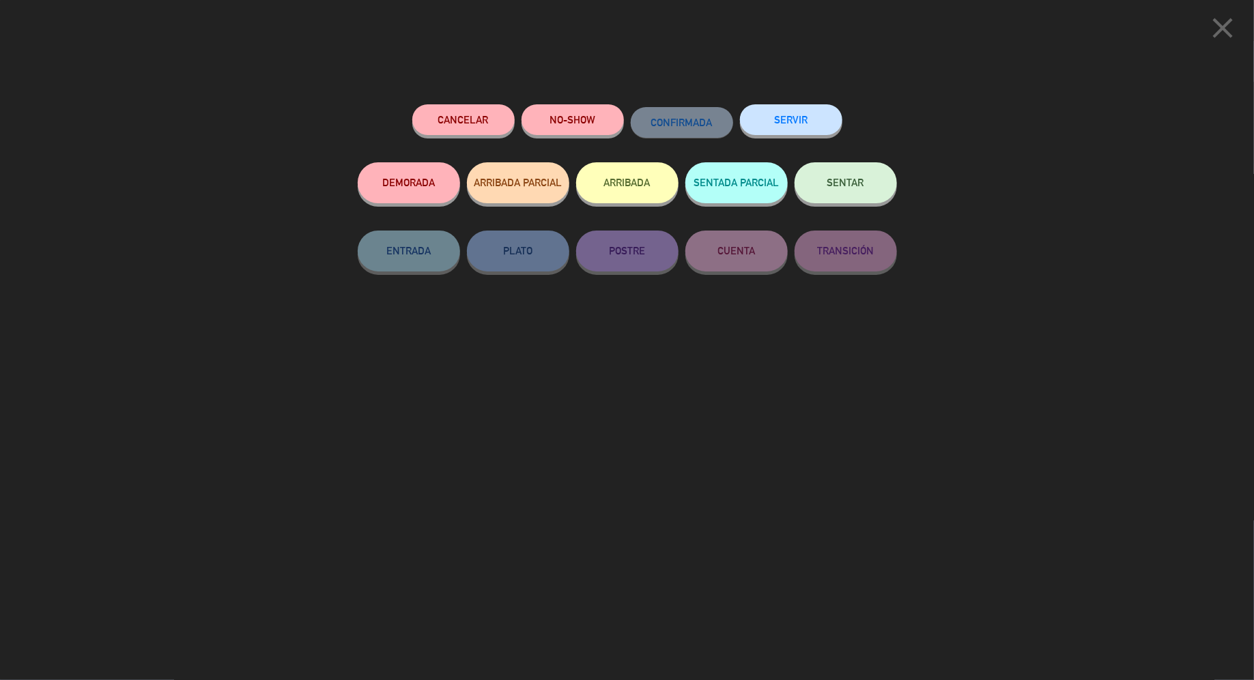
click at [1227, 29] on icon "close" at bounding box center [1222, 28] width 34 height 34
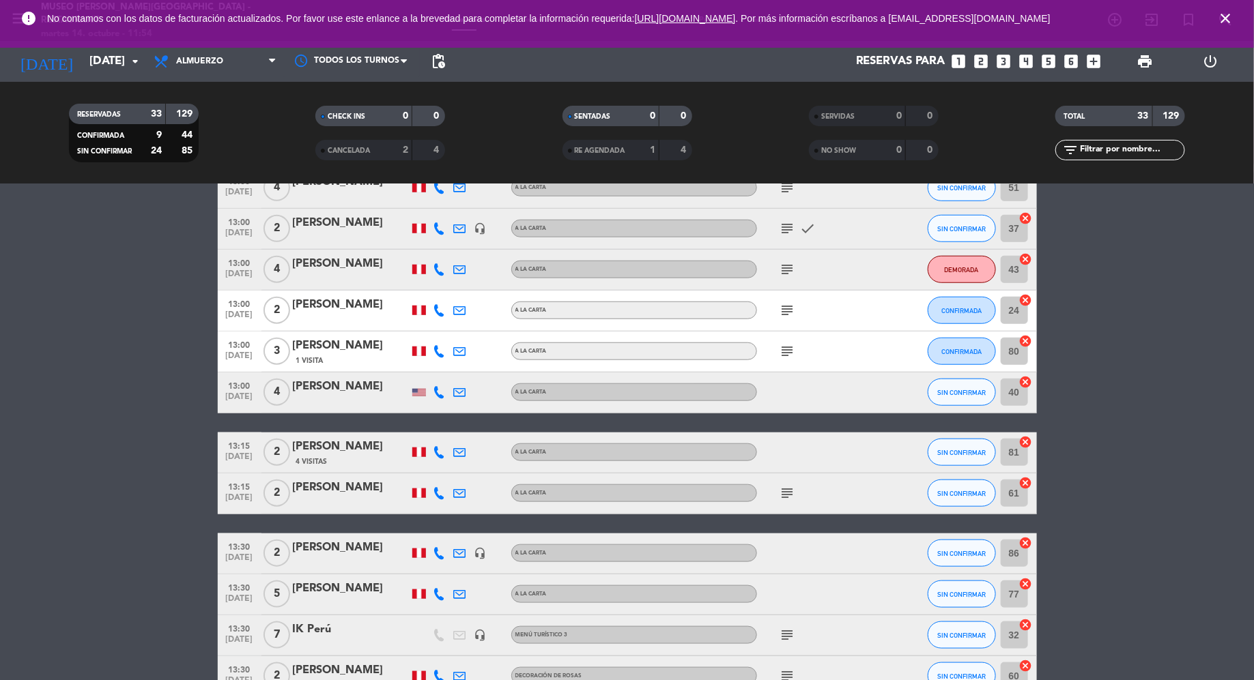
click at [1225, 12] on icon "close" at bounding box center [1225, 18] width 16 height 16
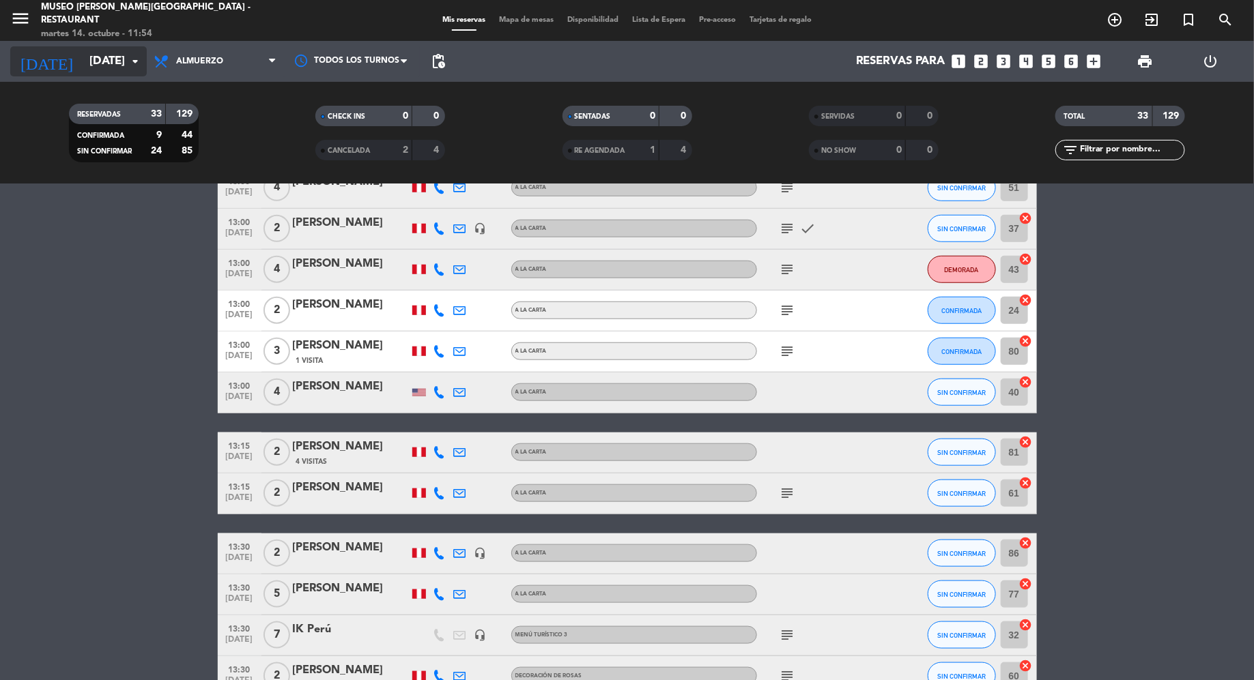
click at [112, 61] on input "[DATE]" at bounding box center [157, 61] width 149 height 27
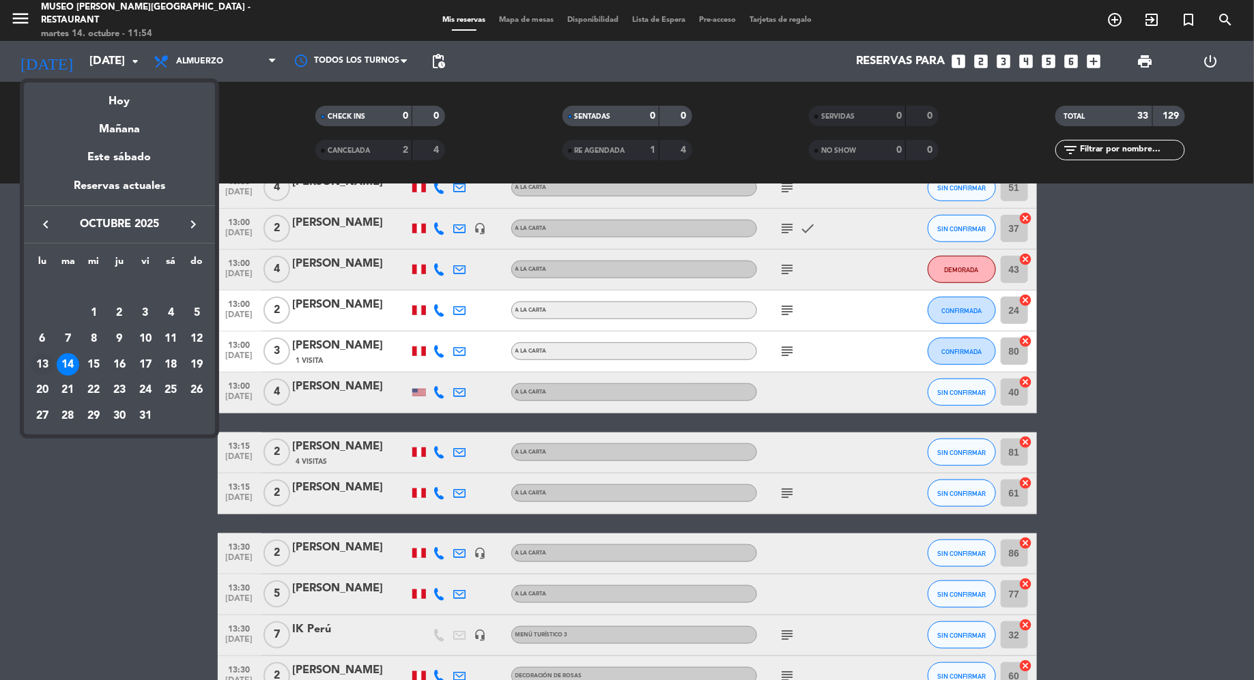
click at [44, 364] on div "13" at bounding box center [42, 364] width 23 height 23
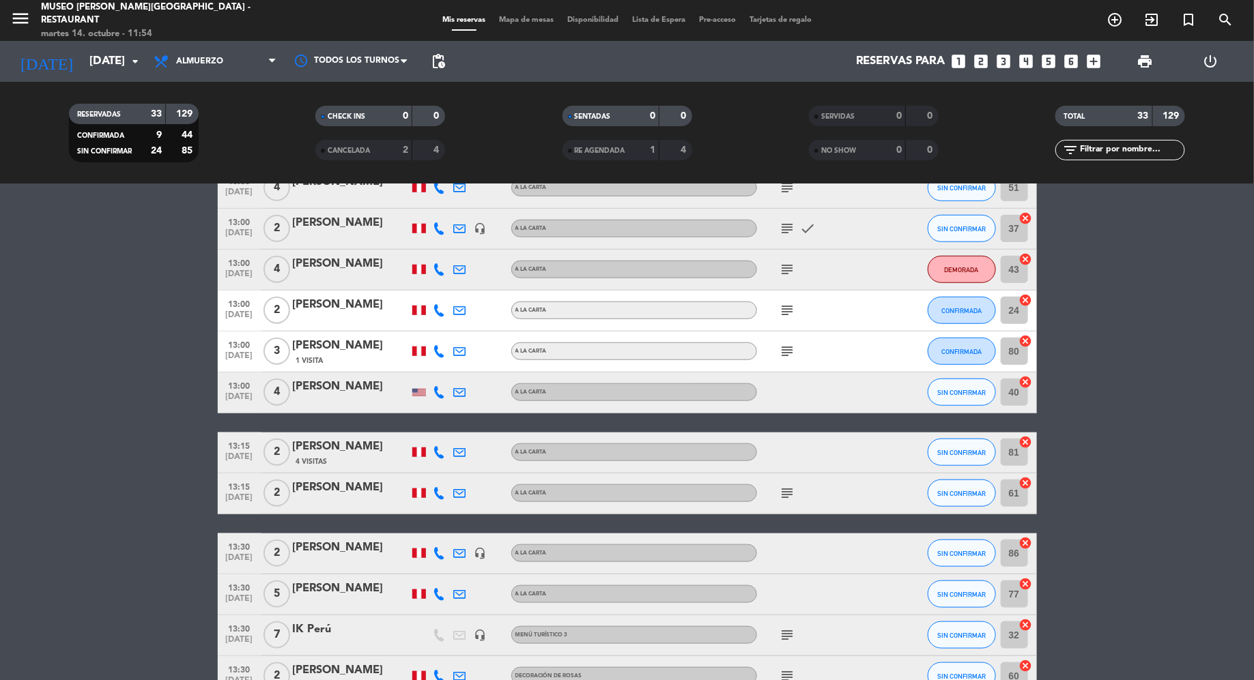
type input "[DATE]"
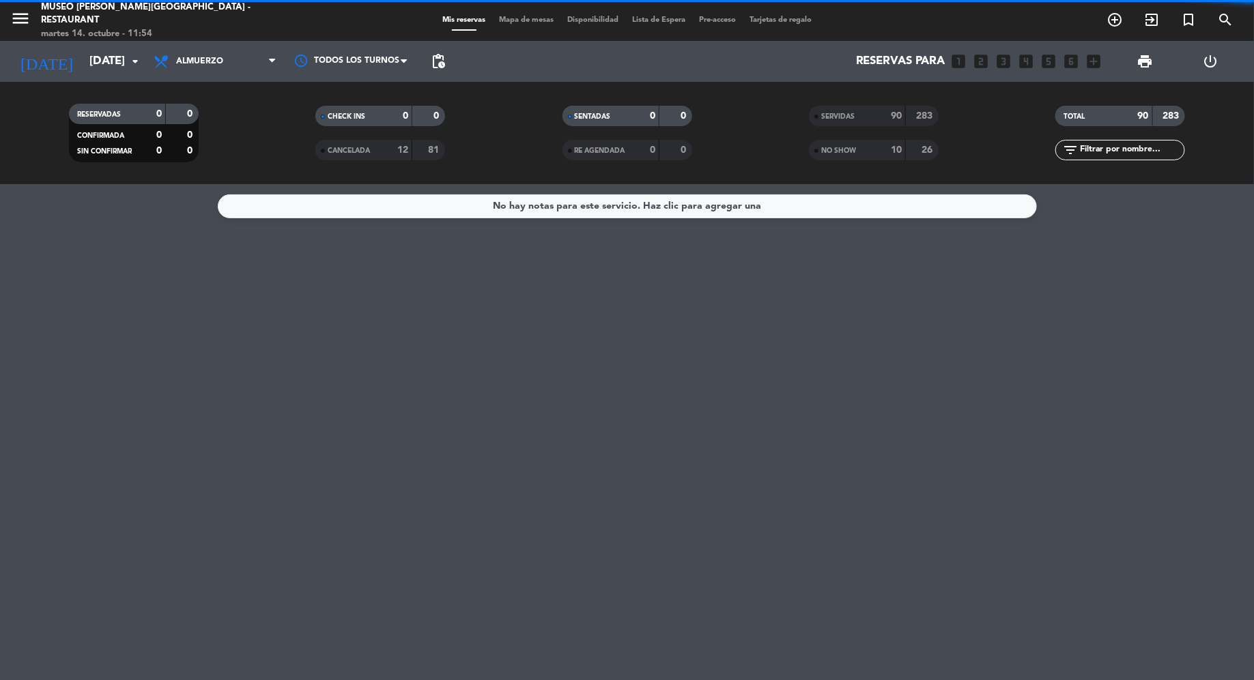
scroll to position [0, 0]
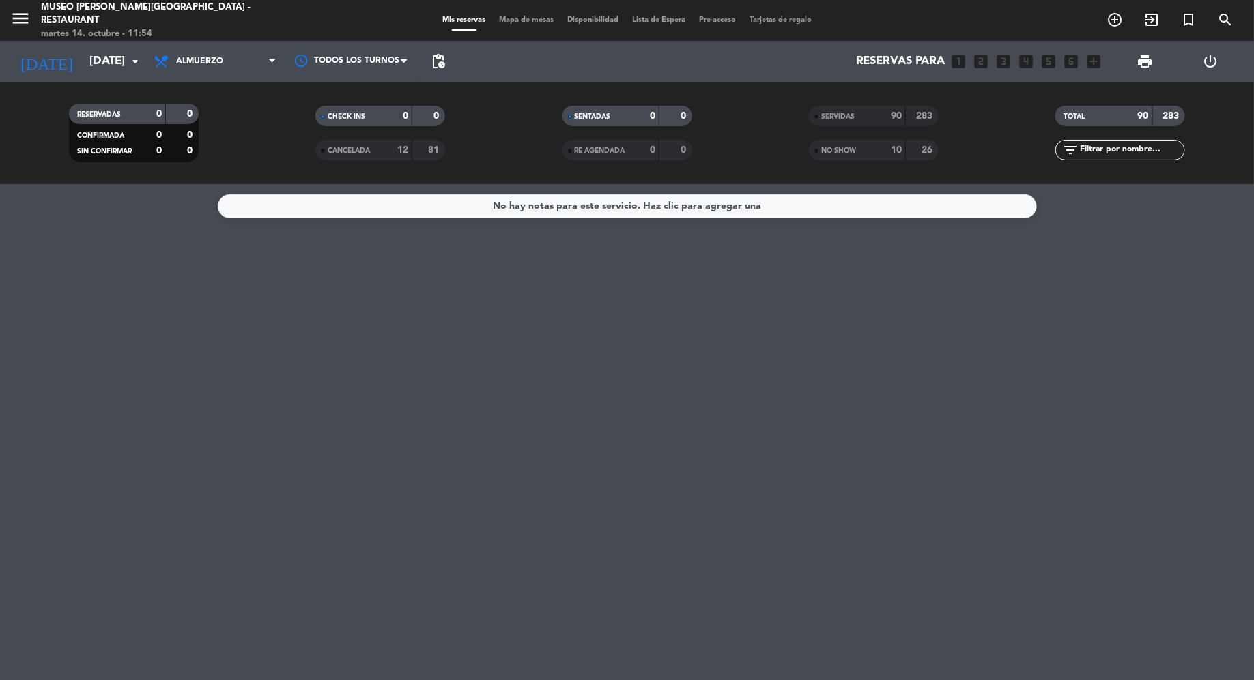
click at [860, 154] on div "NO SHOW" at bounding box center [843, 151] width 63 height 16
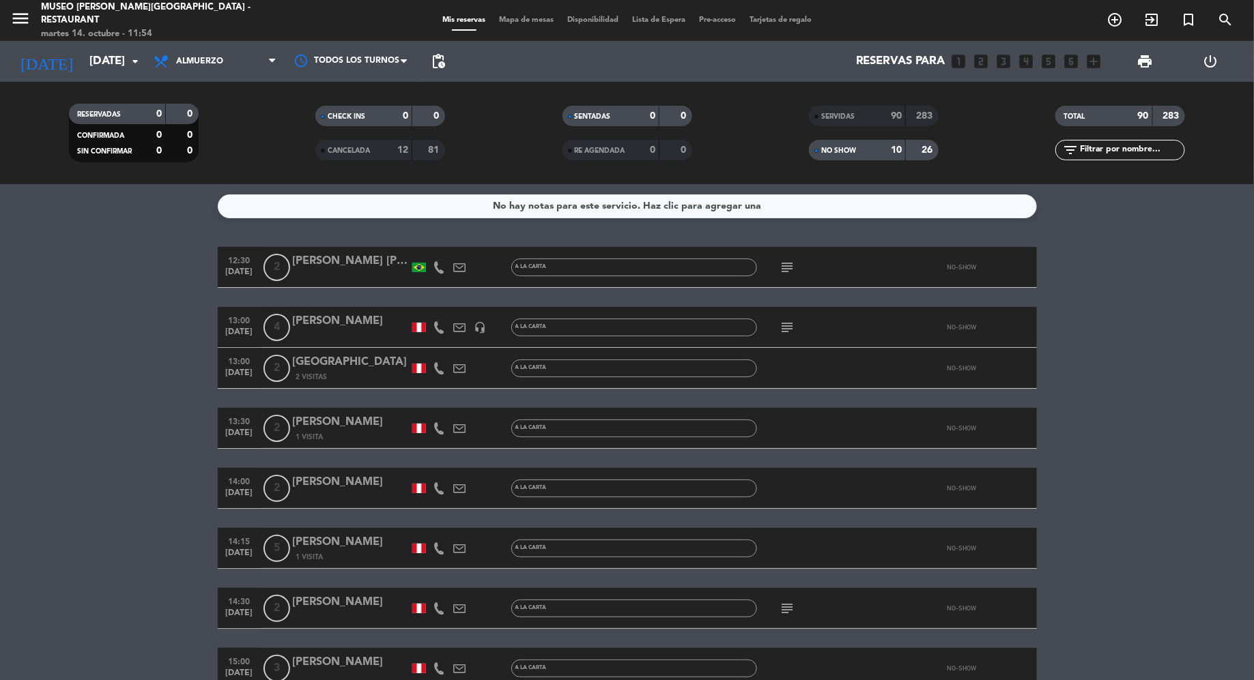
click at [858, 154] on div "NO SHOW" at bounding box center [843, 151] width 63 height 16
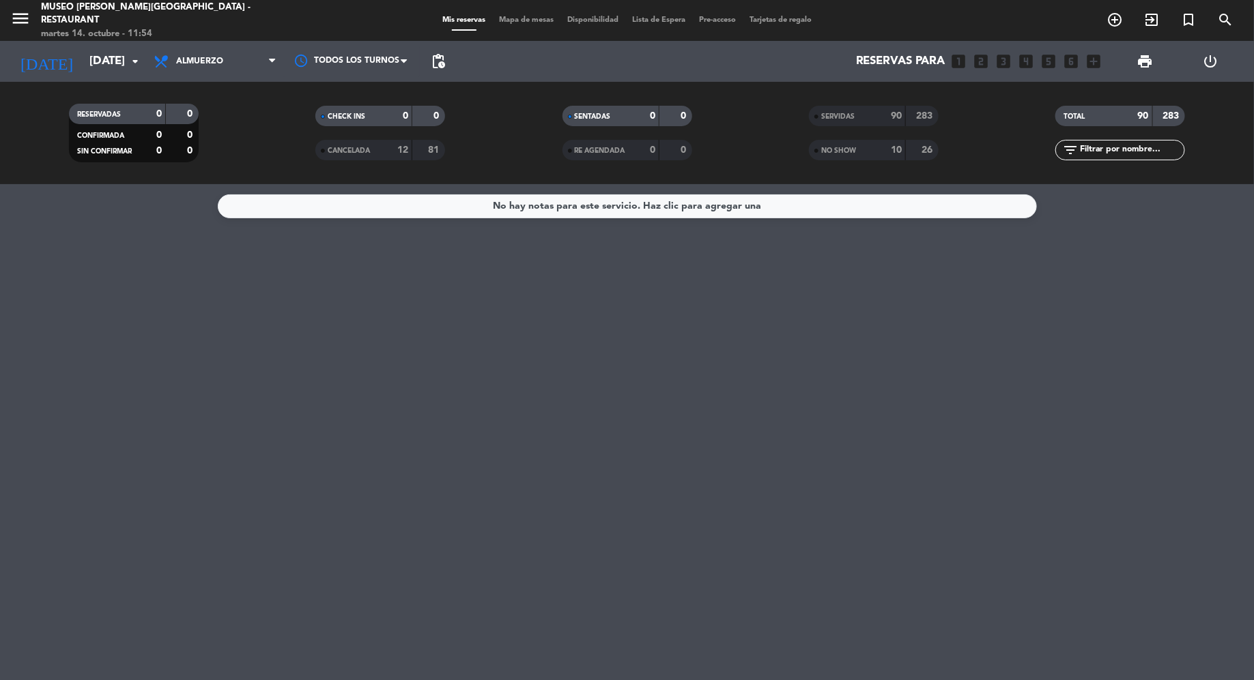
click at [855, 151] on span "NO SHOW" at bounding box center [838, 150] width 35 height 7
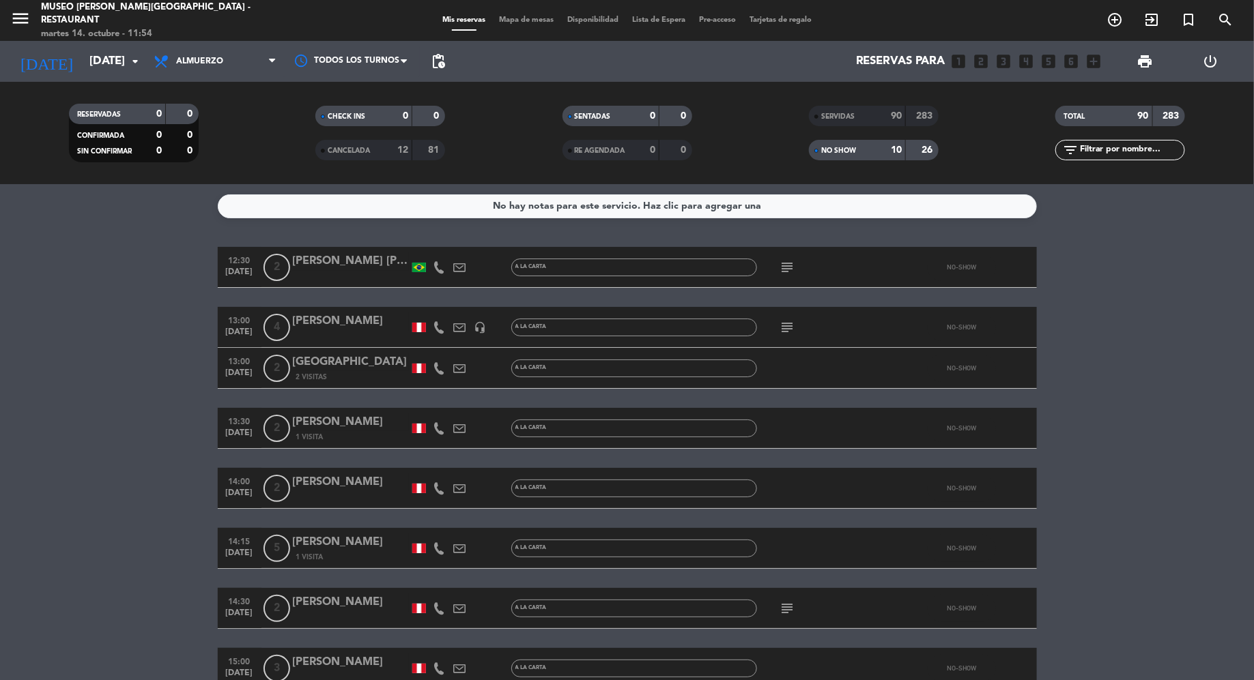
click at [594, 116] on span "SENTADAS" at bounding box center [593, 116] width 36 height 7
click at [352, 121] on div "CHECK INS" at bounding box center [350, 116] width 63 height 16
click at [1135, 149] on input "text" at bounding box center [1131, 150] width 106 height 15
click at [1059, 212] on service-notes "No hay notas para este servicio. Haz clic para agregar una" at bounding box center [627, 206] width 1254 height 24
click at [850, 149] on span "NO SHOW" at bounding box center [838, 150] width 35 height 7
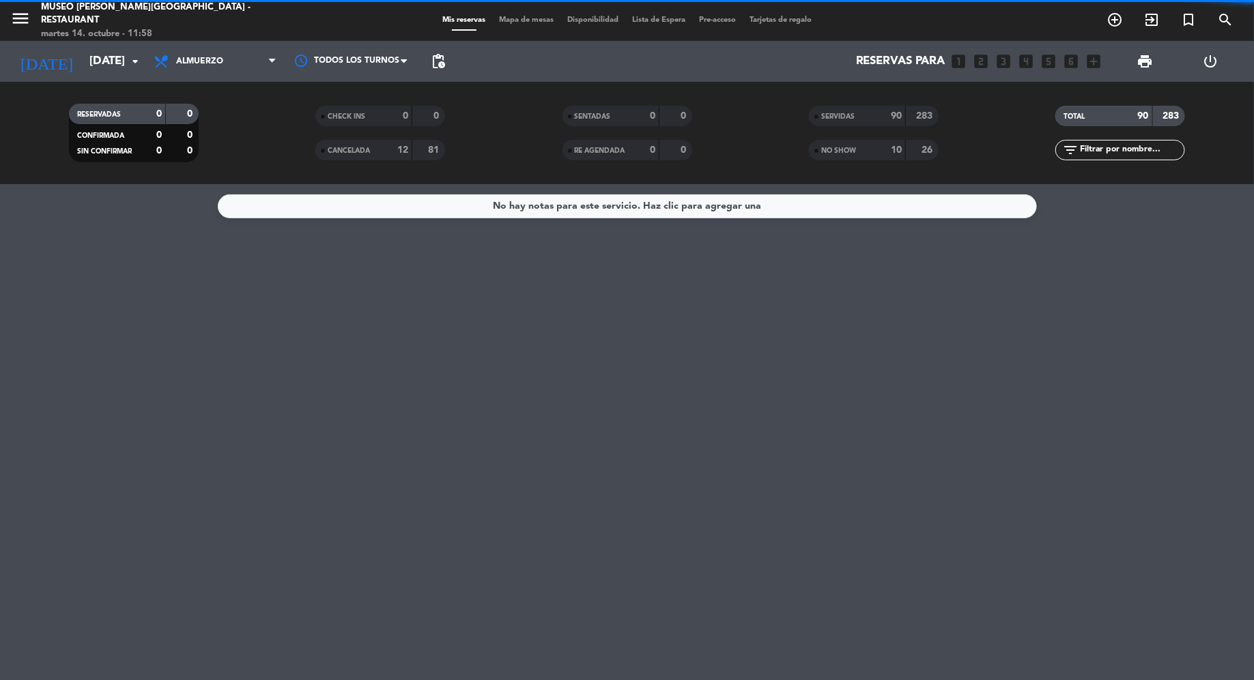
click at [603, 117] on span "SENTADAS" at bounding box center [593, 116] width 36 height 7
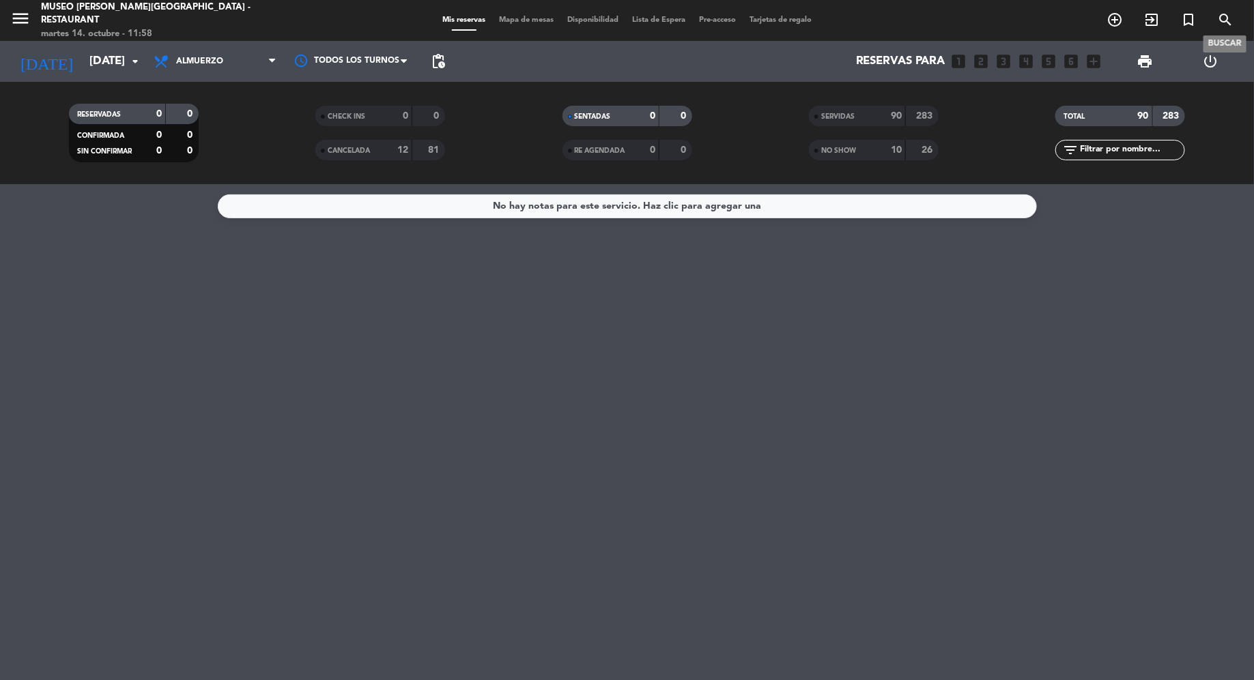
click at [1223, 25] on icon "search" at bounding box center [1225, 20] width 16 height 16
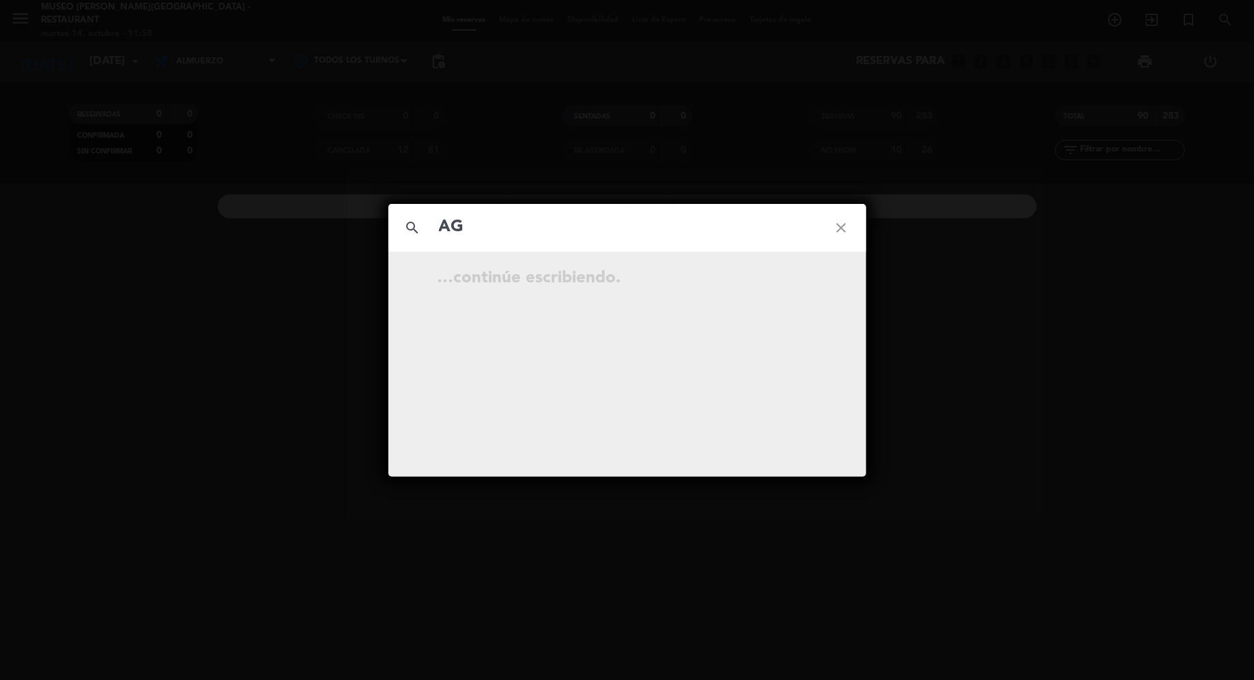
type input "A"
type input "Metropolitan"
click at [566, 230] on input "Metropolitan" at bounding box center [626, 228] width 379 height 28
click at [838, 228] on icon "close" at bounding box center [841, 227] width 49 height 49
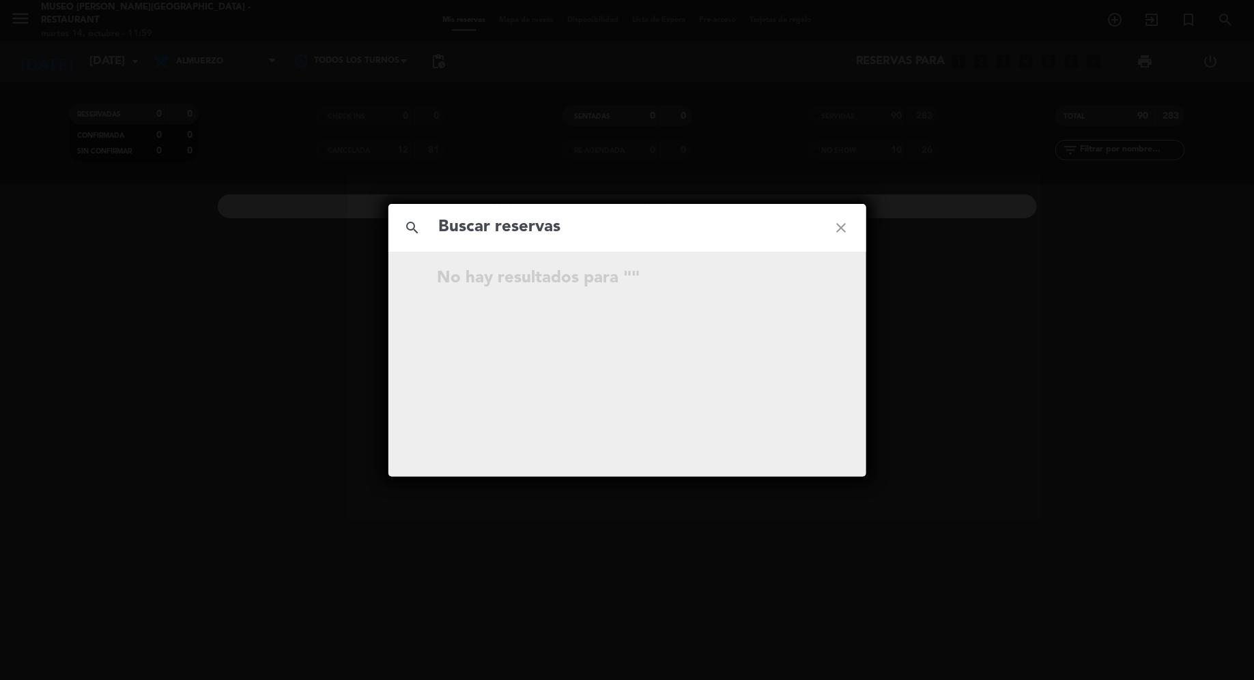
click at [838, 228] on icon "close" at bounding box center [841, 227] width 49 height 49
